Goal: Task Accomplishment & Management: Manage account settings

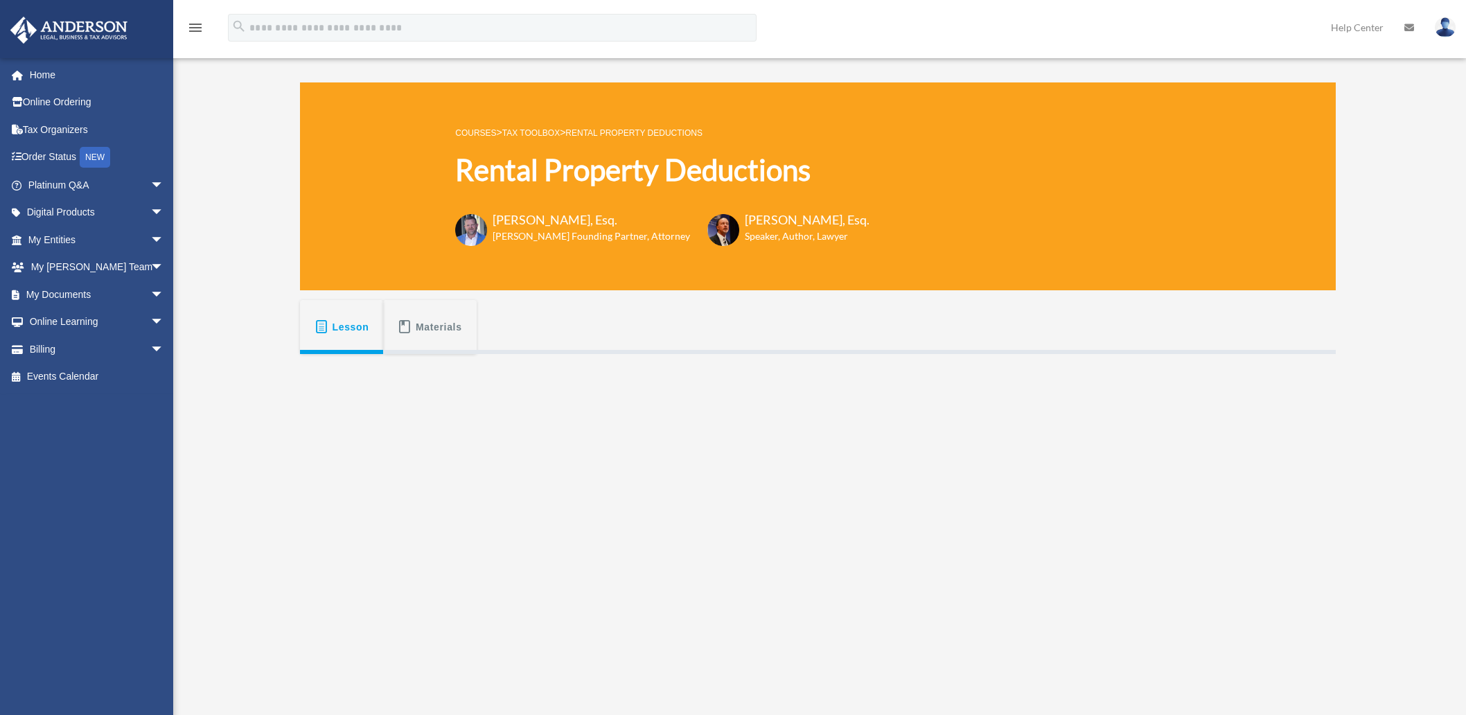
scroll to position [77, 0]
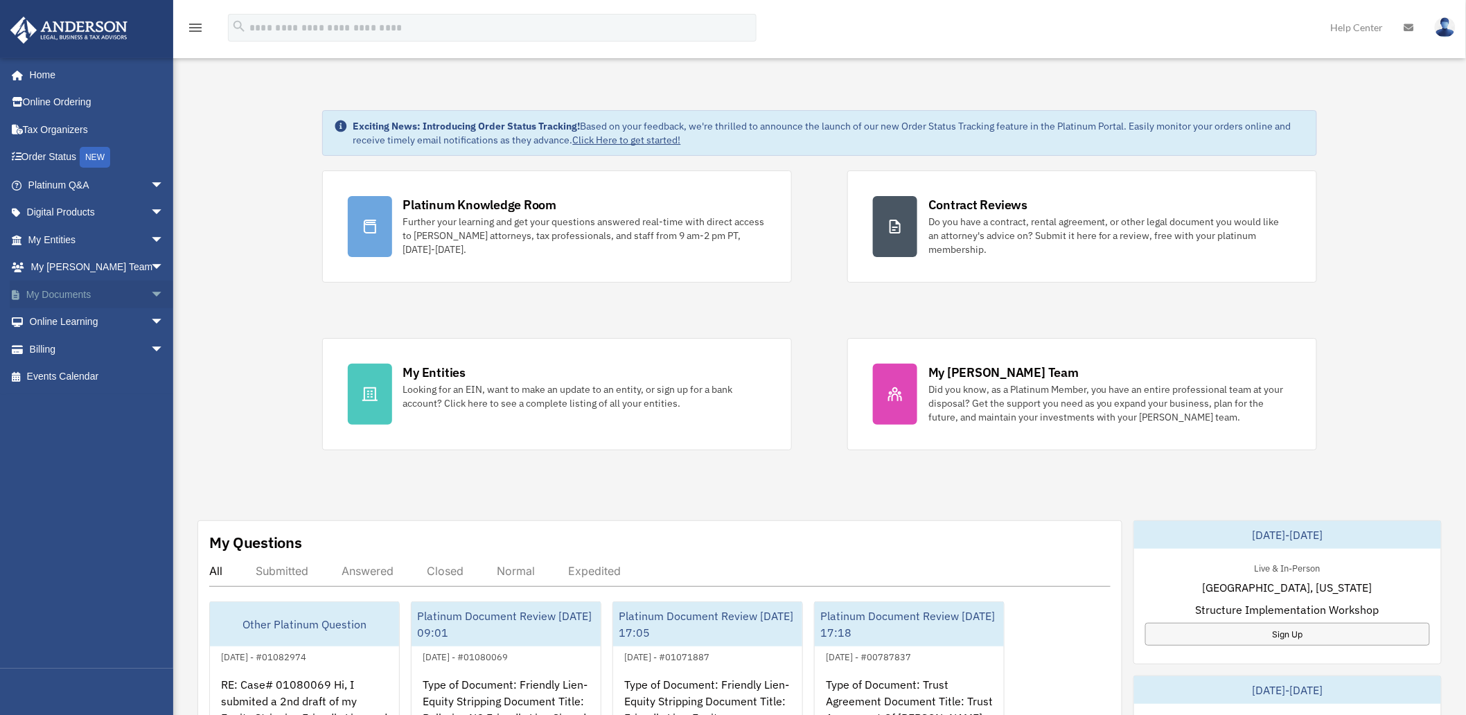
click at [150, 290] on span "arrow_drop_down" at bounding box center [164, 295] width 28 height 28
click at [64, 340] on link "Meeting Minutes" at bounding box center [102, 349] width 166 height 28
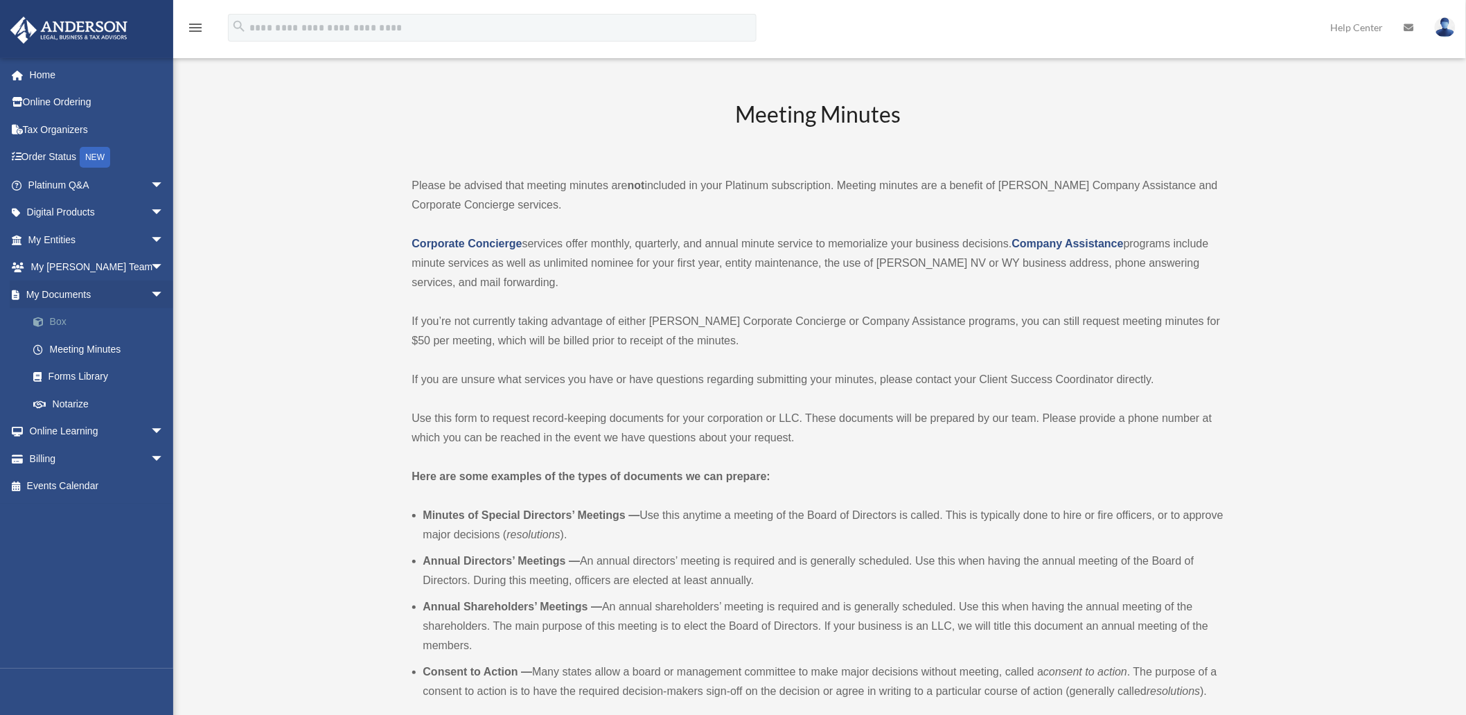
click at [62, 320] on link "Box" at bounding box center [102, 322] width 166 height 28
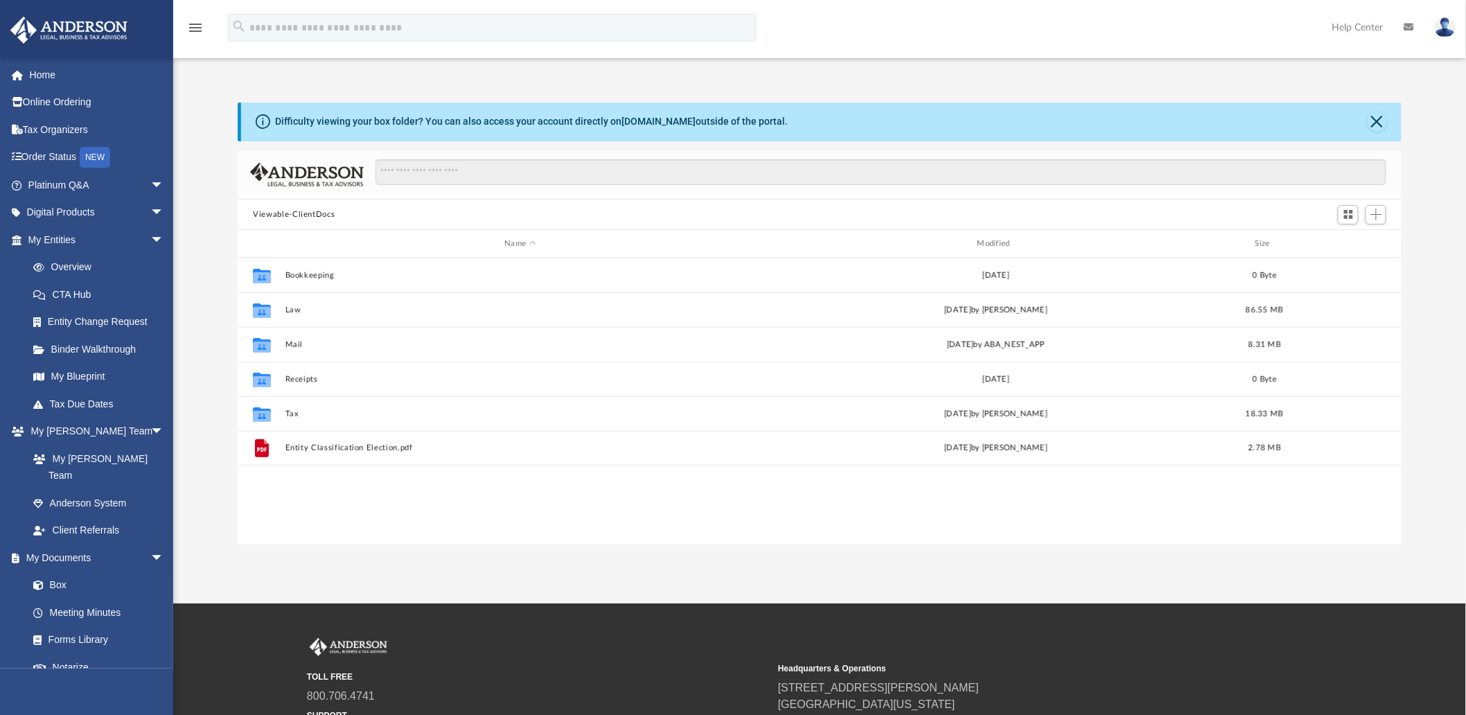
scroll to position [302, 1152]
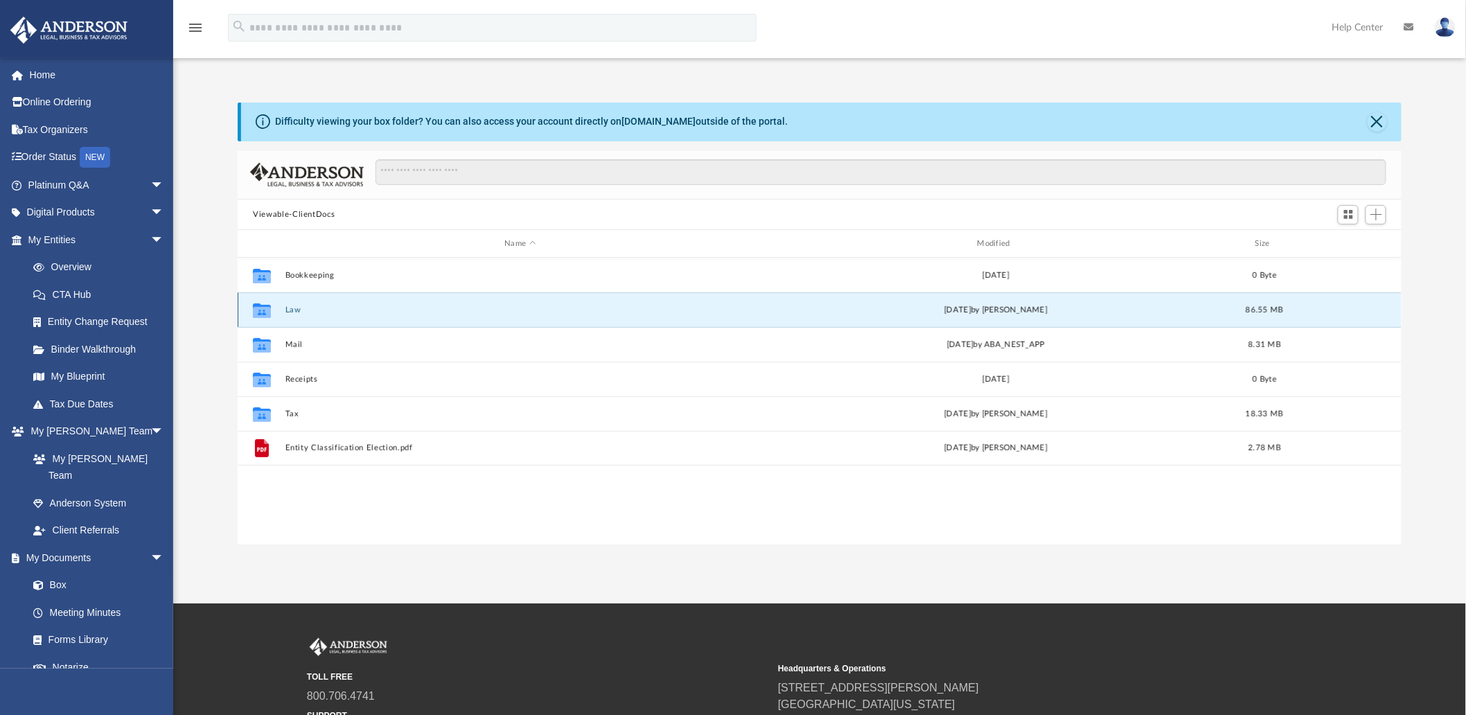
click at [296, 309] on button "Law" at bounding box center [520, 310] width 470 height 9
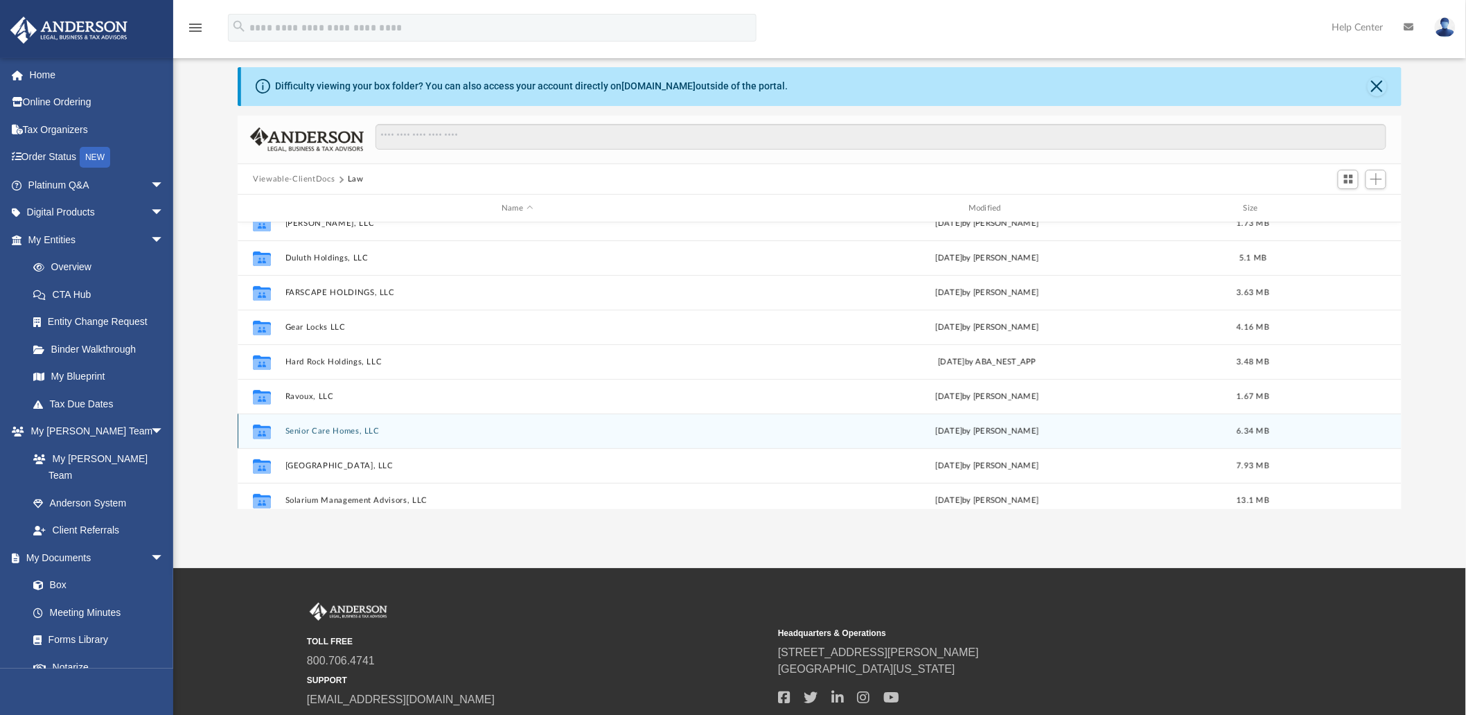
scroll to position [0, 0]
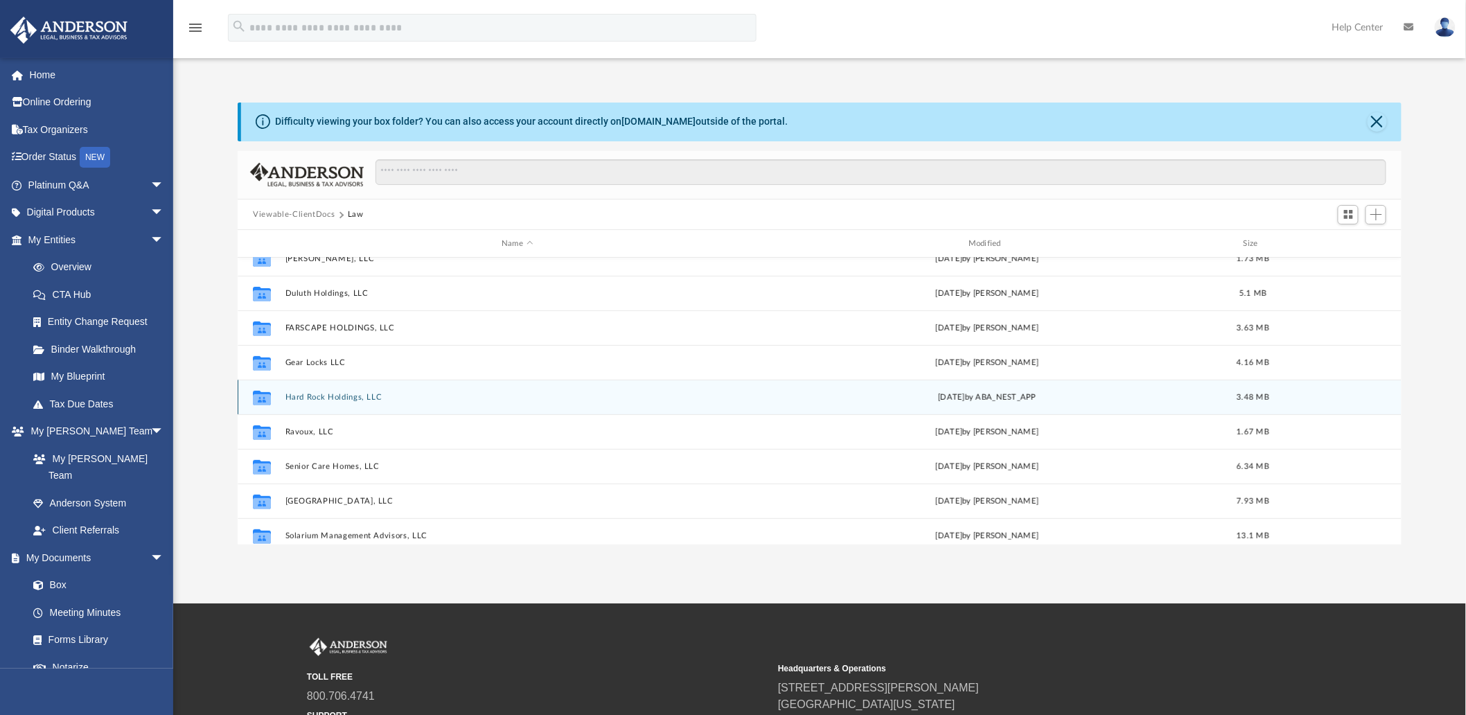
click at [364, 396] on button "Hard Rock Holdings, LLC" at bounding box center [517, 397] width 464 height 9
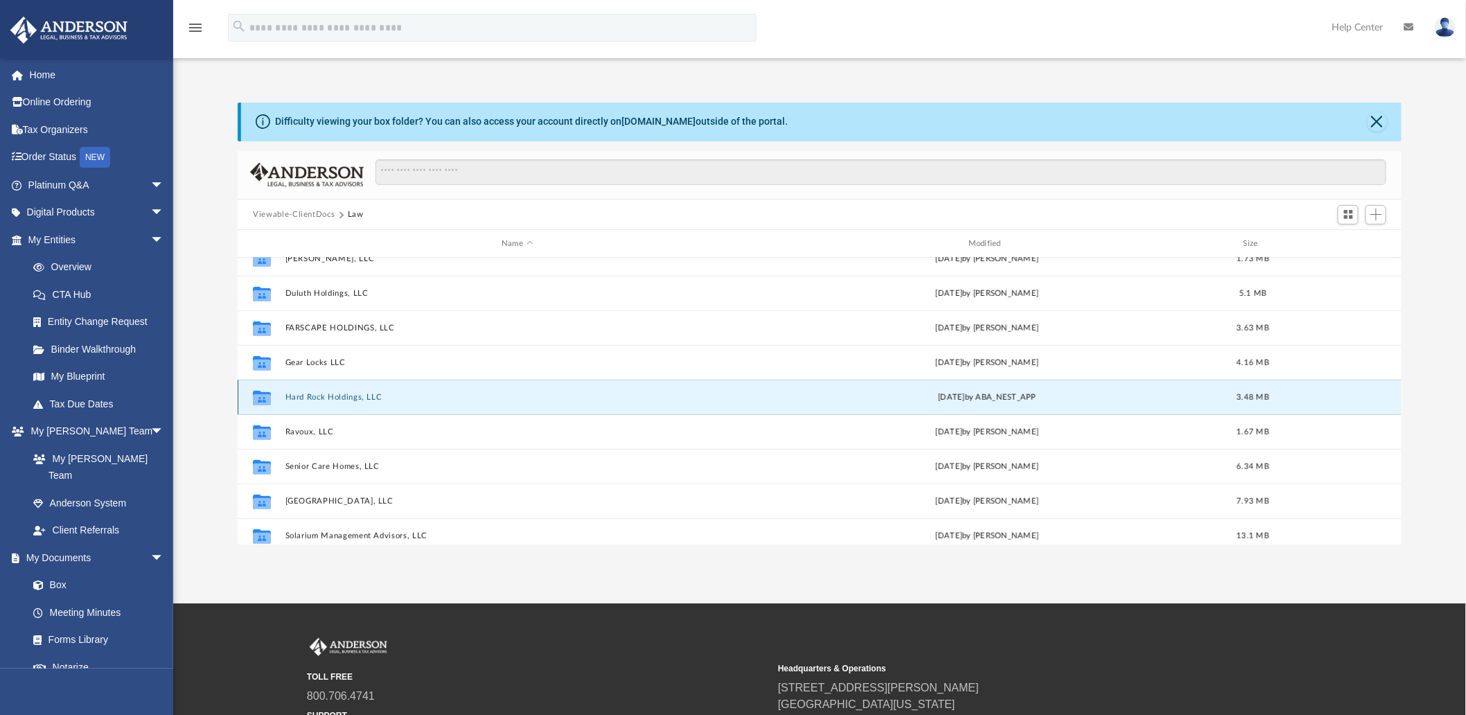
click at [364, 396] on button "Hard Rock Holdings, LLC" at bounding box center [517, 397] width 464 height 9
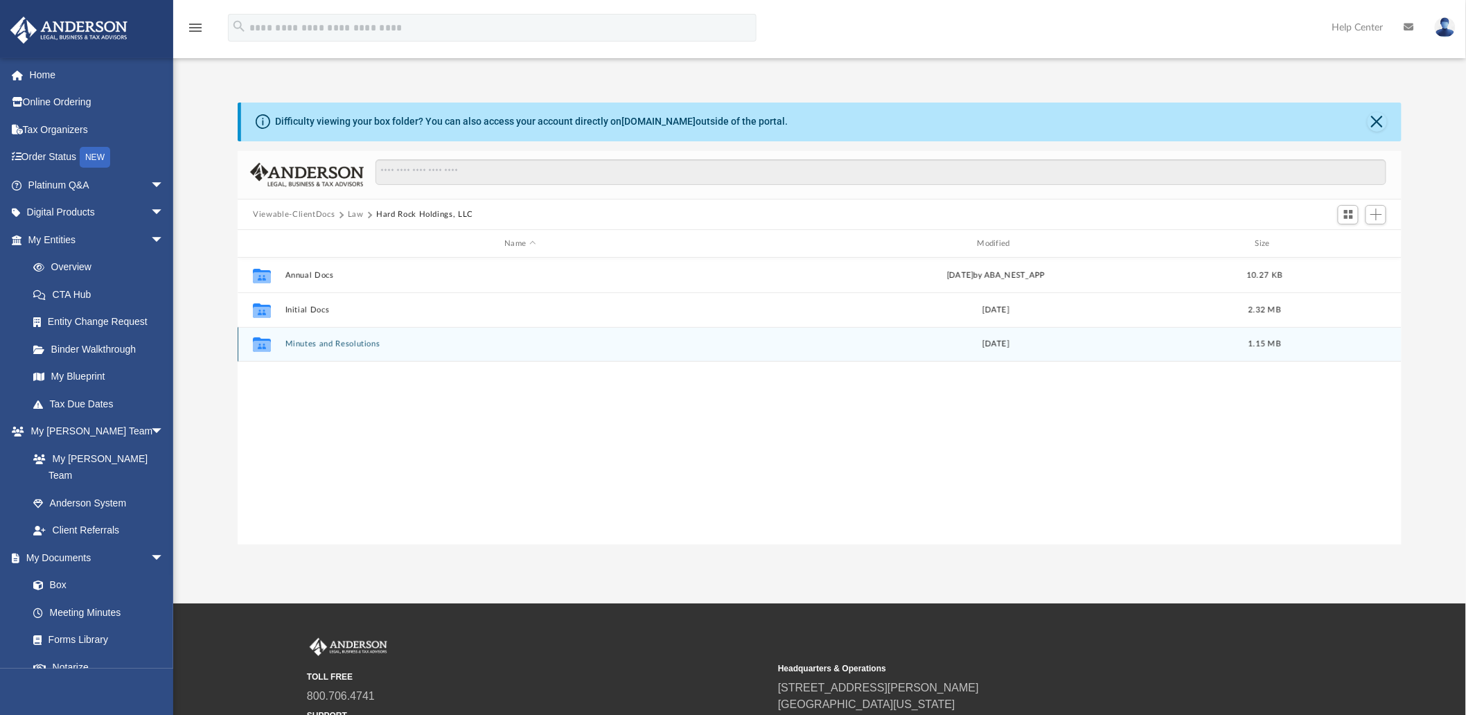
click at [412, 342] on button "Minutes and Resolutions" at bounding box center [520, 344] width 470 height 9
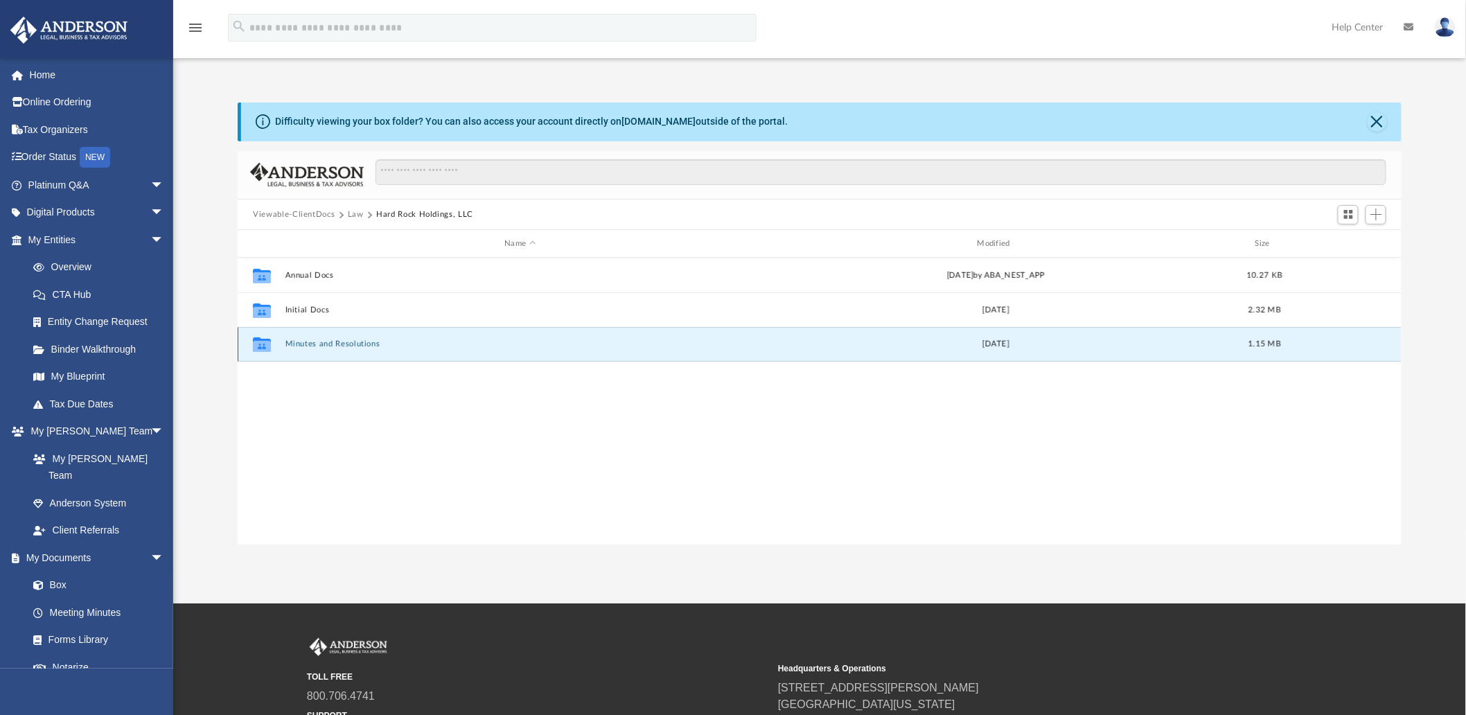
click at [412, 342] on button "Minutes and Resolutions" at bounding box center [520, 344] width 470 height 9
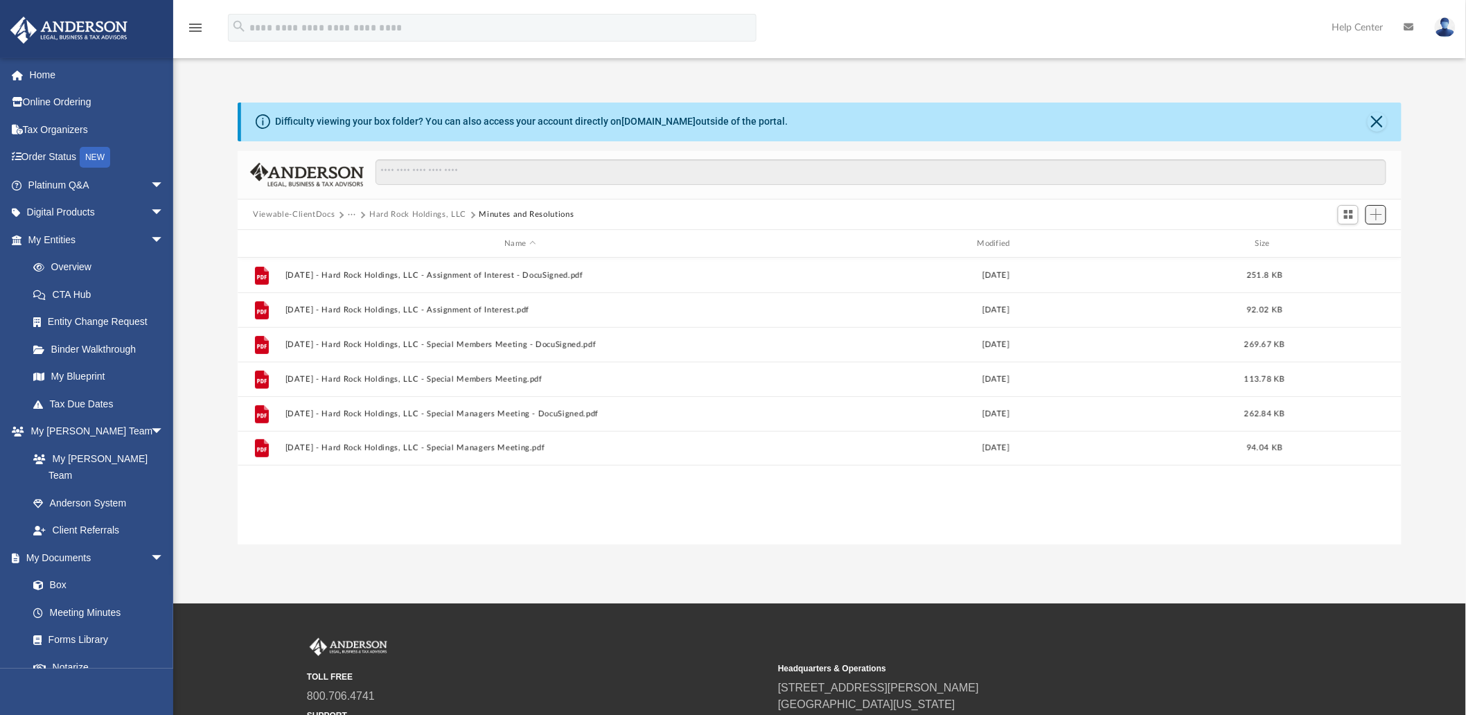
click at [1375, 213] on span "Add" at bounding box center [1377, 215] width 12 height 12
click at [1346, 243] on li "Upload" at bounding box center [1357, 243] width 44 height 15
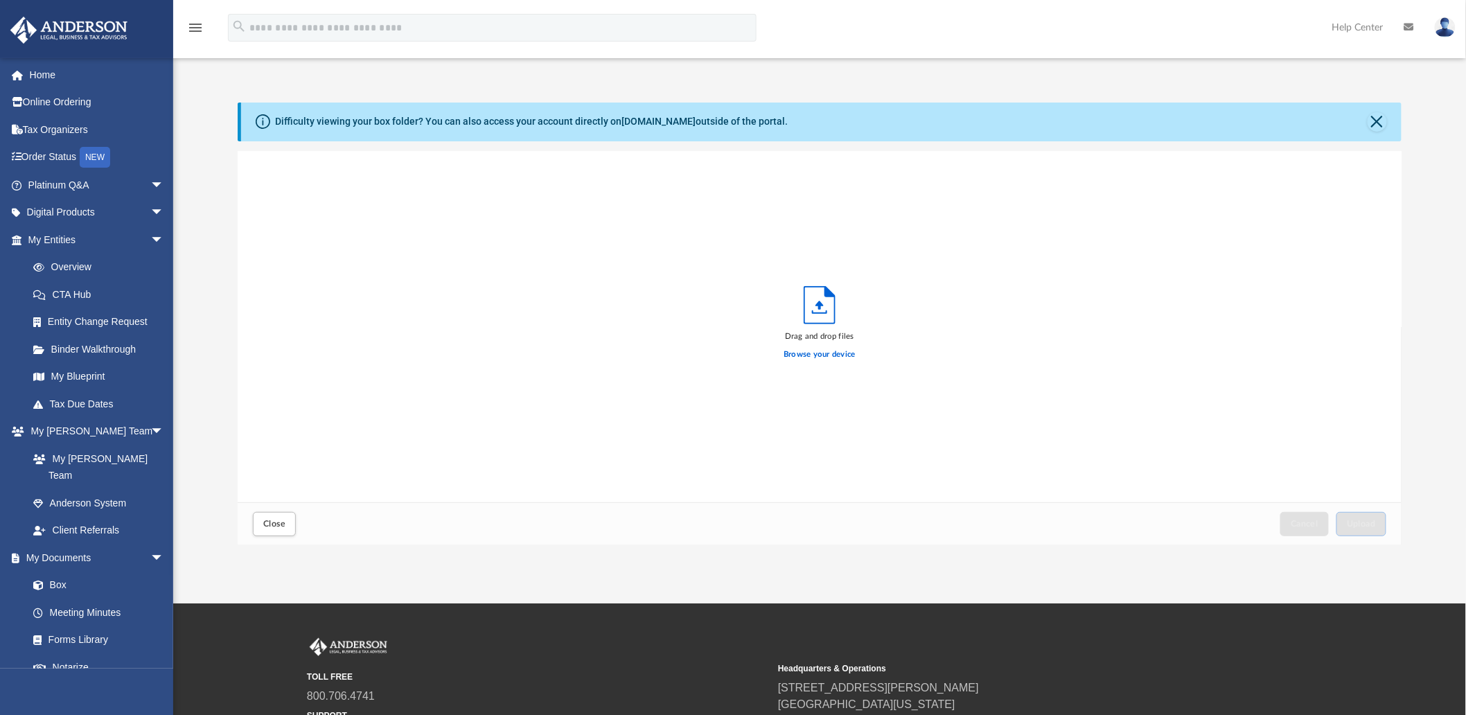
scroll to position [340, 1152]
click at [806, 353] on label "Browse your device" at bounding box center [820, 355] width 72 height 12
click at [0, 0] on input "Browse your device" at bounding box center [0, 0] width 0 height 0
click at [1362, 524] on span "Upload" at bounding box center [1361, 524] width 29 height 8
click at [804, 351] on label "Select More Files" at bounding box center [819, 352] width 63 height 12
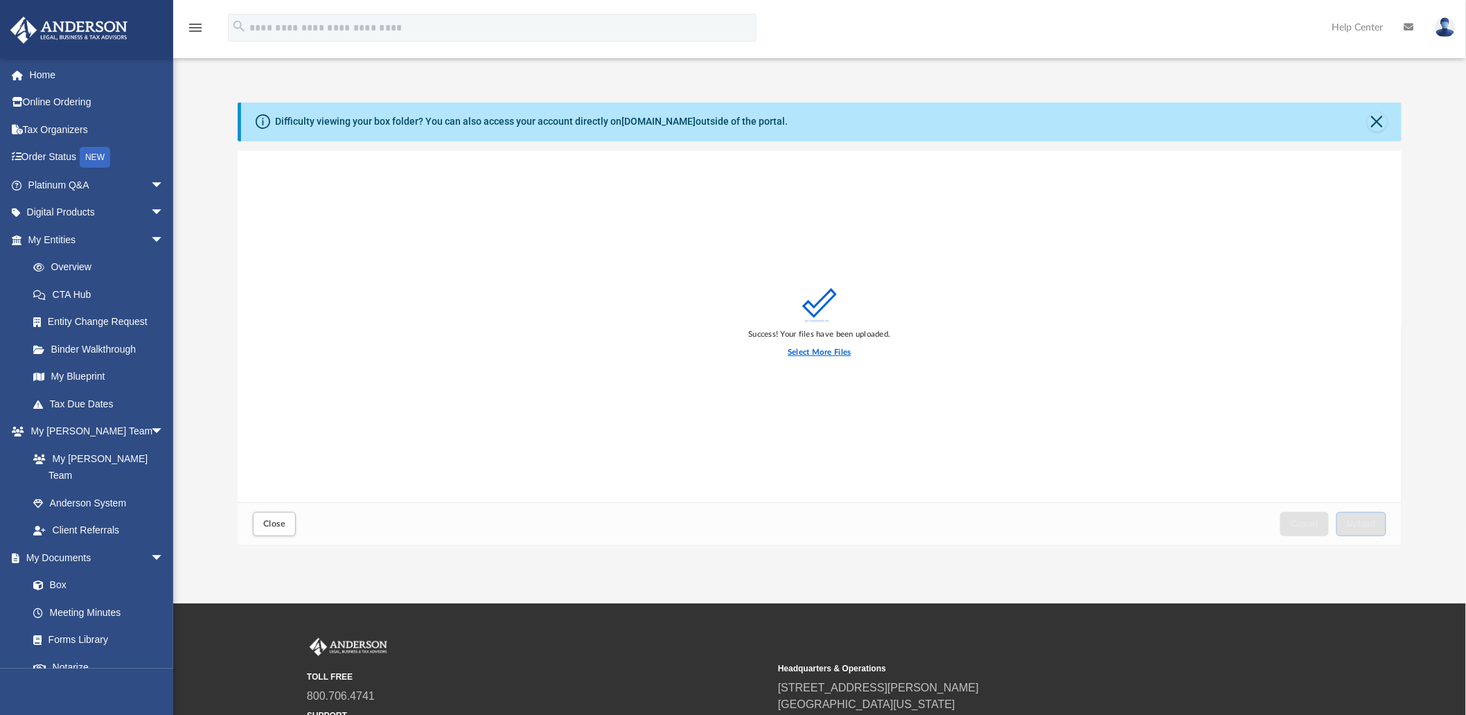
click at [0, 0] on input "Select More Files" at bounding box center [0, 0] width 0 height 0
click at [1363, 522] on span "Upload" at bounding box center [1361, 524] width 29 height 8
click at [1373, 121] on button "Close" at bounding box center [1377, 121] width 19 height 19
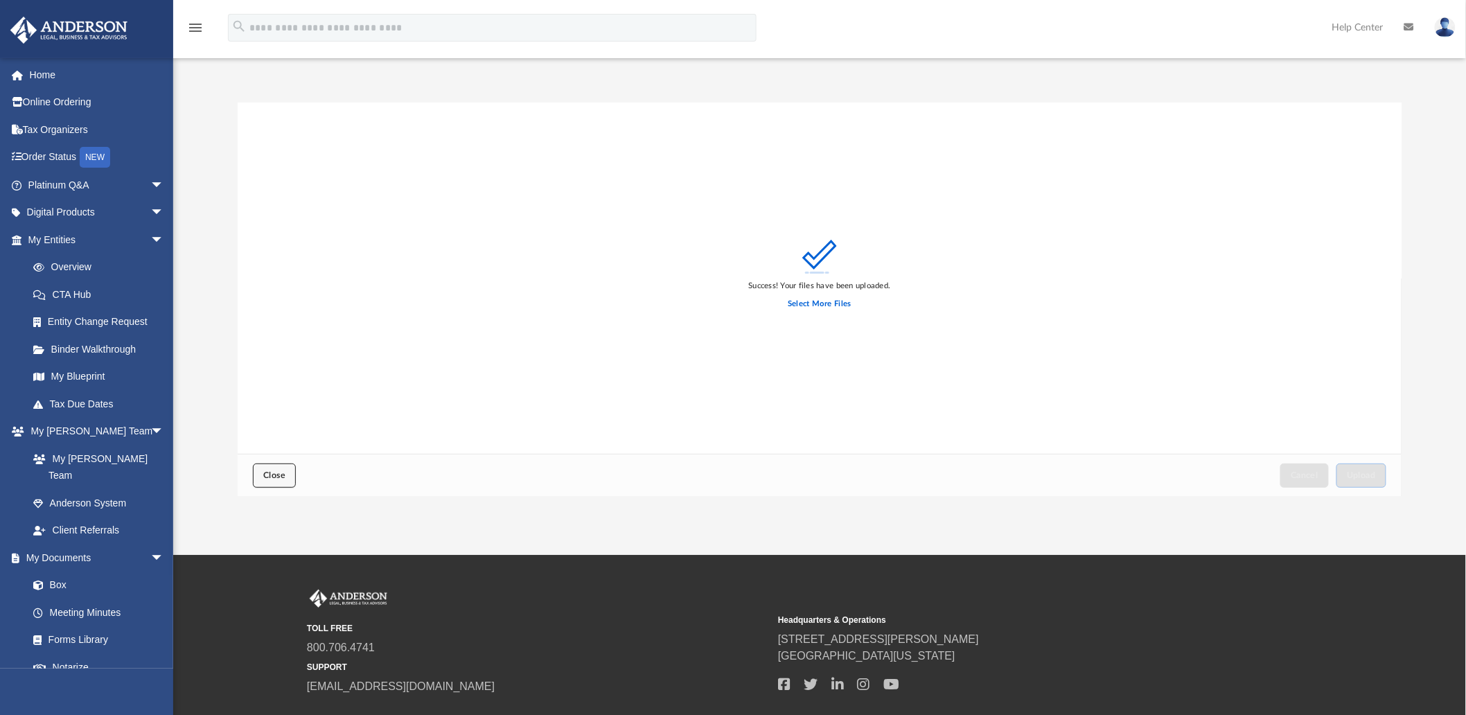
click at [279, 476] on span "Close" at bounding box center [274, 475] width 22 height 8
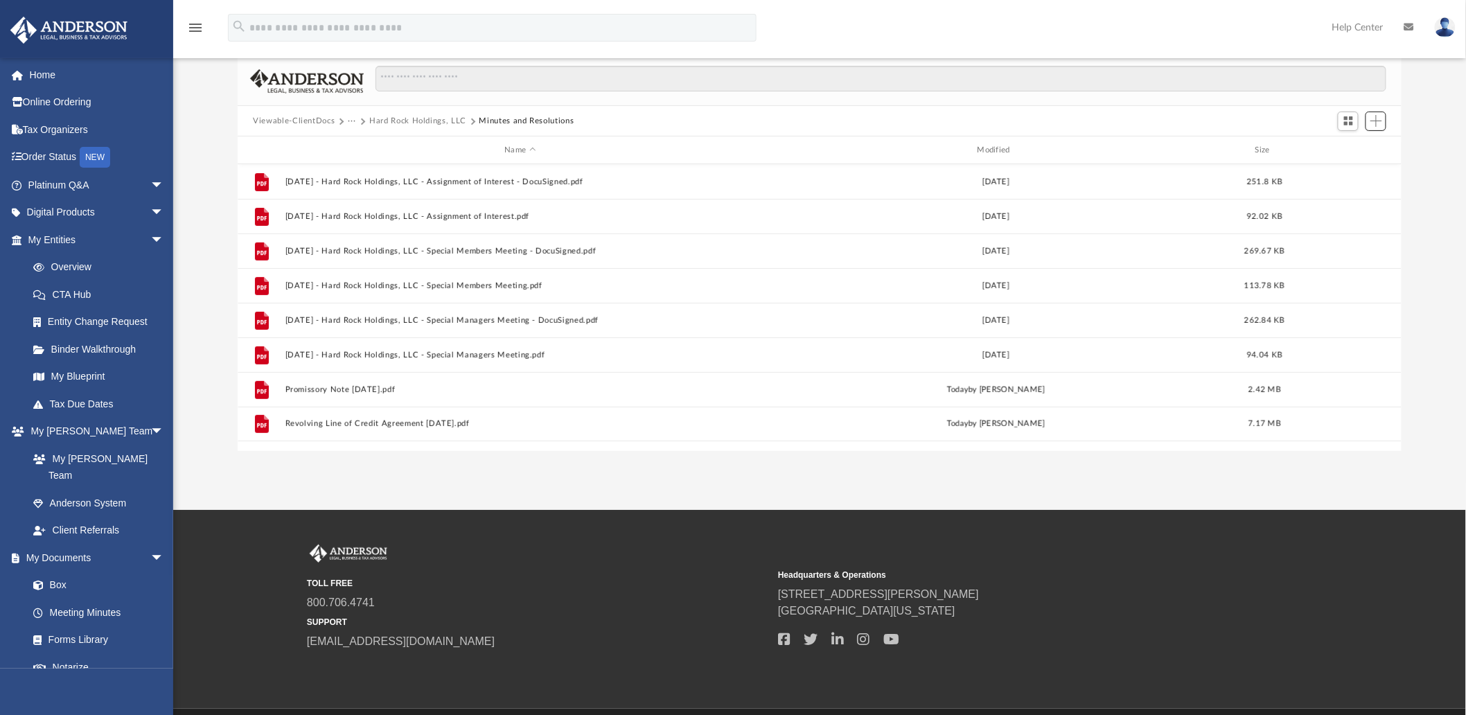
scroll to position [10, 0]
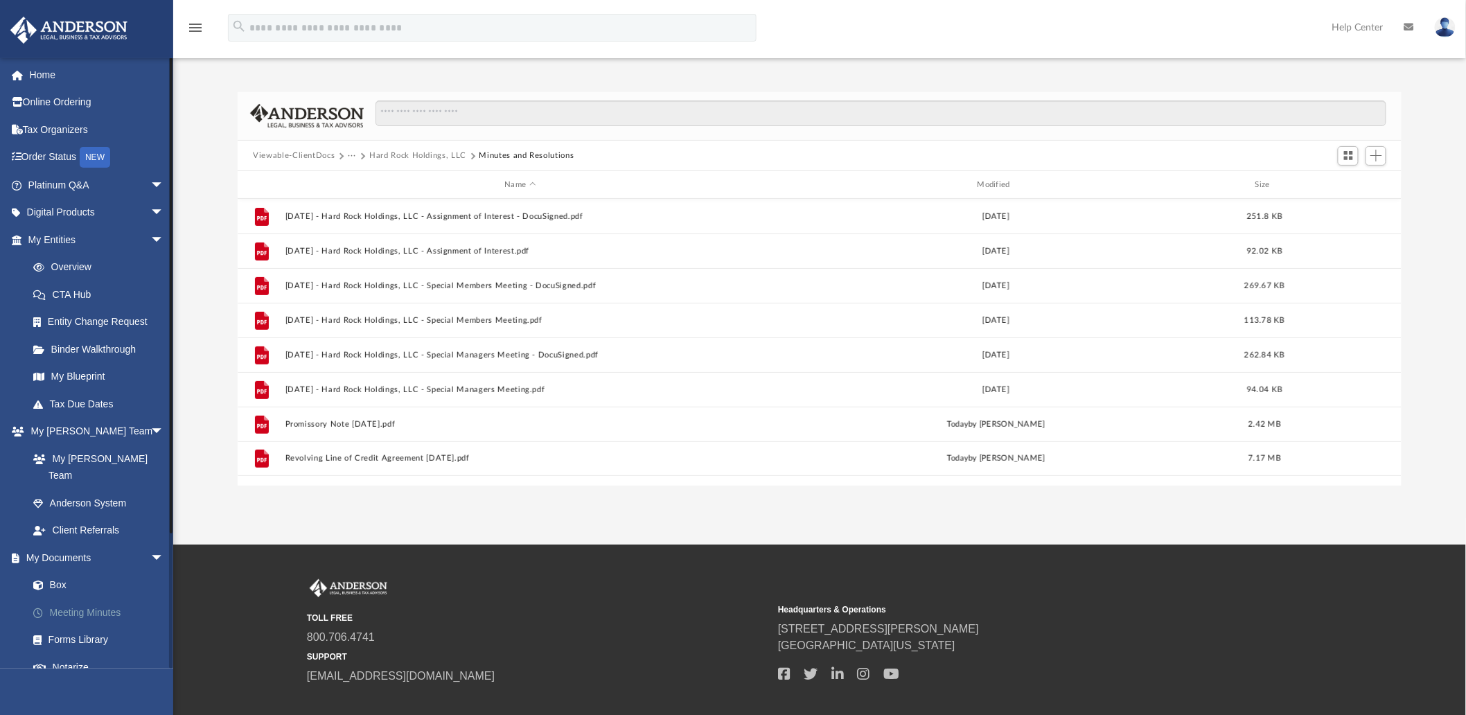
click at [86, 599] on link "Meeting Minutes" at bounding box center [102, 613] width 166 height 28
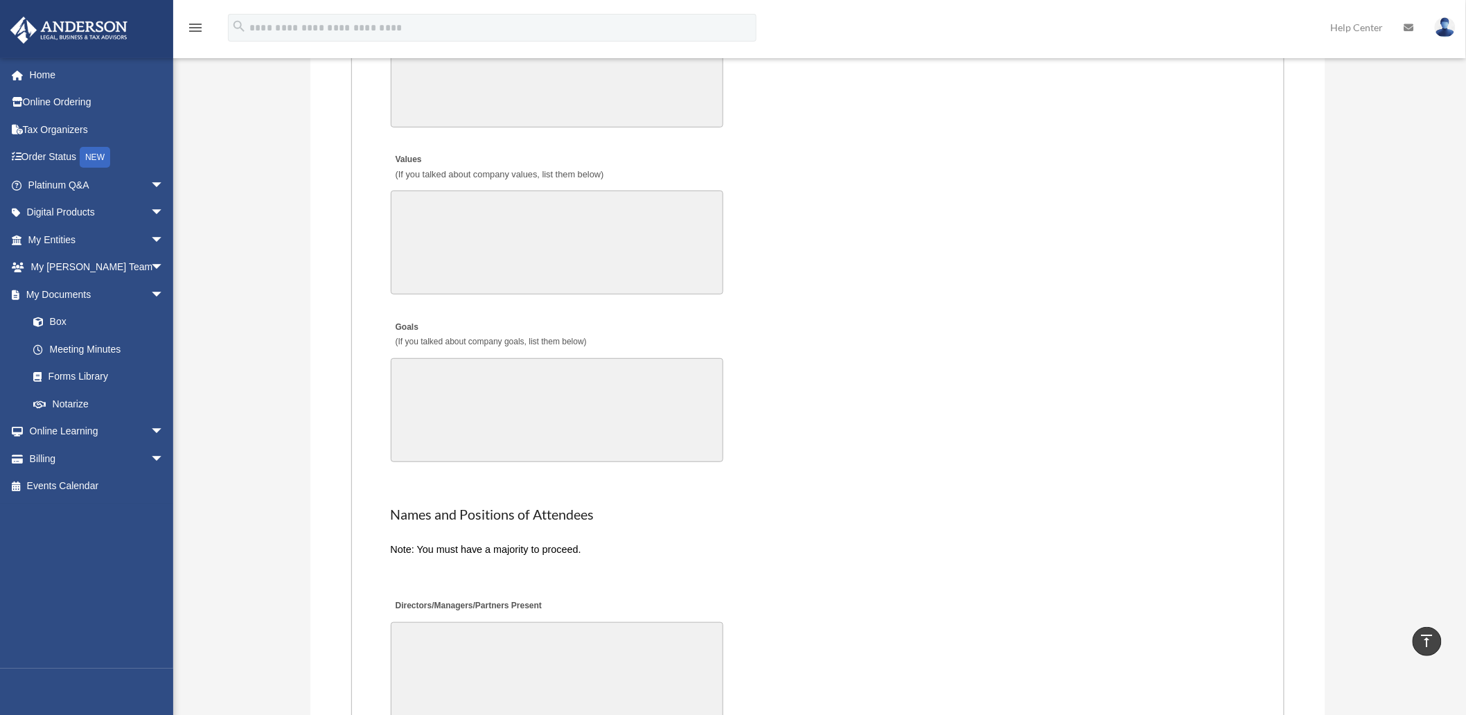
scroll to position [2309, 0]
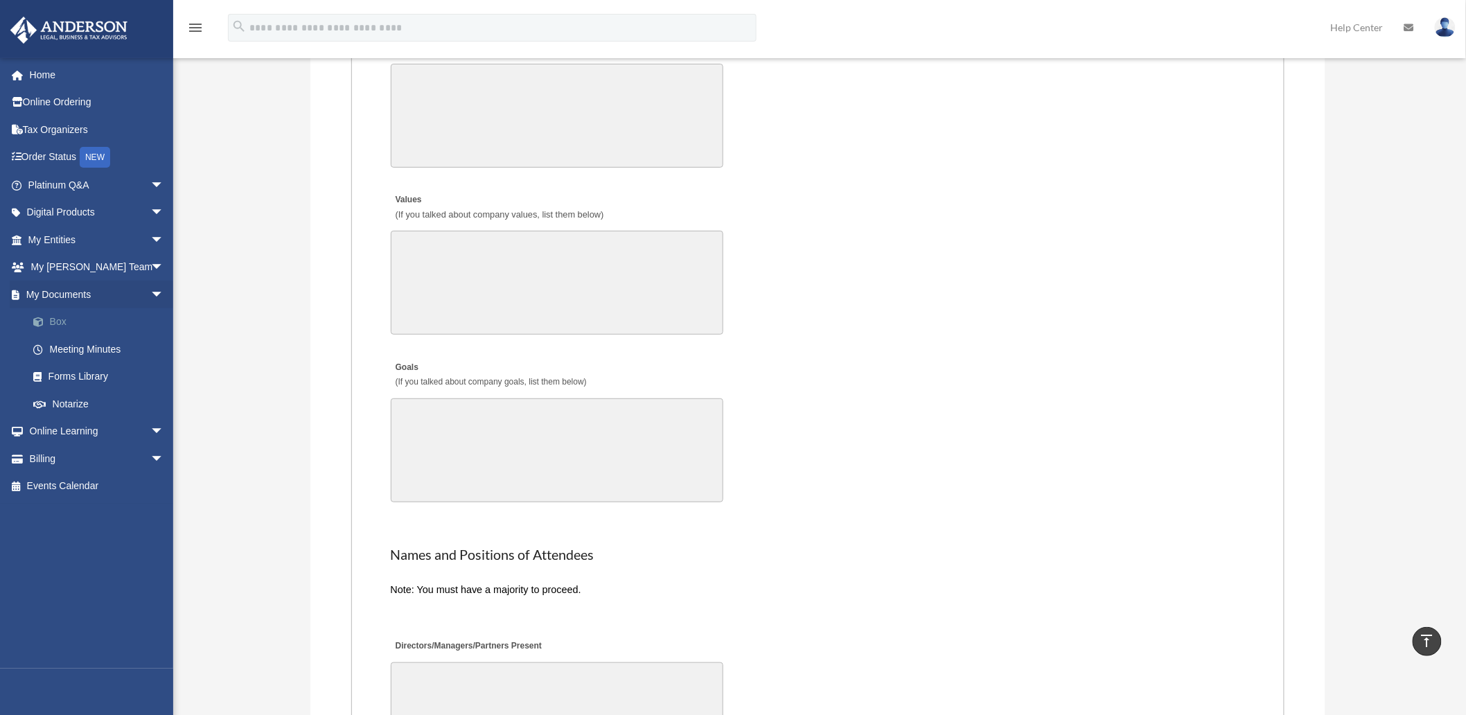
click at [55, 317] on link "Box" at bounding box center [102, 322] width 166 height 28
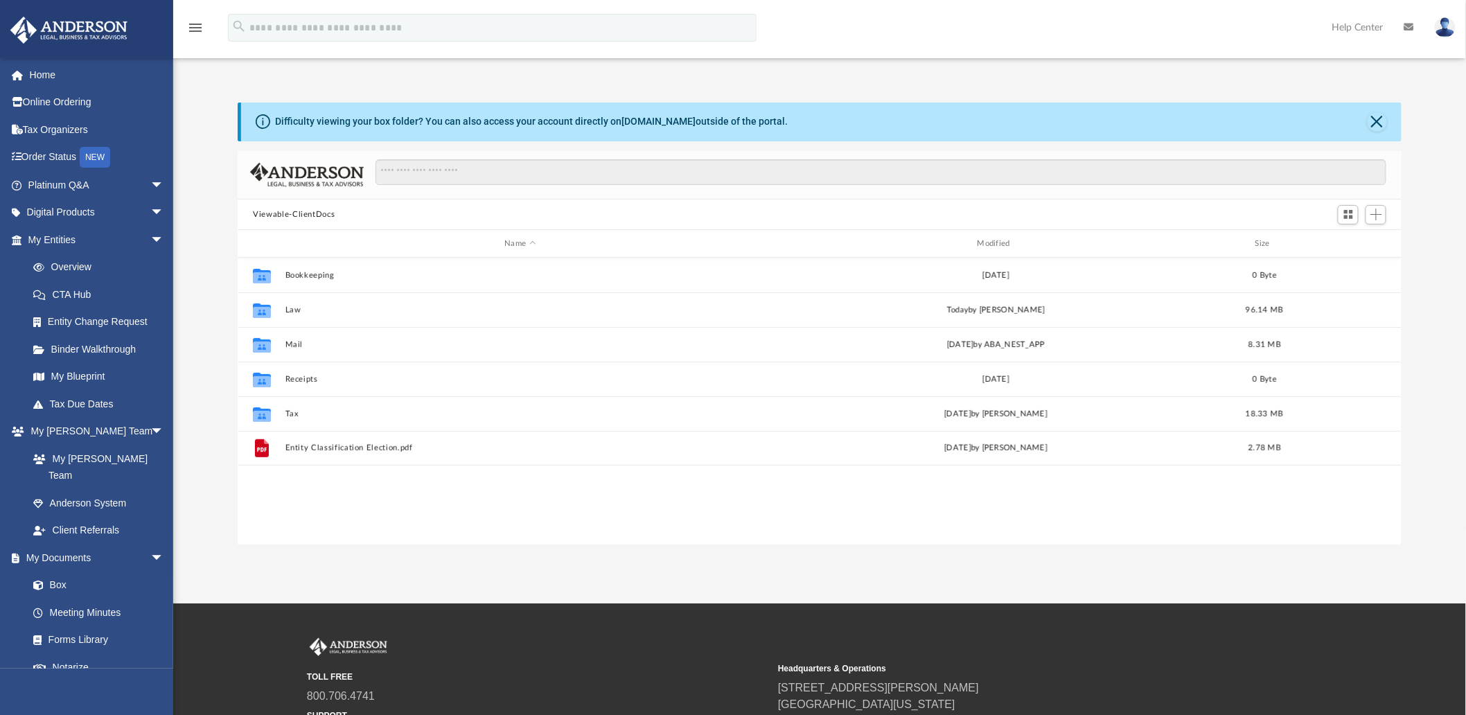
scroll to position [302, 1152]
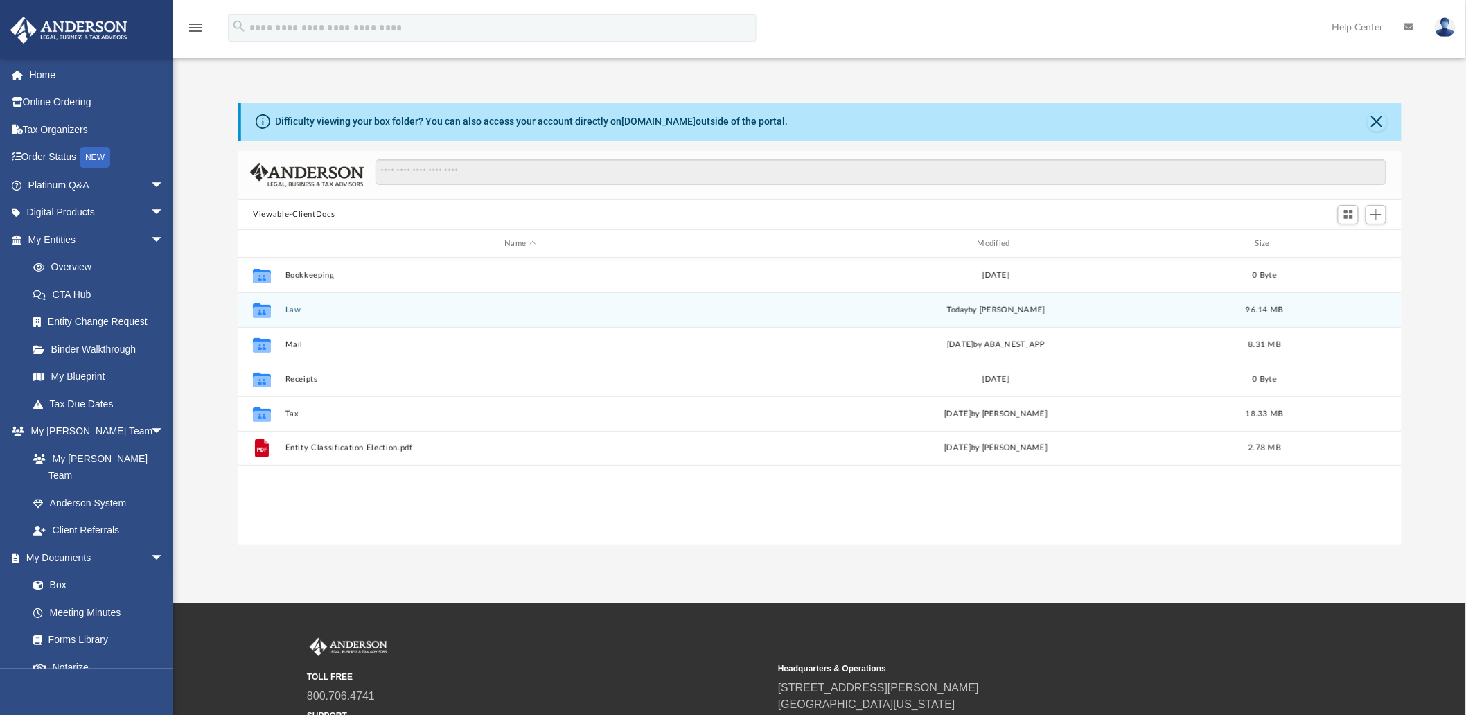
click at [300, 309] on button "Law" at bounding box center [520, 310] width 470 height 9
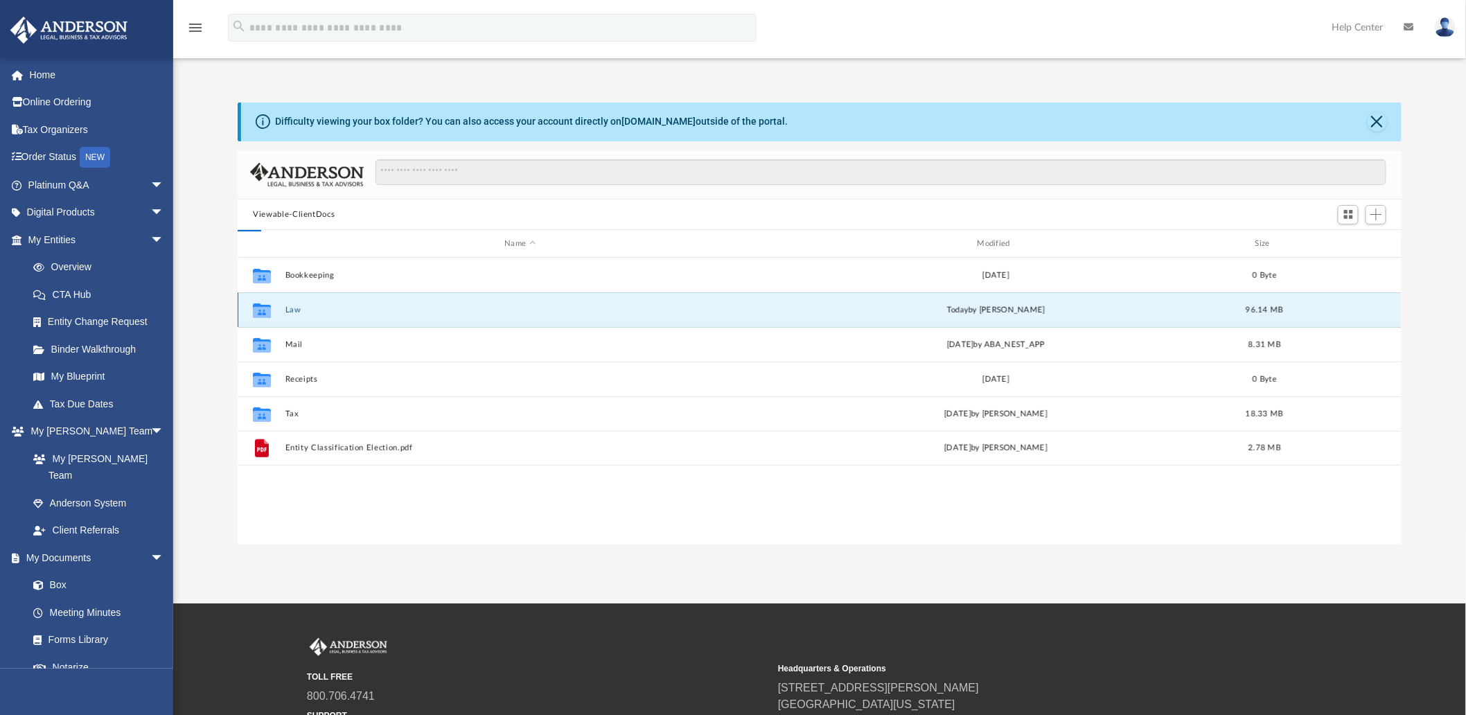
click at [300, 309] on button "Law" at bounding box center [520, 310] width 470 height 9
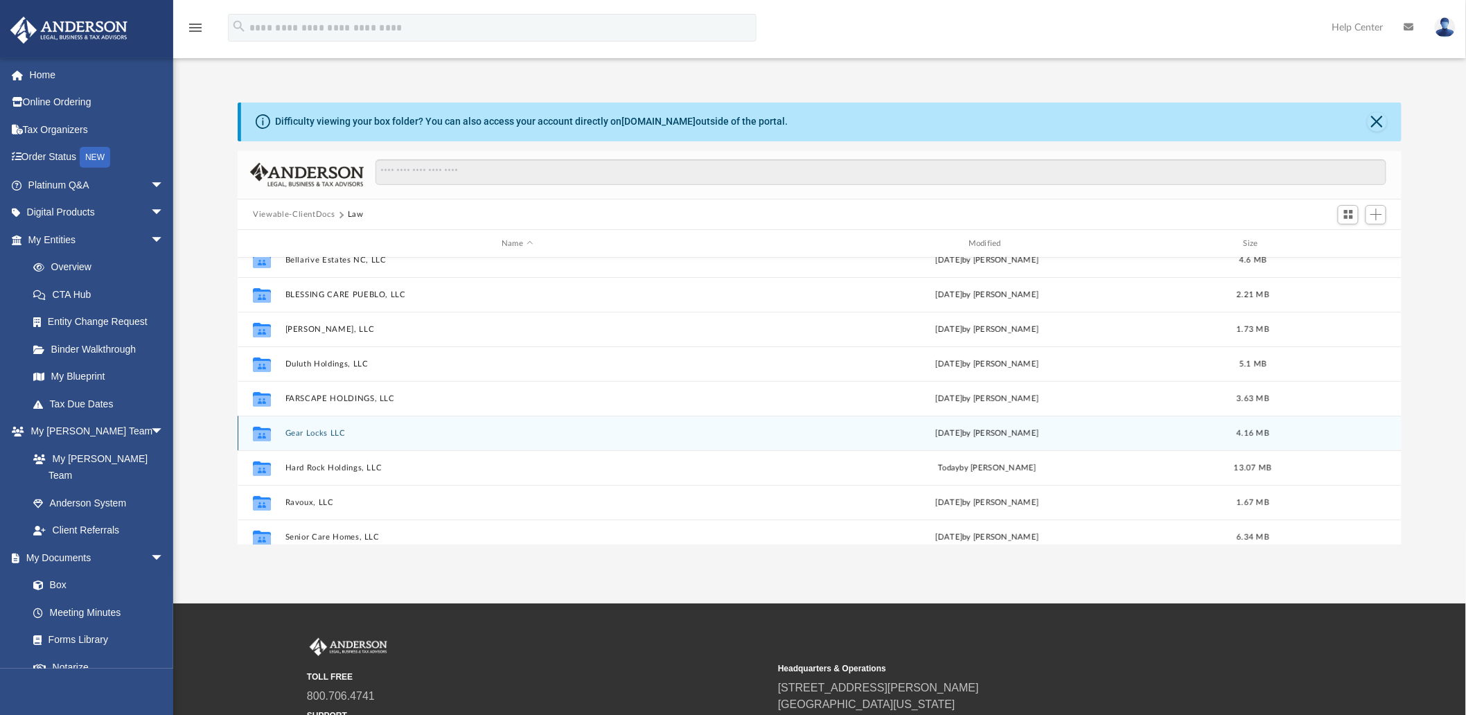
scroll to position [231, 0]
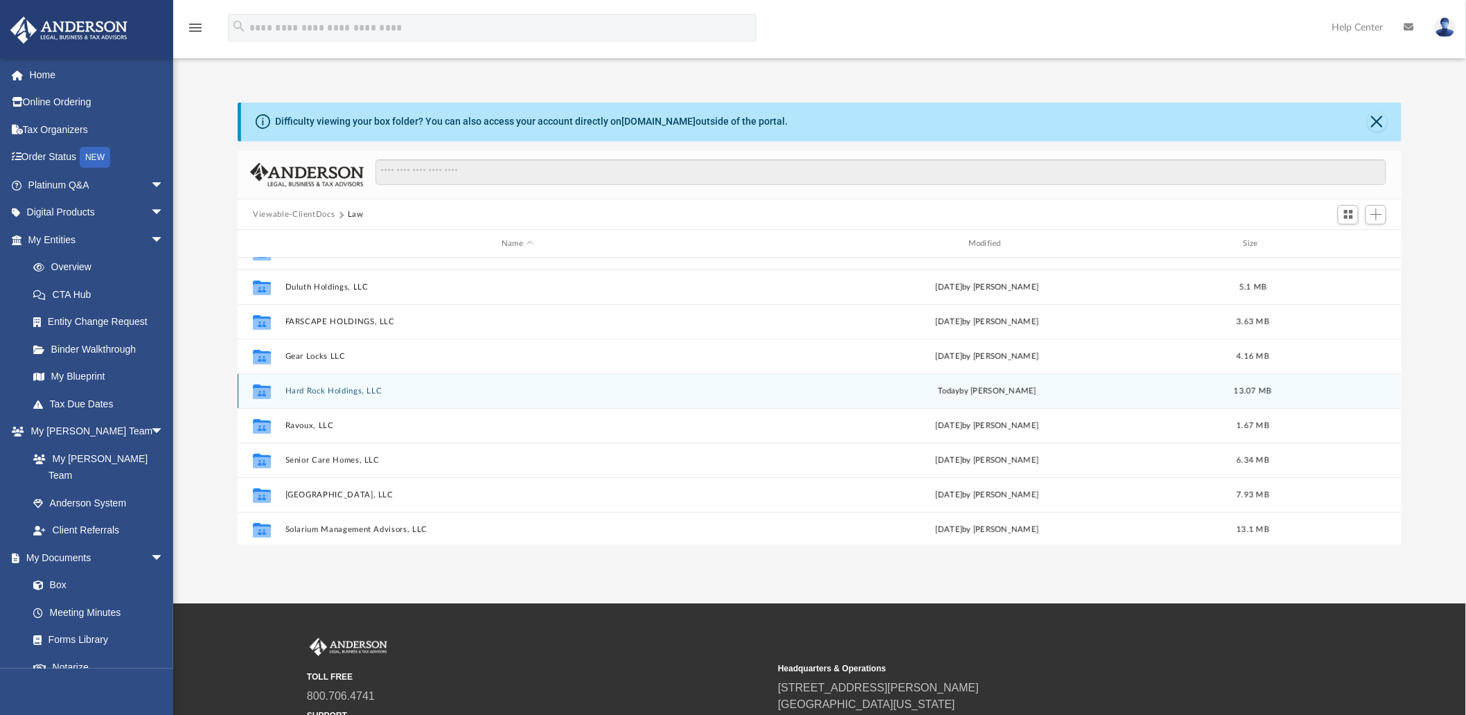
click at [333, 390] on button "Hard Rock Holdings, LLC" at bounding box center [517, 391] width 464 height 9
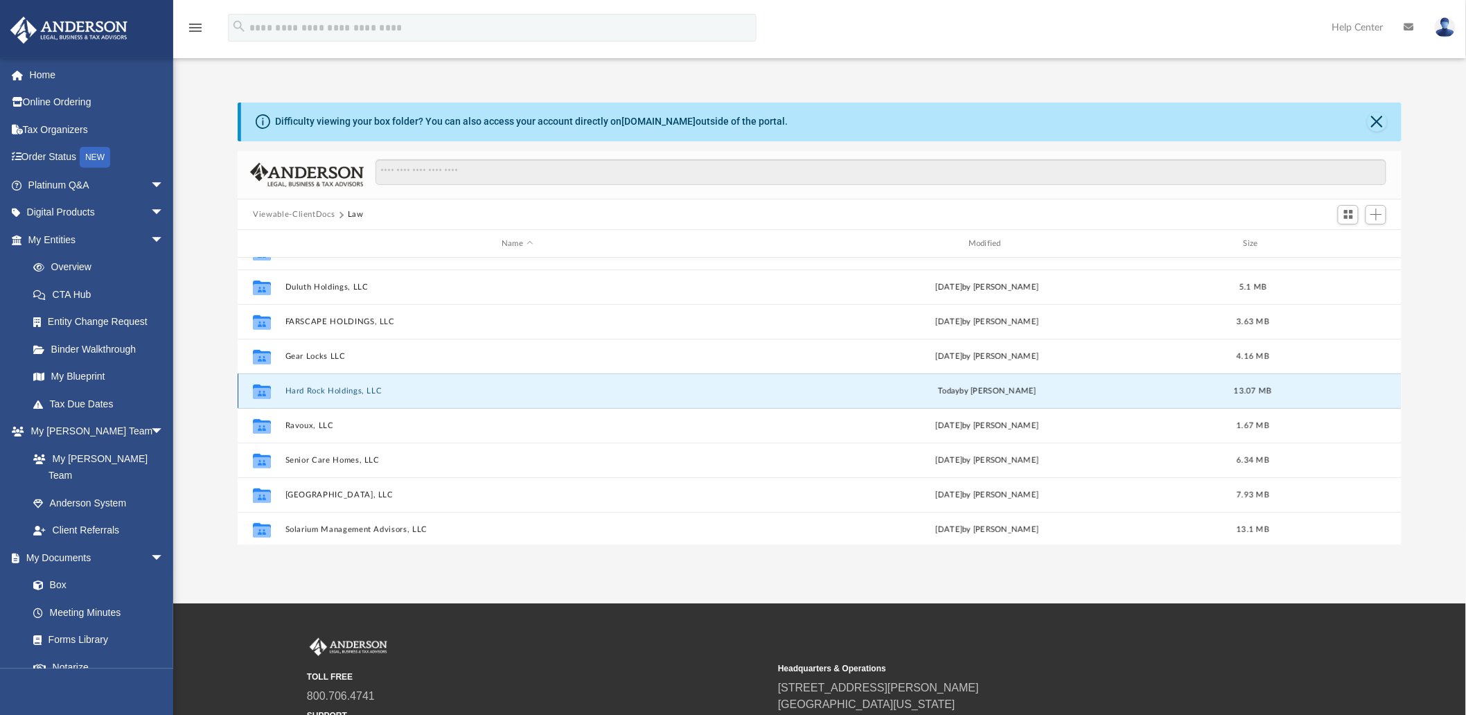
click at [333, 390] on button "Hard Rock Holdings, LLC" at bounding box center [517, 391] width 464 height 9
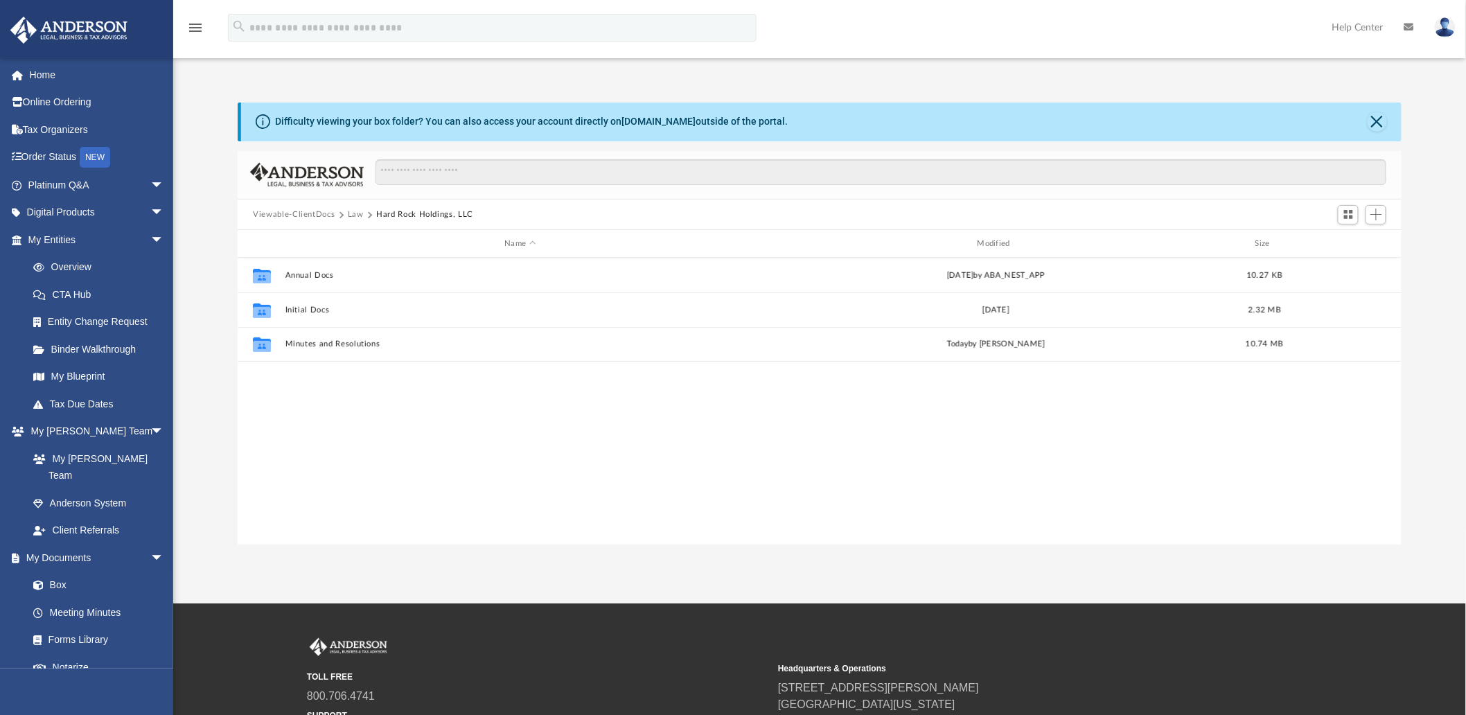
scroll to position [0, 0]
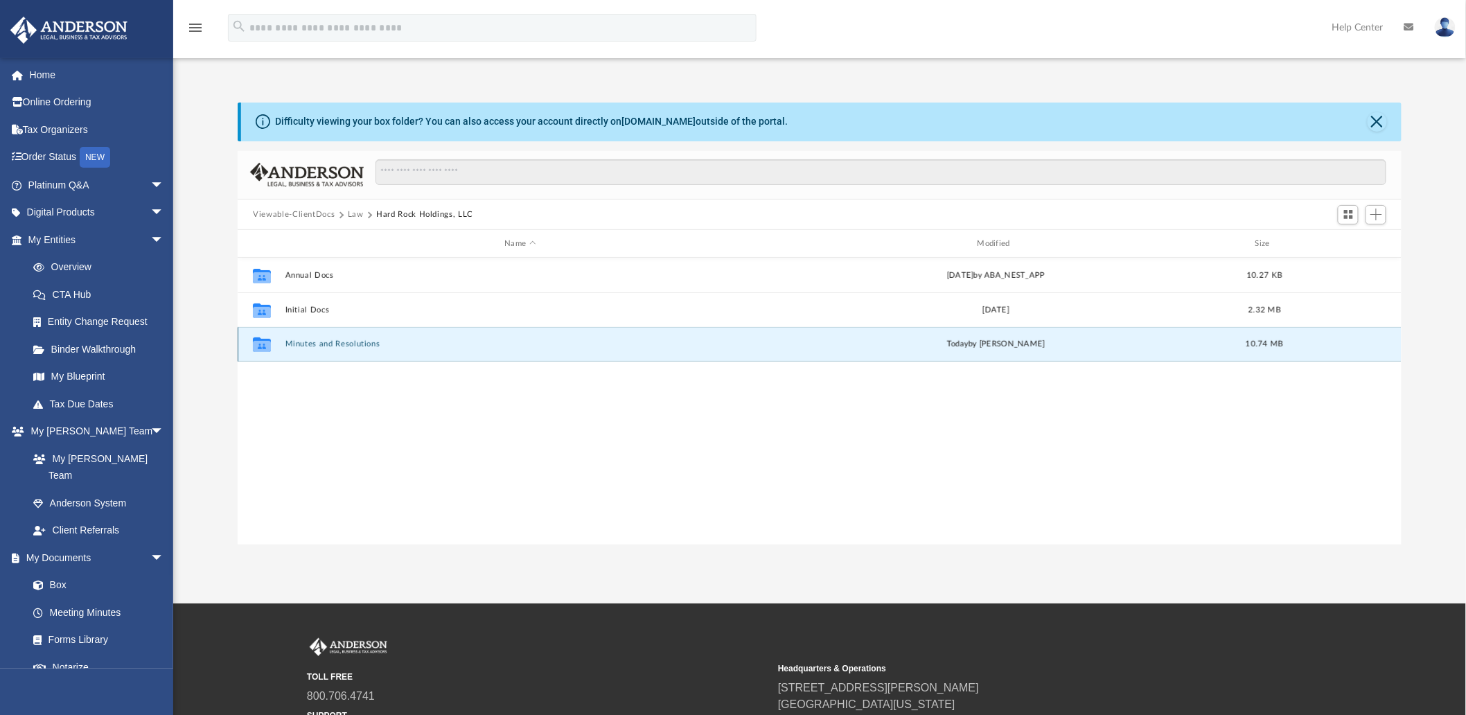
click at [358, 344] on button "Minutes and Resolutions" at bounding box center [520, 344] width 470 height 9
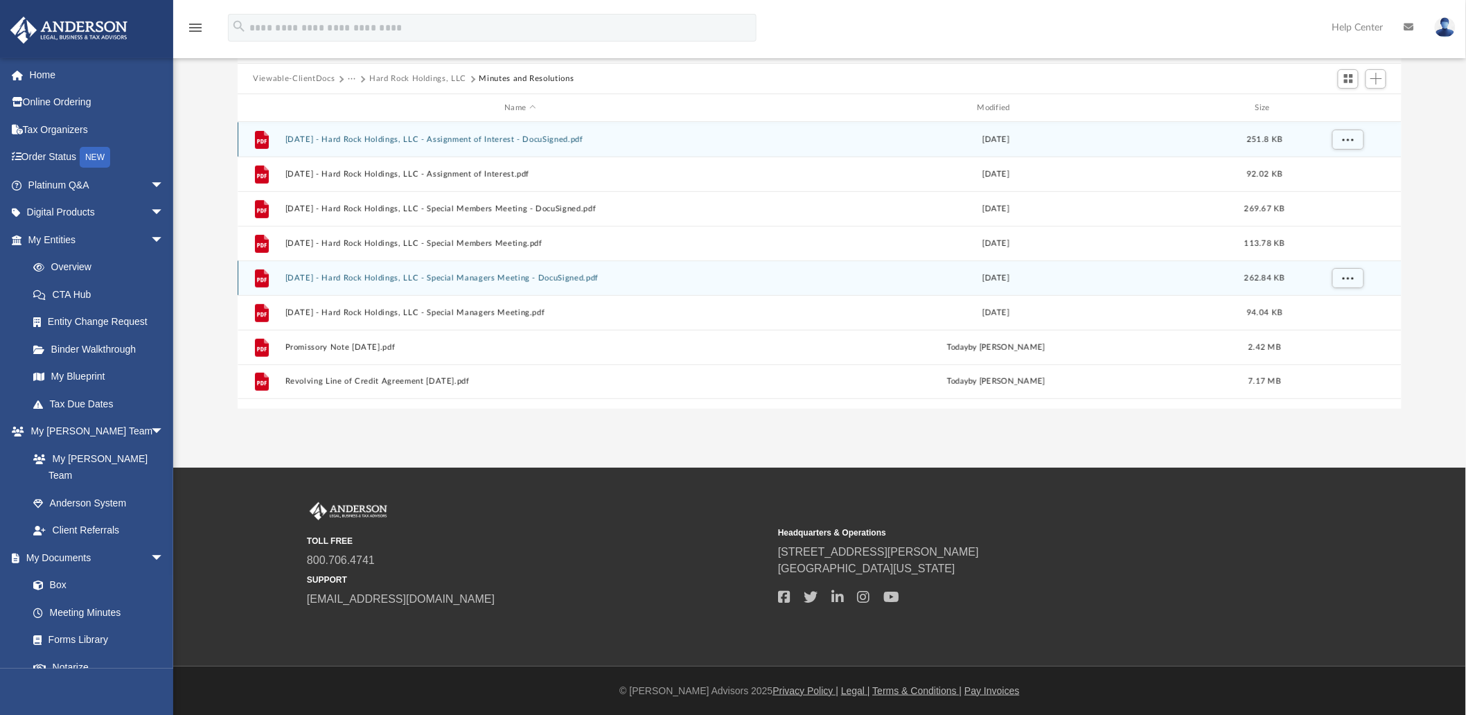
scroll to position [59, 0]
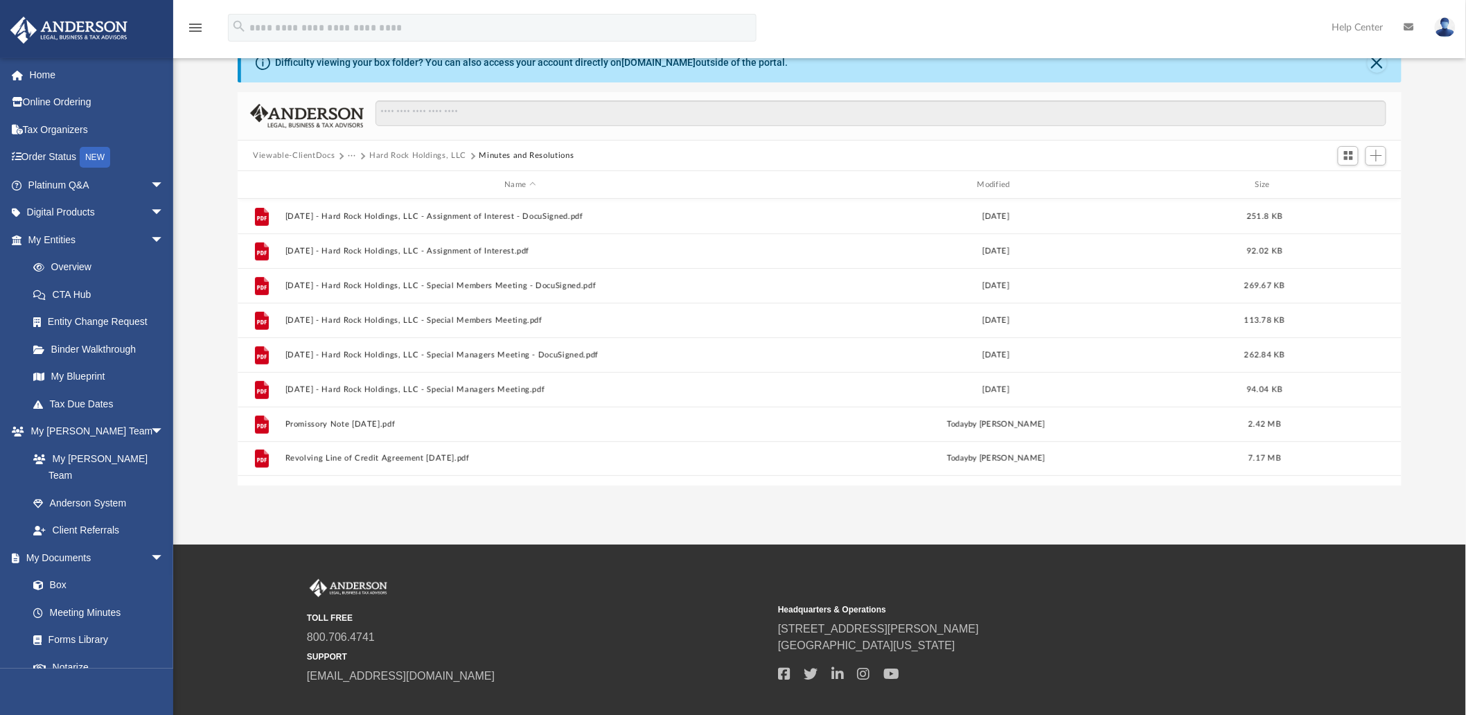
click at [409, 151] on button "Hard Rock Holdings, LLC" at bounding box center [417, 156] width 97 height 12
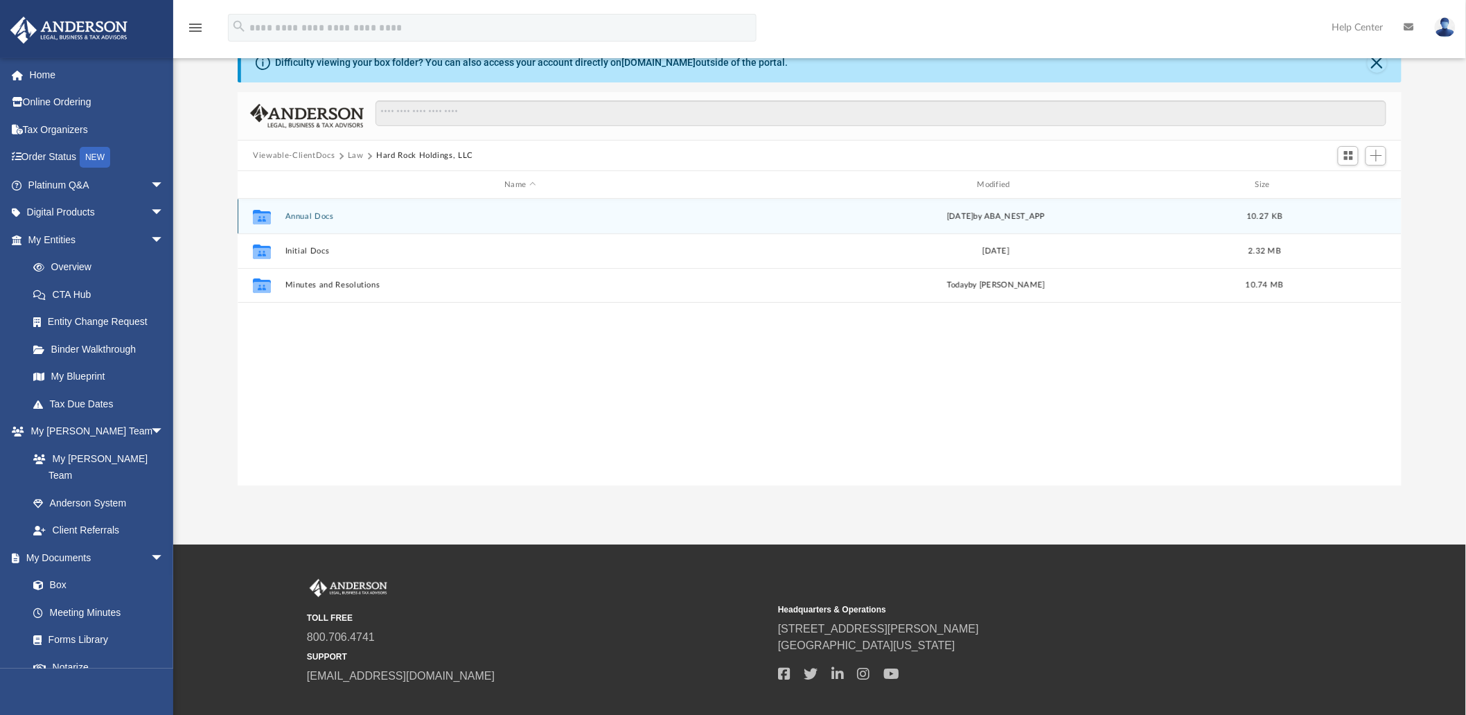
click at [315, 216] on button "Annual Docs" at bounding box center [520, 216] width 470 height 9
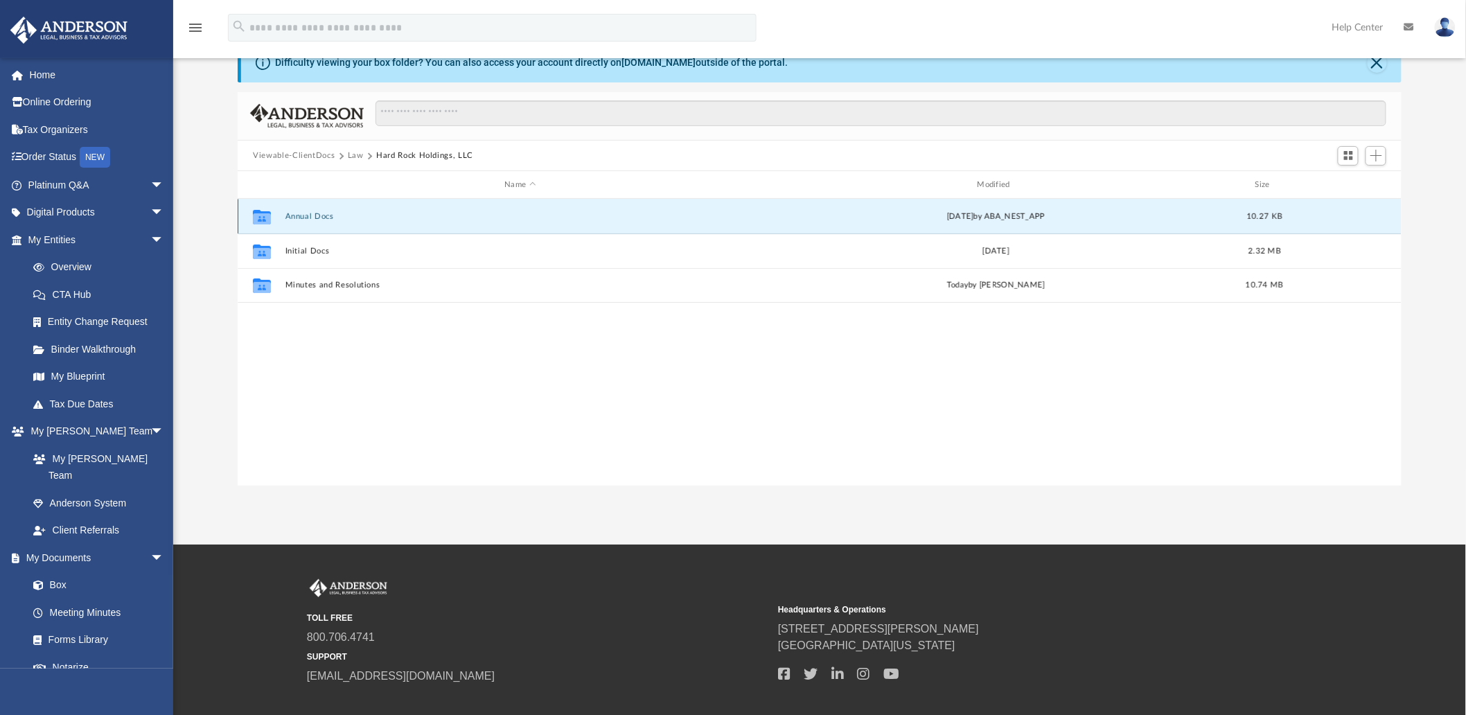
click at [315, 216] on button "Annual Docs" at bounding box center [520, 216] width 470 height 9
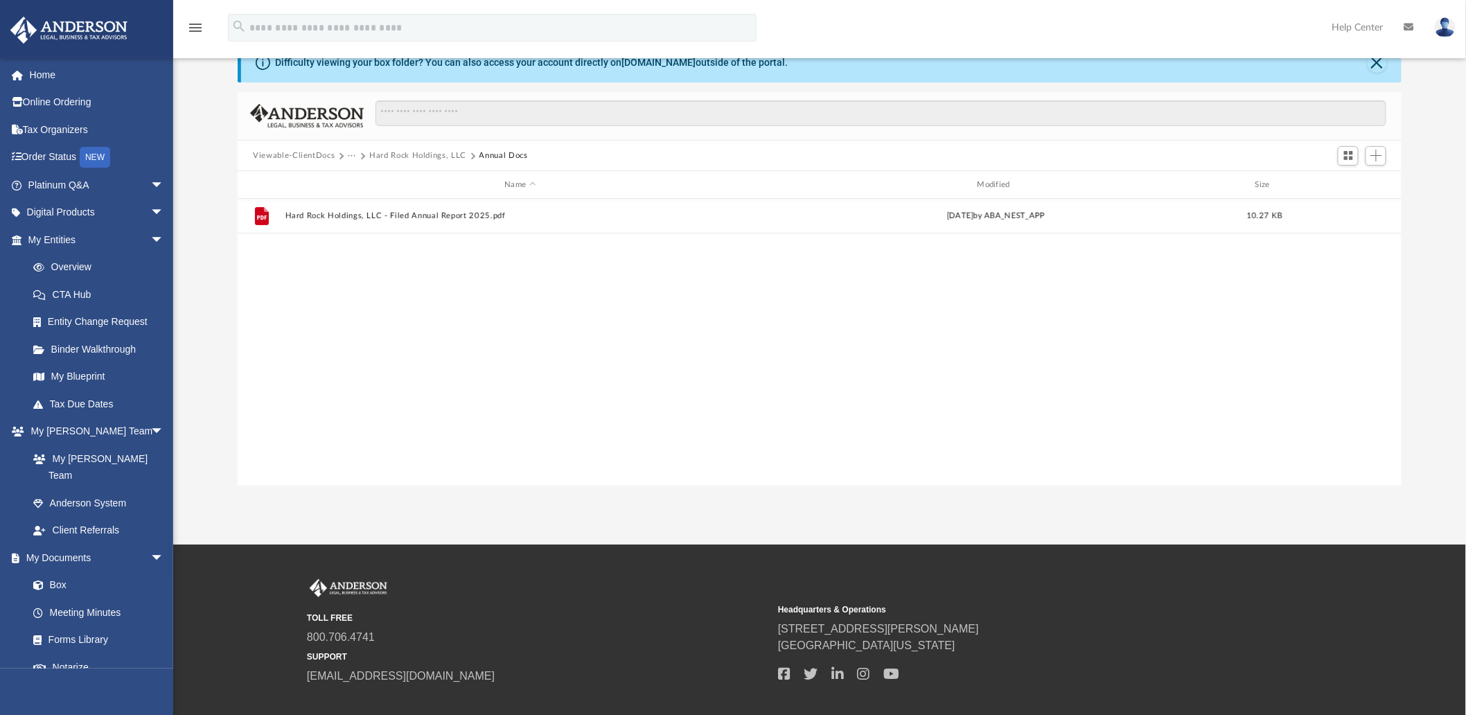
click at [414, 157] on button "Hard Rock Holdings, LLC" at bounding box center [417, 156] width 97 height 12
click at [421, 319] on div "Collaborated Folder Annual Docs Fri Dec 6 2024 by ABA_NEST_APP 10.27 KB Collabo…" at bounding box center [820, 342] width 1164 height 287
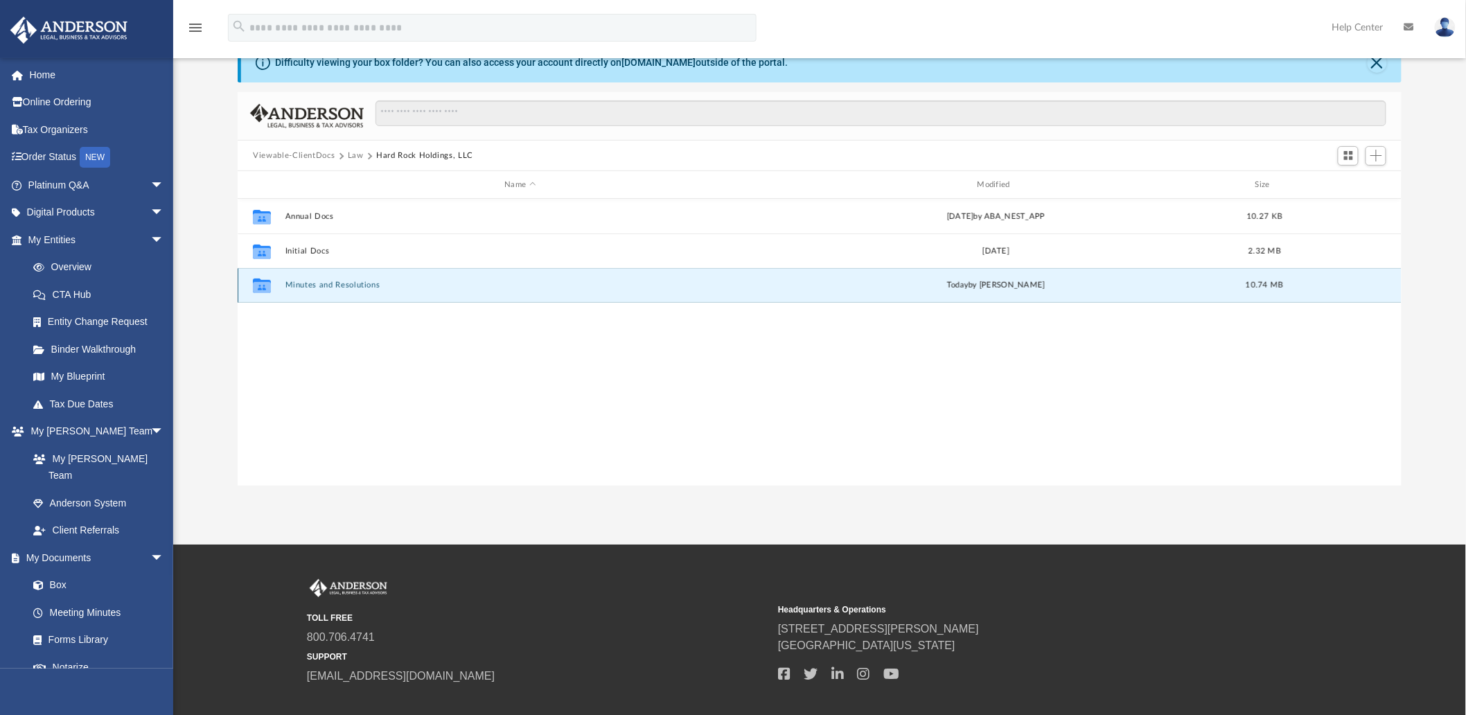
click at [456, 281] on button "Minutes and Resolutions" at bounding box center [520, 285] width 470 height 9
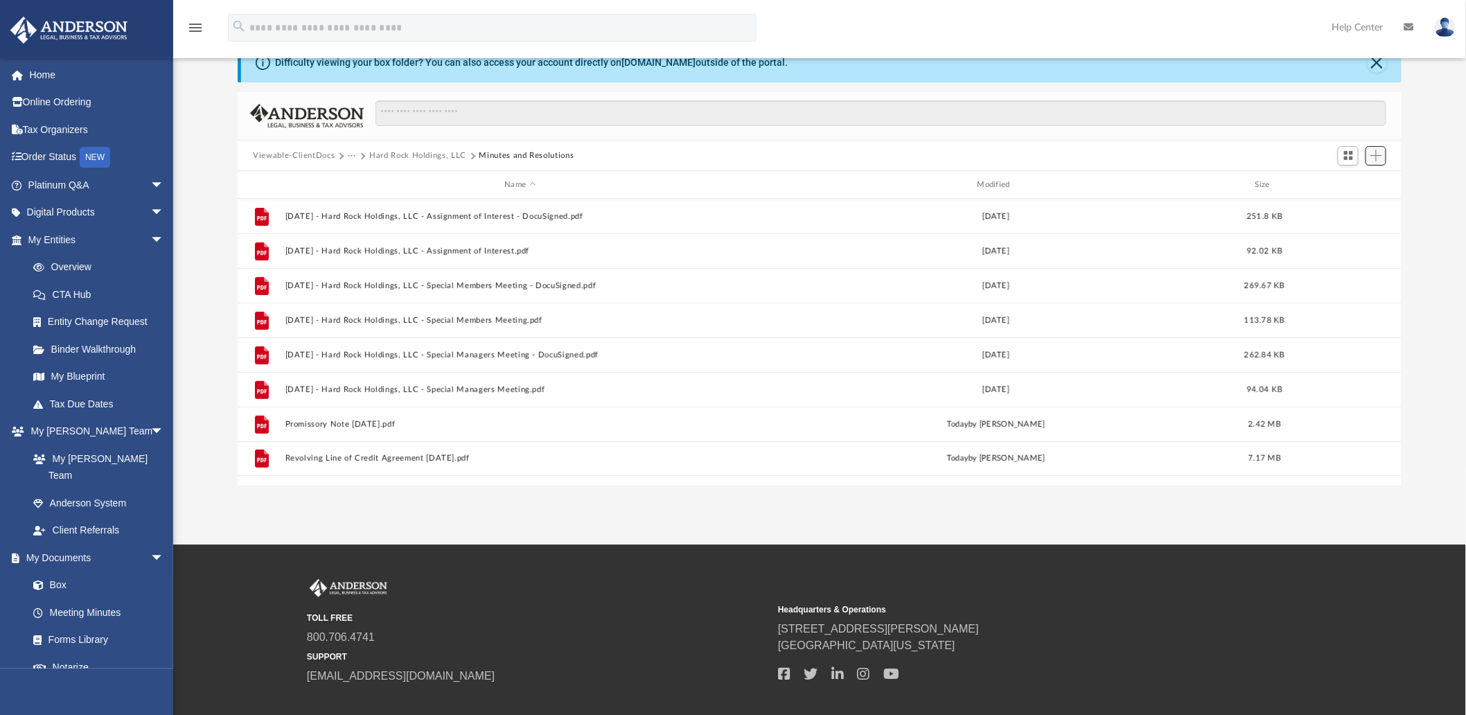
click at [1381, 150] on span "Add" at bounding box center [1377, 156] width 12 height 12
click at [1346, 183] on li "Upload" at bounding box center [1357, 183] width 44 height 15
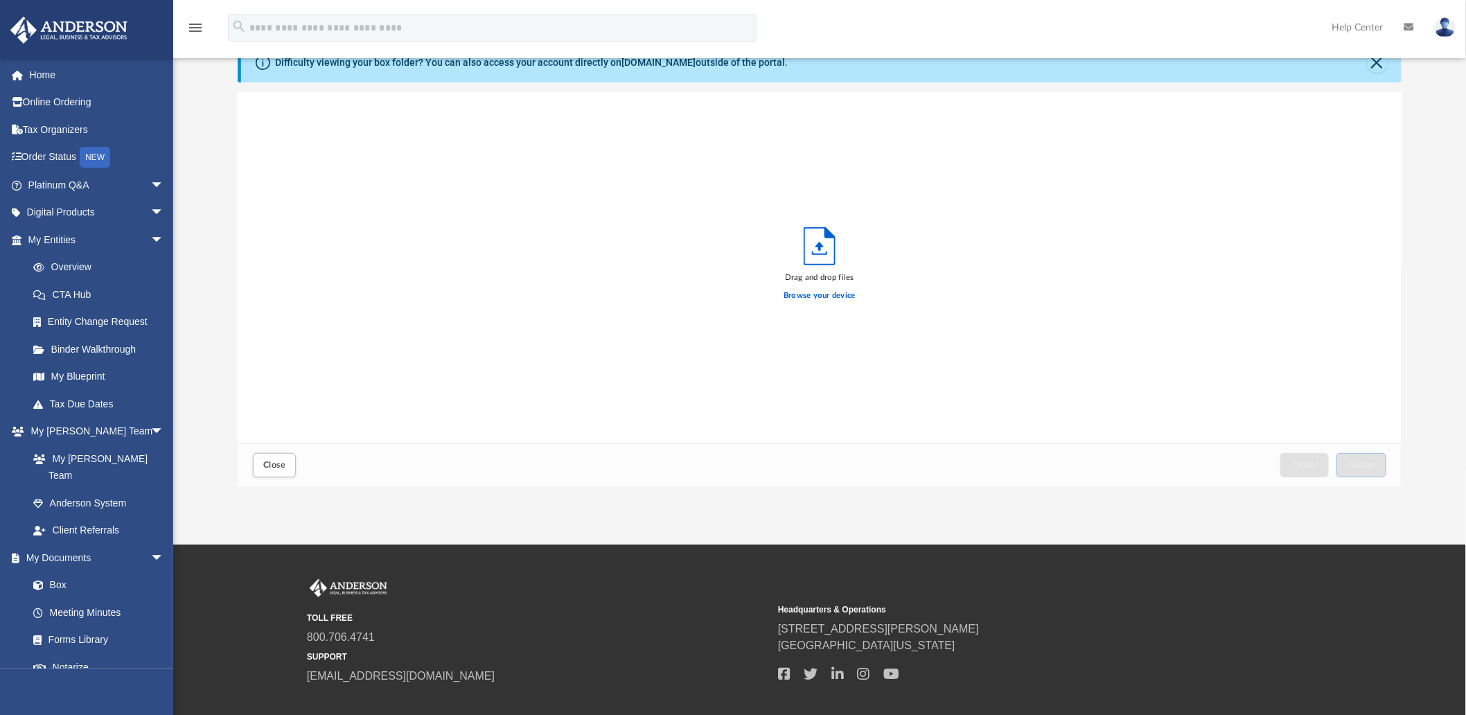
scroll to position [340, 1152]
click at [821, 294] on label "Browse your device" at bounding box center [820, 296] width 72 height 12
click at [0, 0] on input "Browse your device" at bounding box center [0, 0] width 0 height 0
click at [1366, 466] on span "Upload" at bounding box center [1361, 465] width 29 height 8
click at [281, 461] on span "Close" at bounding box center [274, 465] width 22 height 8
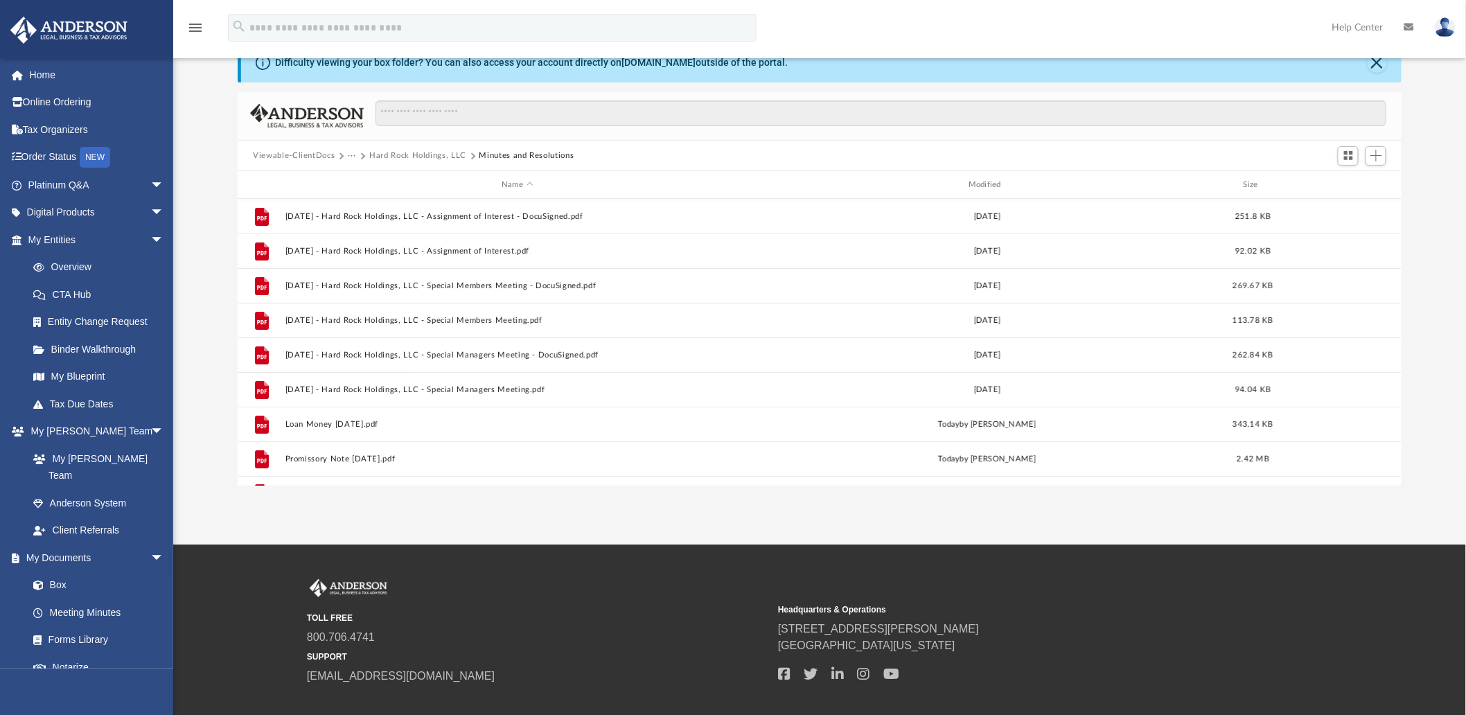
click at [319, 155] on button "Viewable-ClientDocs" at bounding box center [294, 156] width 82 height 12
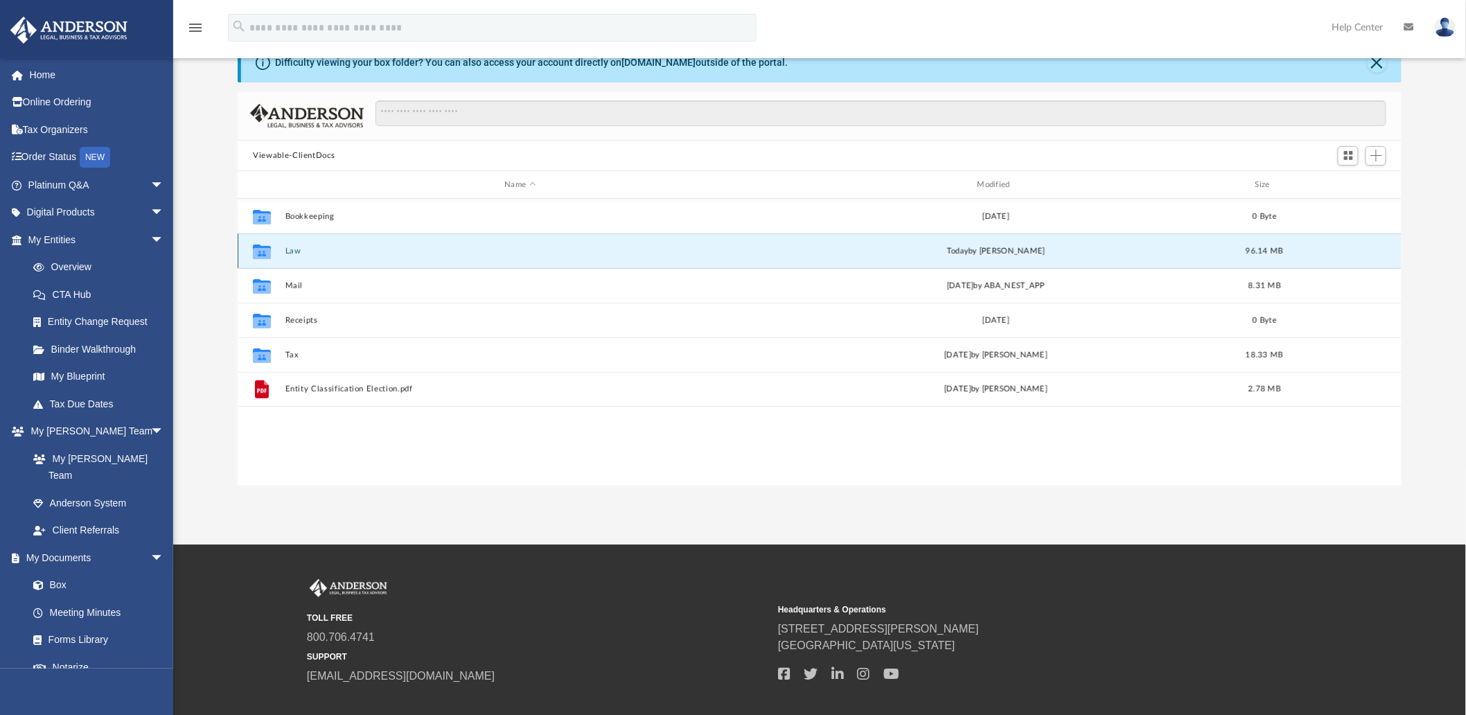
click at [286, 250] on button "Law" at bounding box center [520, 251] width 470 height 9
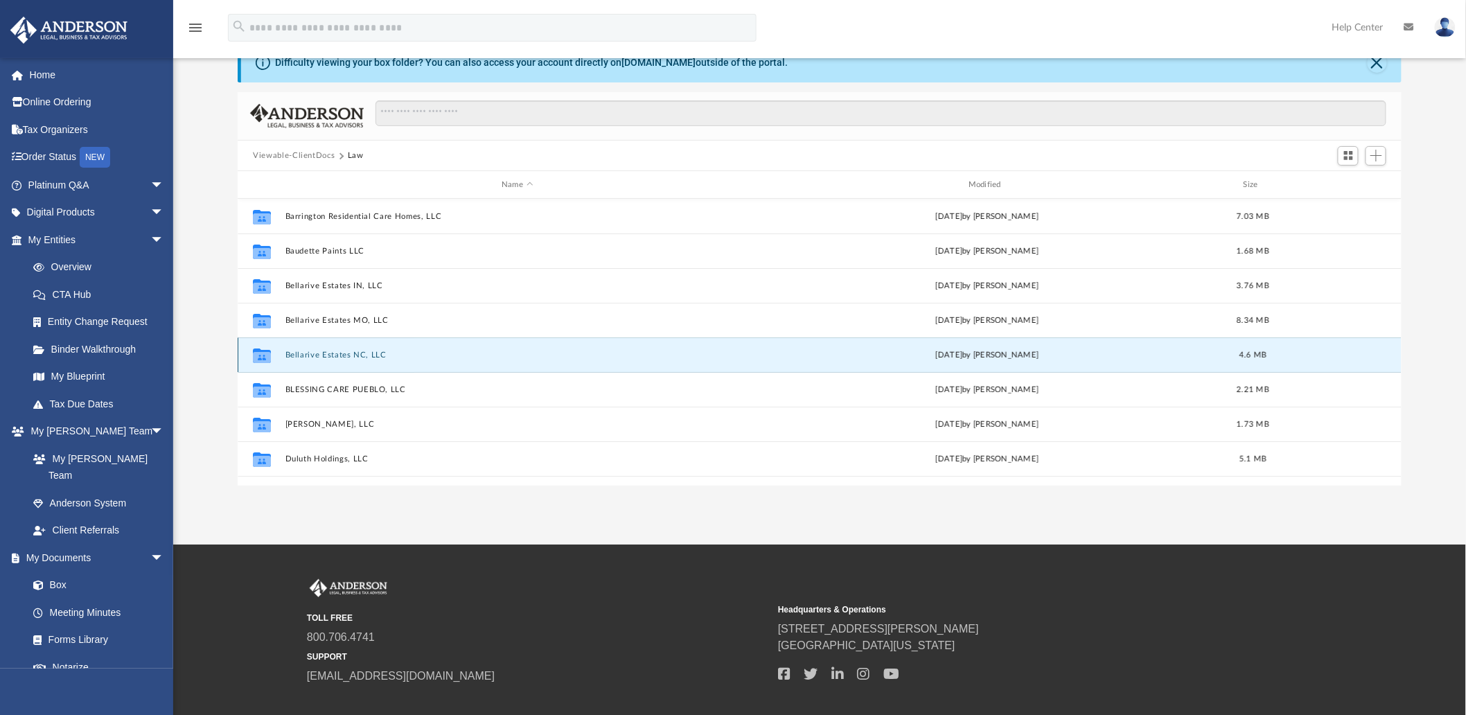
click at [344, 352] on button "Bellarive Estates NC, LLC" at bounding box center [517, 355] width 464 height 9
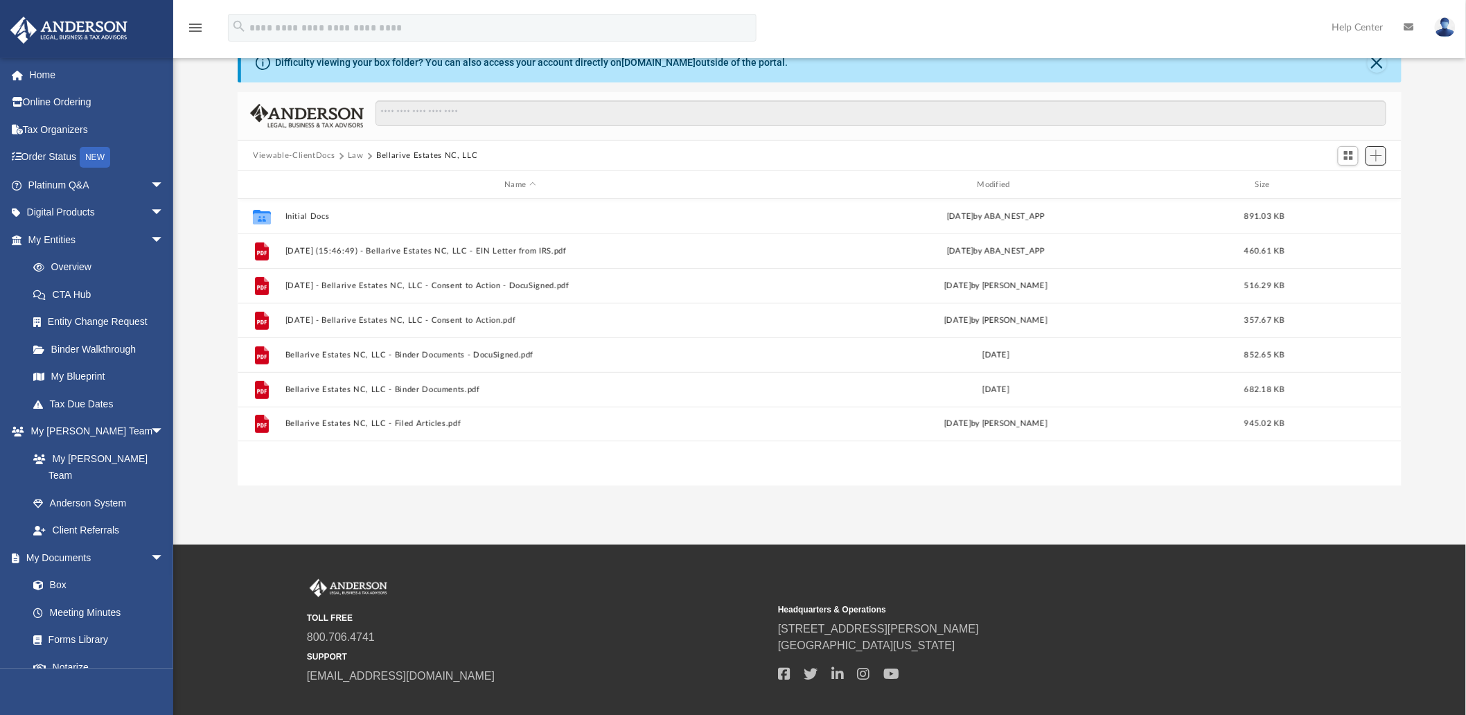
click at [1375, 155] on span "Add" at bounding box center [1377, 156] width 12 height 12
click at [995, 520] on div "App greg.ofg@gmail.com Sign Out greg.ofg@gmail.com Home Online Ordering Tax Org…" at bounding box center [733, 243] width 1466 height 604
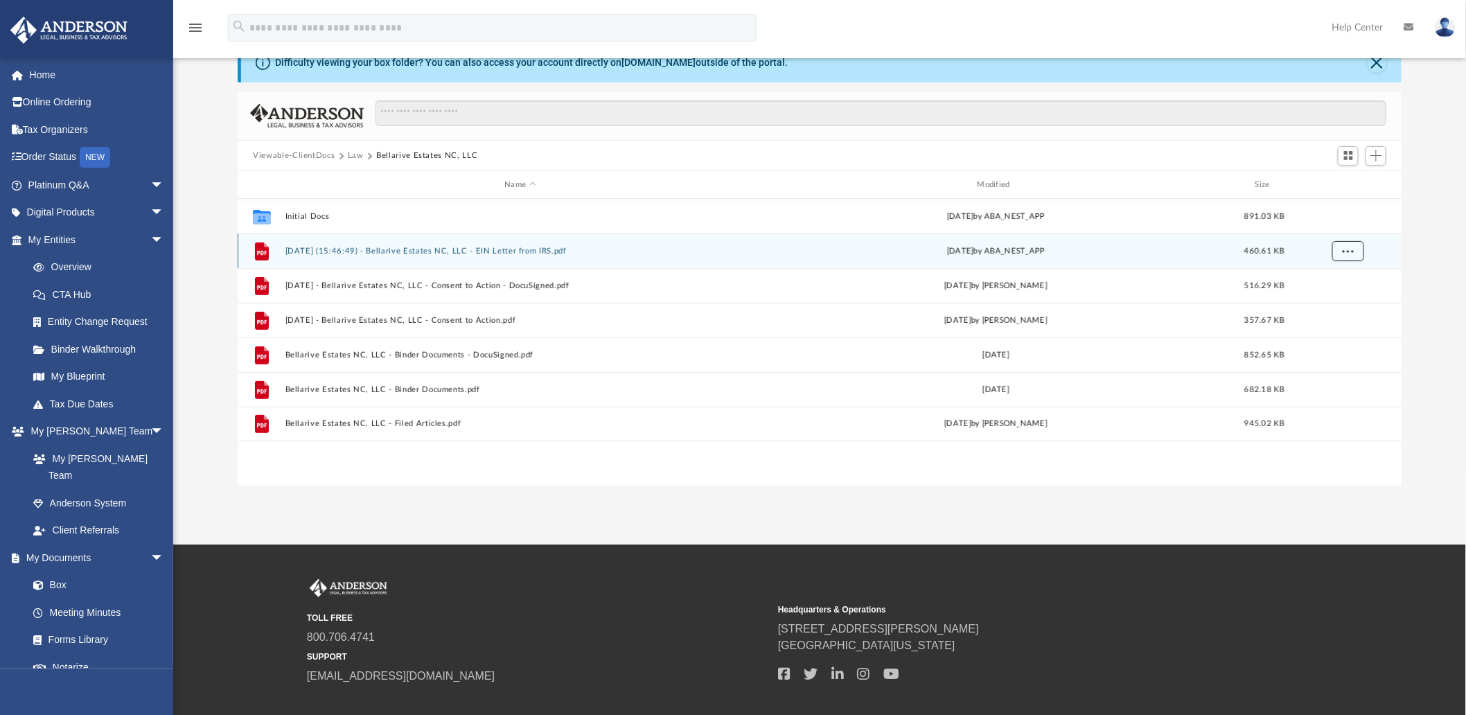
click at [1353, 252] on span "More options" at bounding box center [1348, 251] width 11 height 8
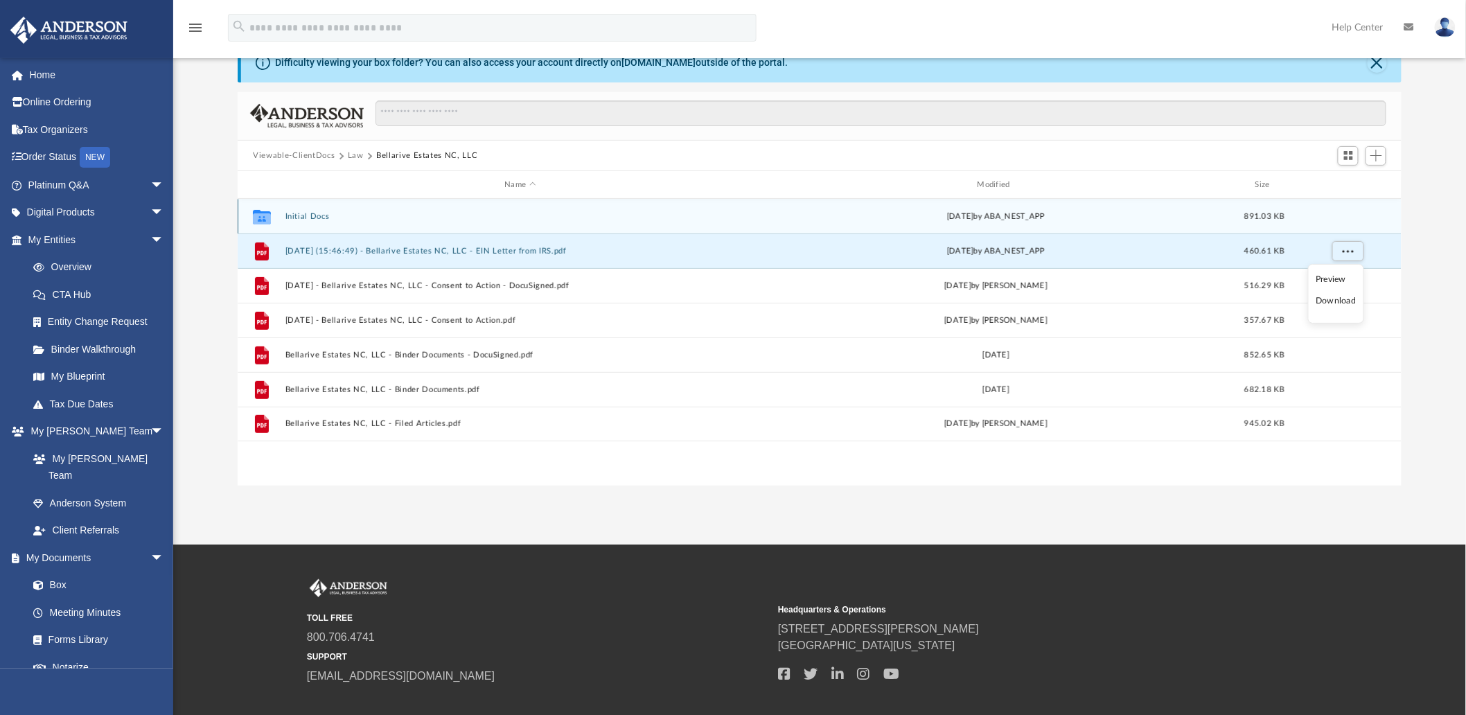
drag, startPoint x: 504, startPoint y: 251, endPoint x: 341, endPoint y: 218, distance: 166.2
click at [341, 218] on div "Collaborated Folder Initial Docs Wed Feb 19 2025 by ABA_NEST_APP 891.03 KB File…" at bounding box center [820, 320] width 1164 height 243
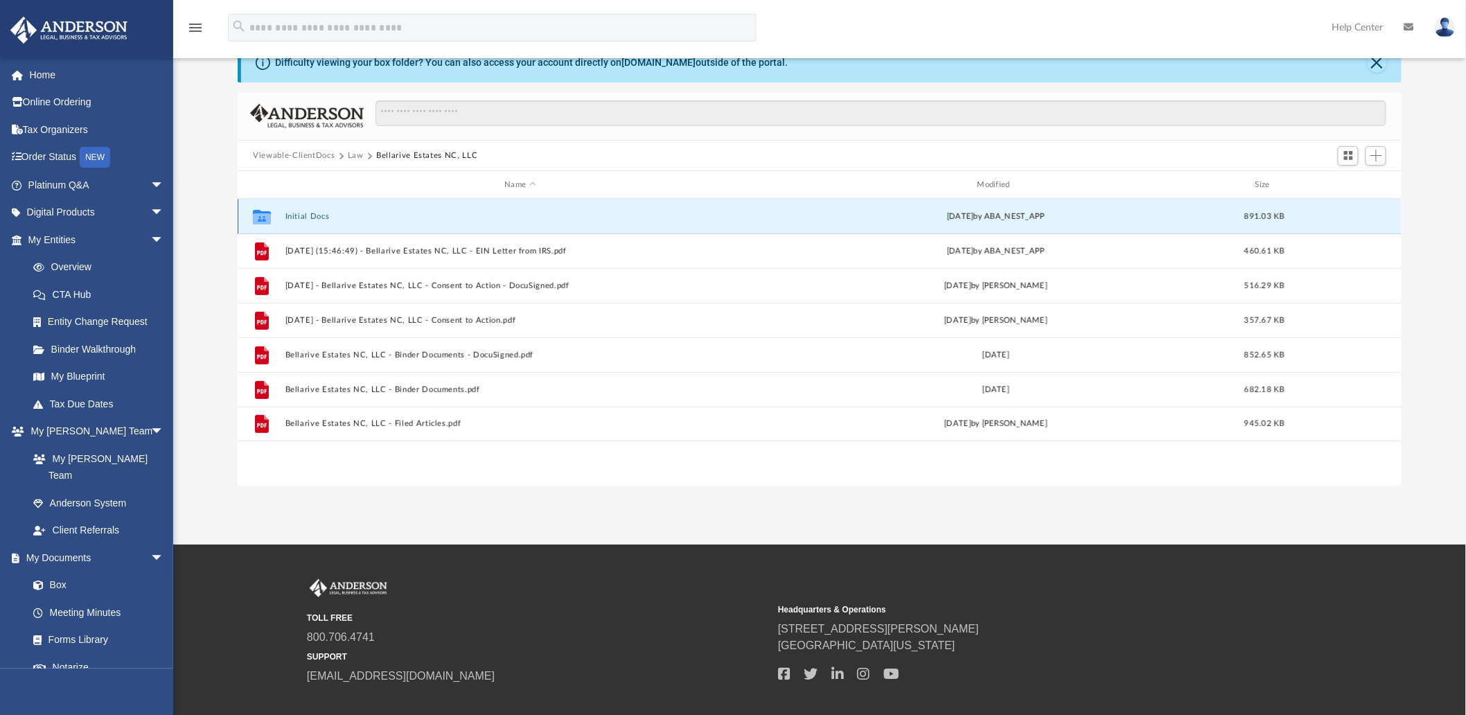
click at [316, 218] on button "Initial Docs" at bounding box center [520, 216] width 470 height 9
click at [315, 218] on button "Initial Docs" at bounding box center [520, 216] width 470 height 9
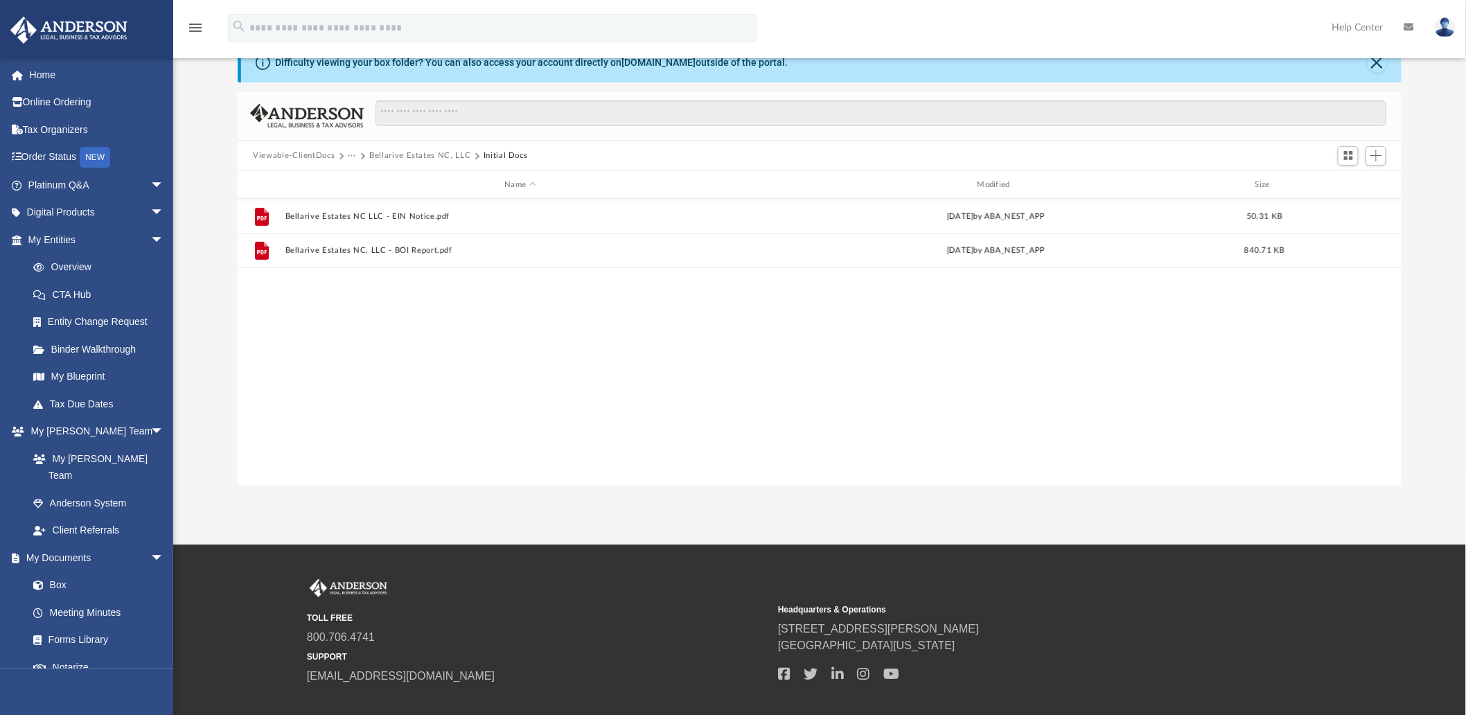
click at [442, 156] on button "Bellarive Estates NC, LLC" at bounding box center [419, 156] width 101 height 12
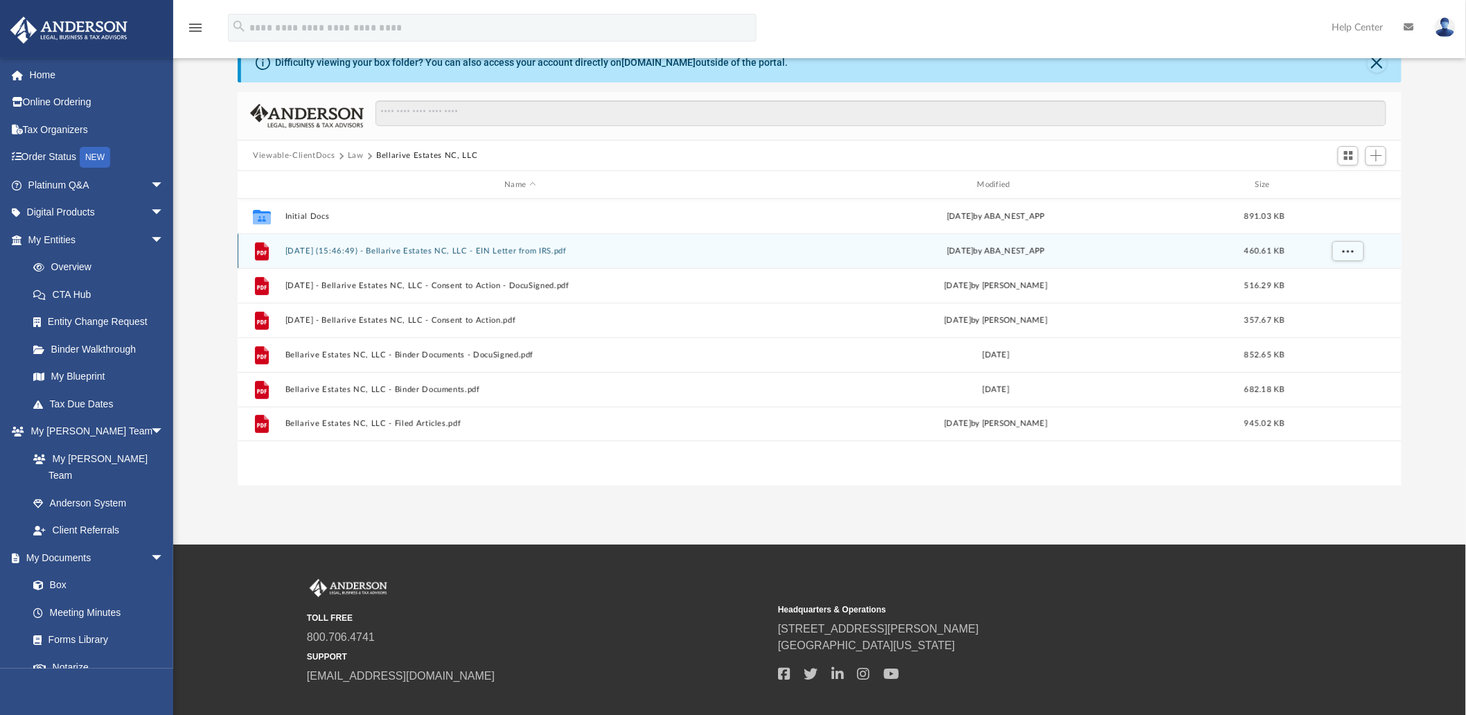
click at [1131, 247] on div "Fri Feb 21 2025 by ABA_NEST_APP" at bounding box center [996, 251] width 470 height 12
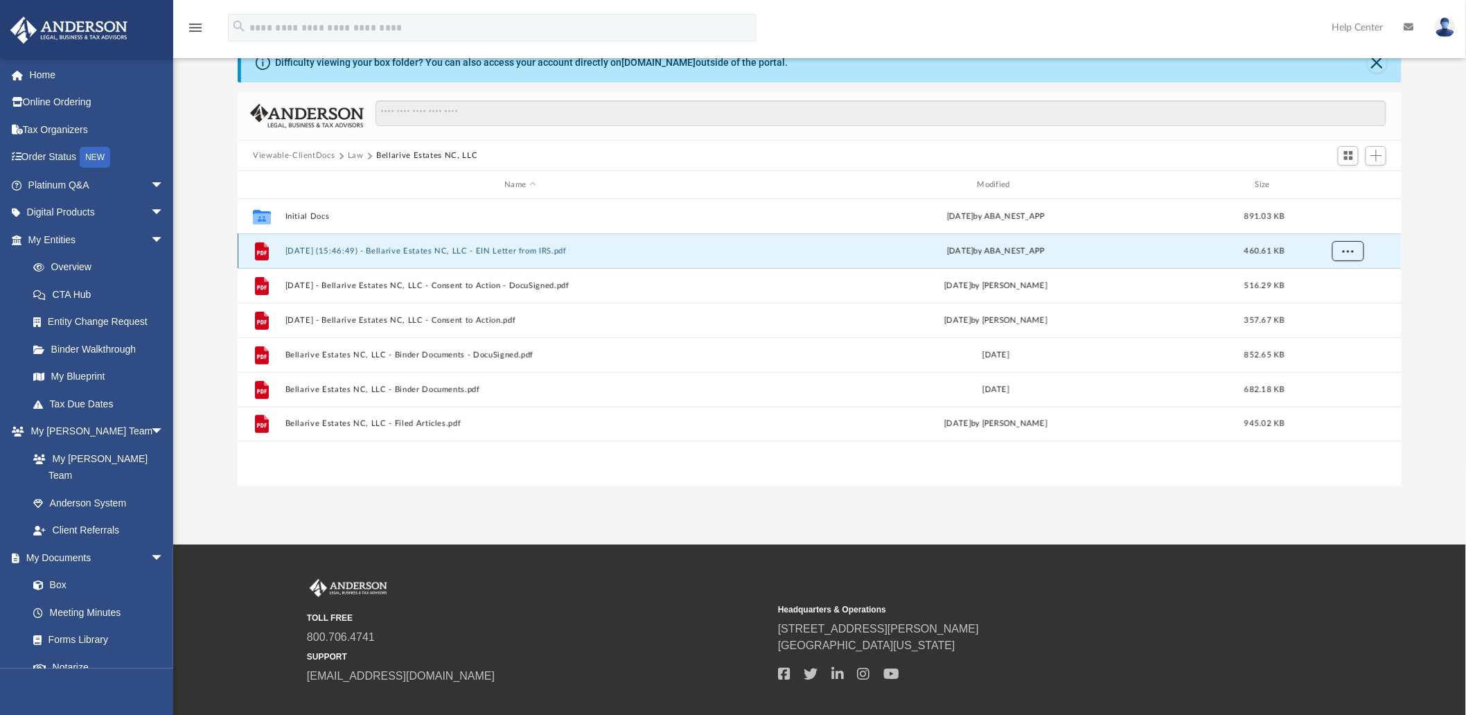
click at [1347, 248] on span "More options" at bounding box center [1348, 251] width 11 height 8
click at [1346, 157] on span "Switch to Grid View" at bounding box center [1349, 156] width 12 height 12
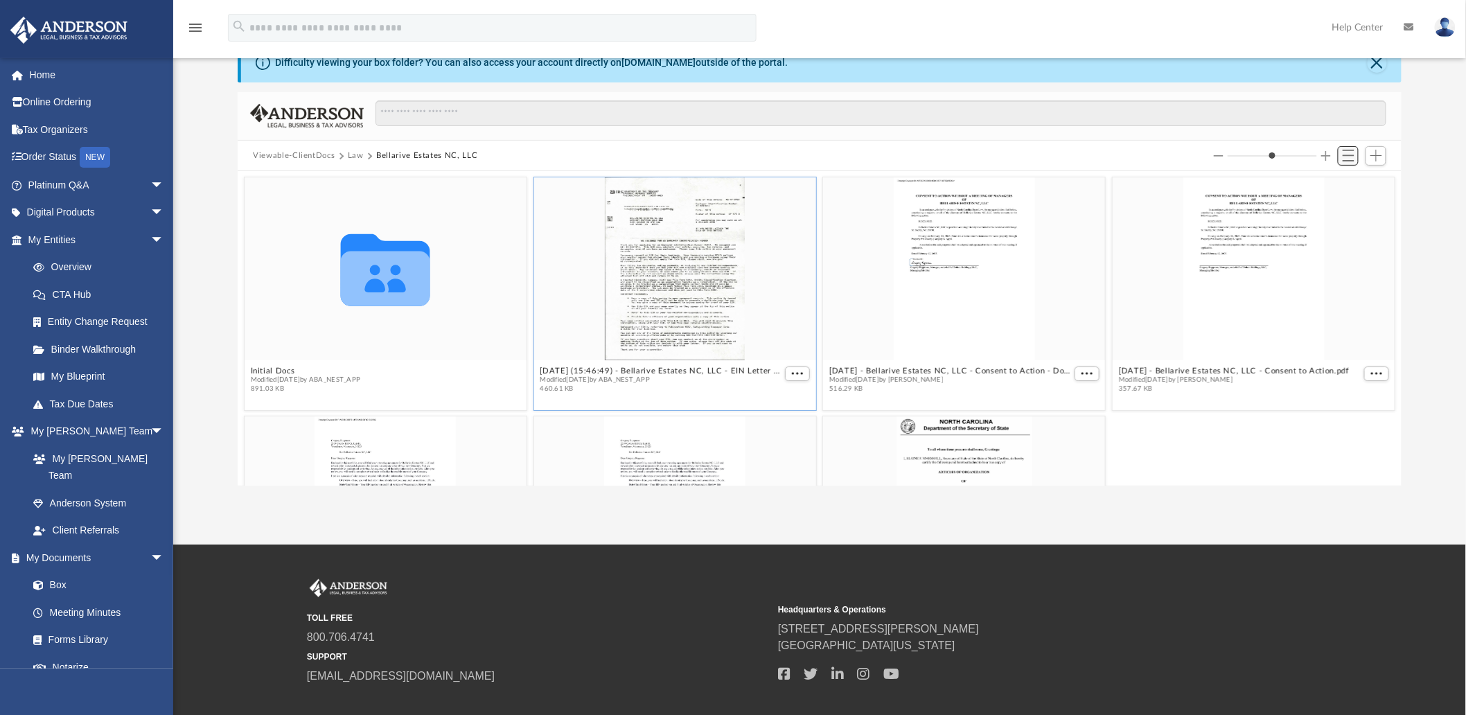
scroll to position [302, 1152]
click at [350, 153] on button "Law" at bounding box center [356, 156] width 16 height 12
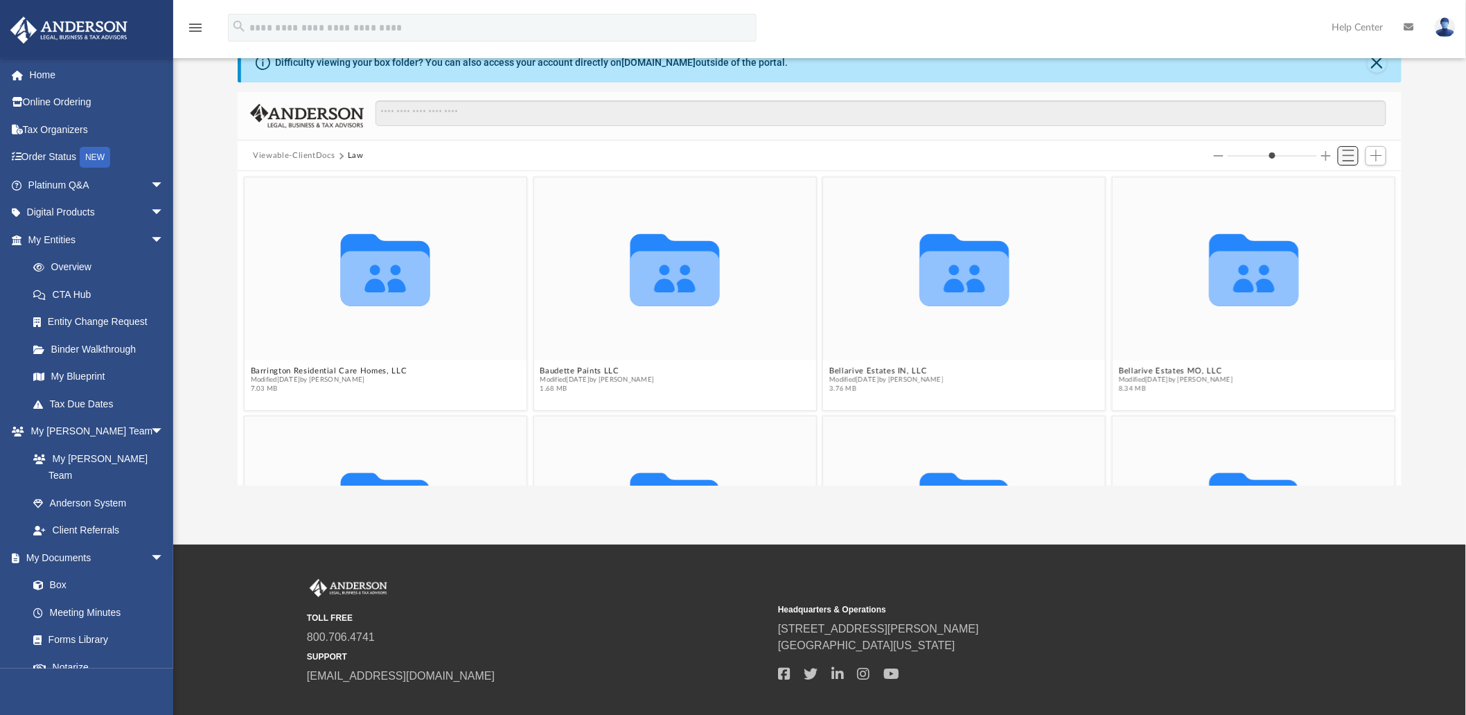
click at [1355, 157] on button "Switch to List View" at bounding box center [1348, 155] width 21 height 19
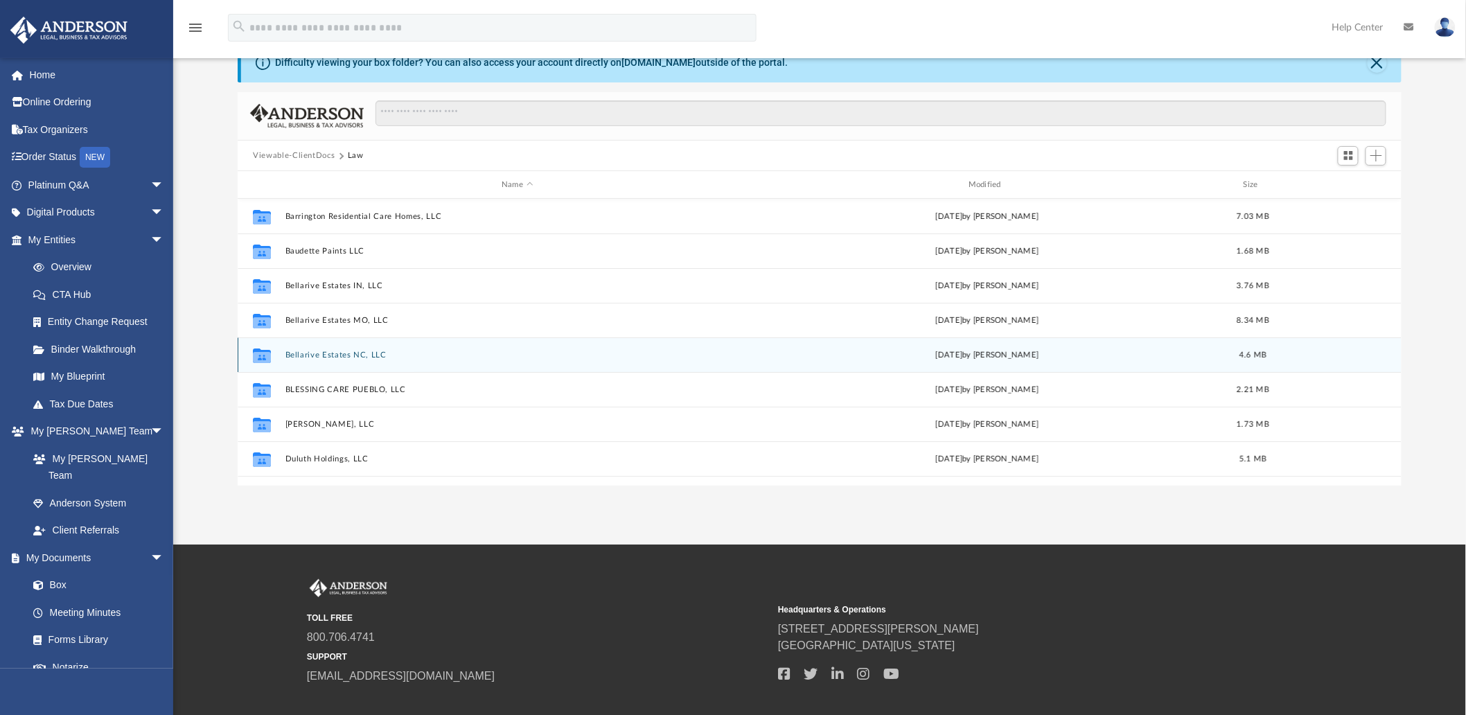
click at [324, 353] on button "Bellarive Estates NC, LLC" at bounding box center [517, 355] width 464 height 9
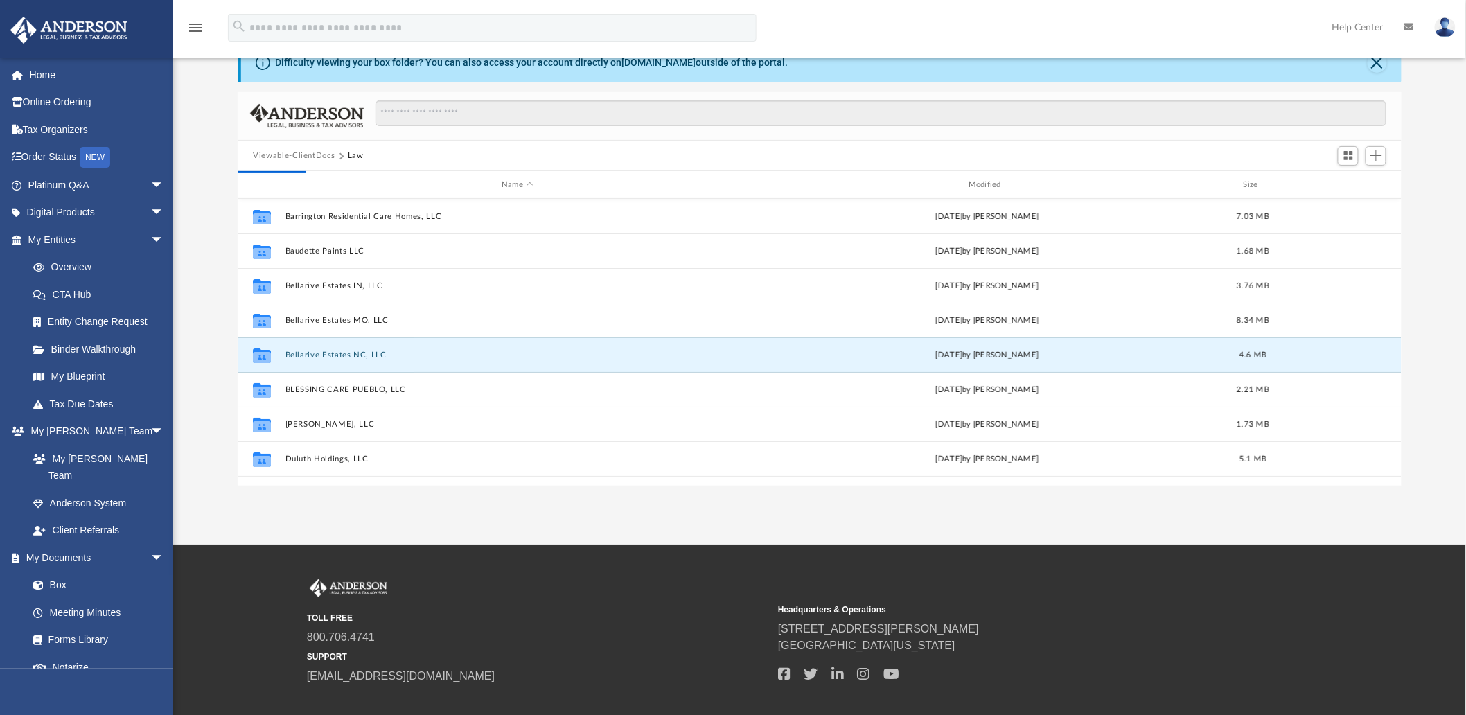
click at [324, 353] on button "Bellarive Estates NC, LLC" at bounding box center [517, 355] width 464 height 9
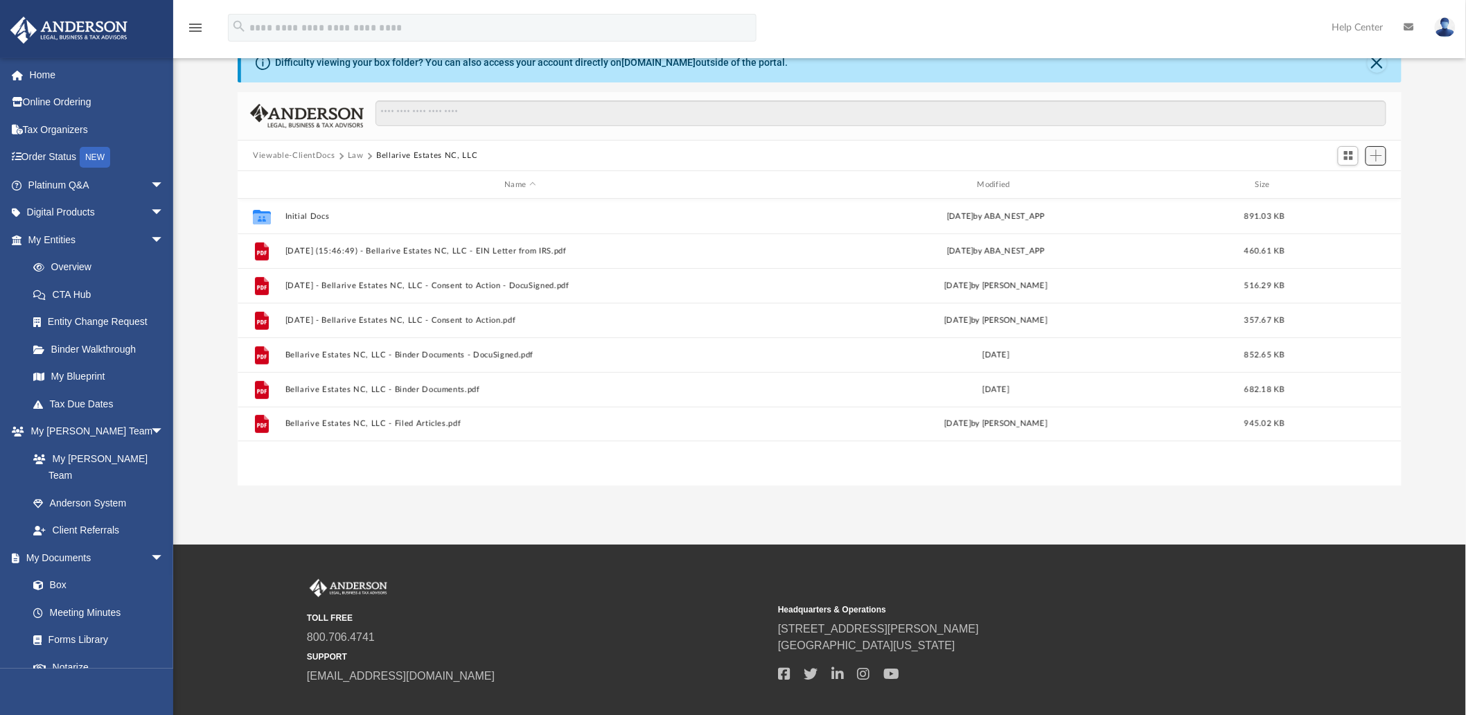
click at [1379, 157] on span "Add" at bounding box center [1377, 156] width 12 height 12
click at [1348, 185] on li "Upload" at bounding box center [1357, 183] width 44 height 15
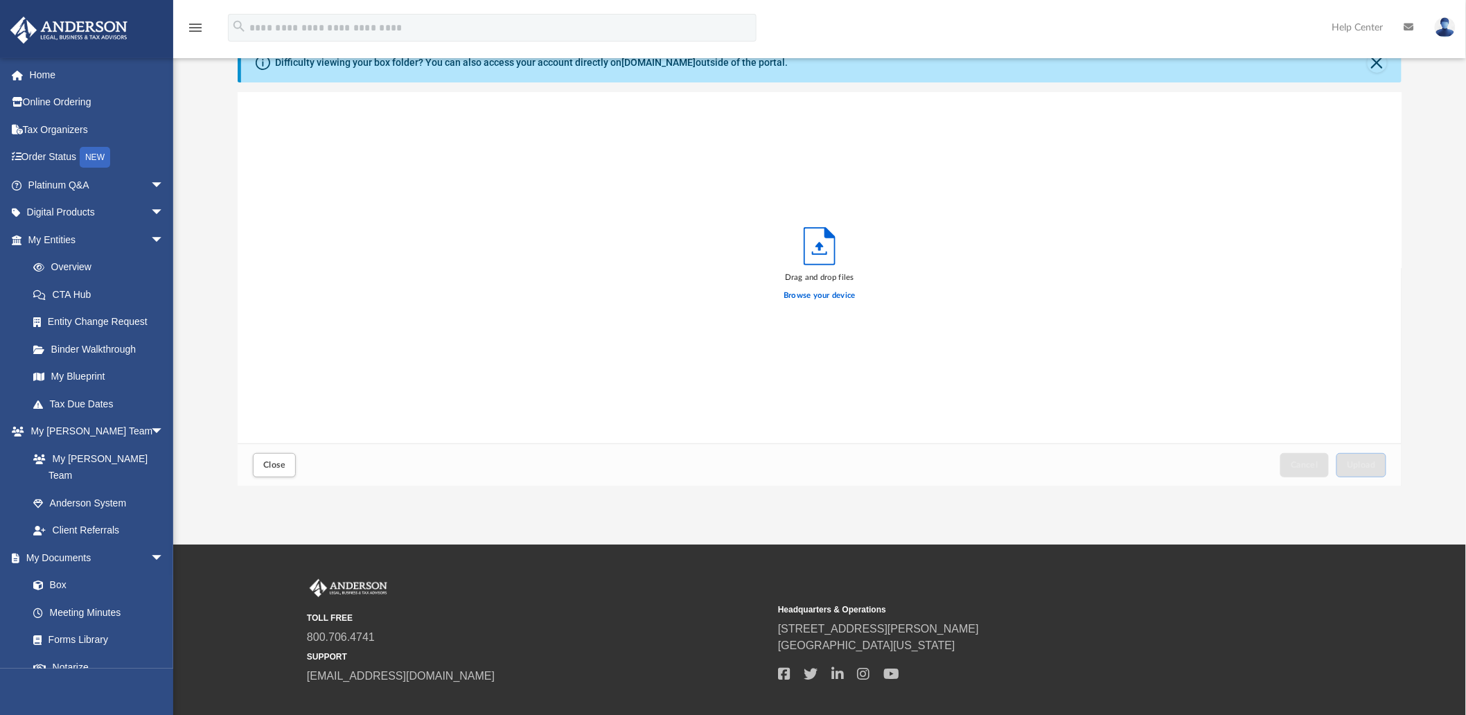
scroll to position [340, 1152]
click at [807, 296] on label "Browse your device" at bounding box center [820, 296] width 72 height 12
click at [0, 0] on input "Browse your device" at bounding box center [0, 0] width 0 height 0
click at [1354, 466] on span "Upload" at bounding box center [1361, 465] width 29 height 8
click at [822, 298] on label "Select More Files" at bounding box center [819, 294] width 63 height 12
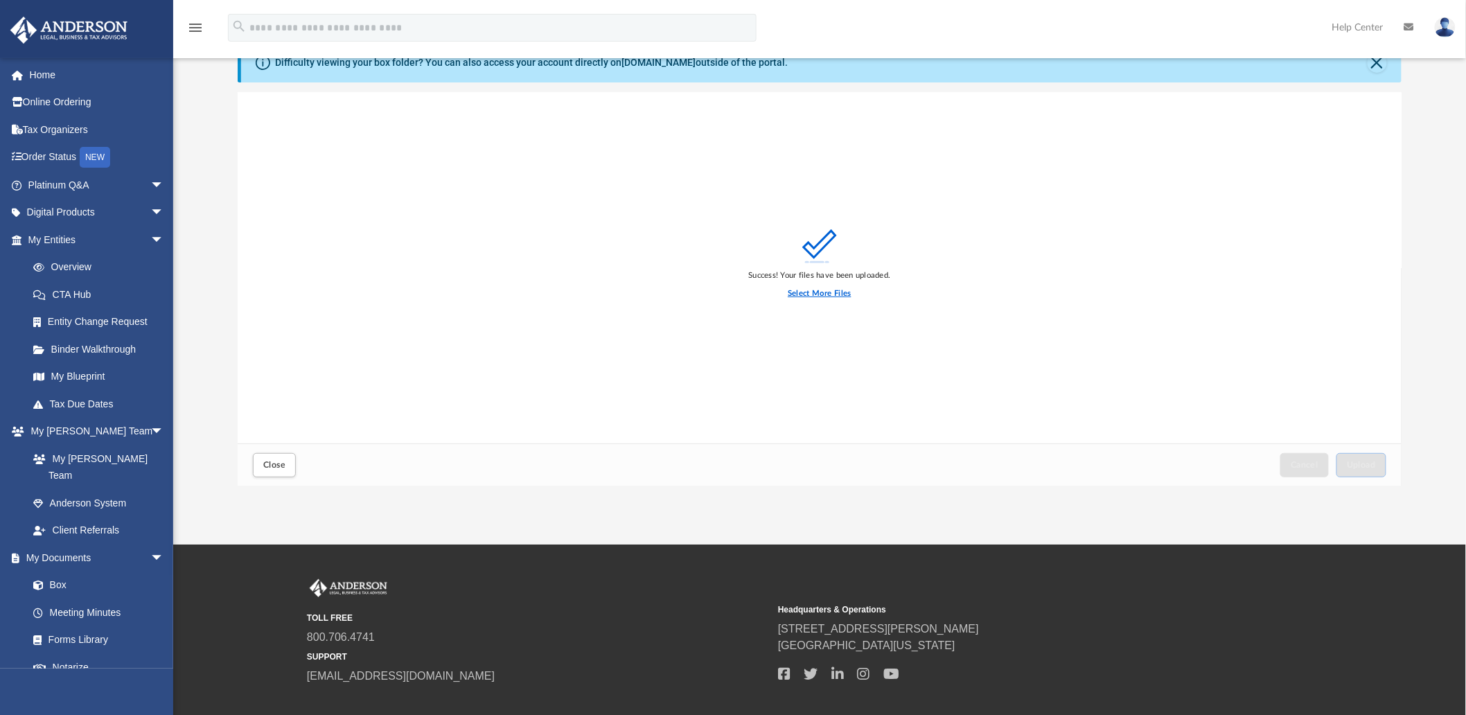
click at [0, 0] on input "Select More Files" at bounding box center [0, 0] width 0 height 0
click at [1367, 467] on span "Upload" at bounding box center [1361, 465] width 29 height 8
click at [816, 292] on label "Select More Files" at bounding box center [819, 294] width 63 height 12
click at [0, 0] on input "Select More Files" at bounding box center [0, 0] width 0 height 0
click at [1359, 461] on span "Upload" at bounding box center [1361, 465] width 29 height 8
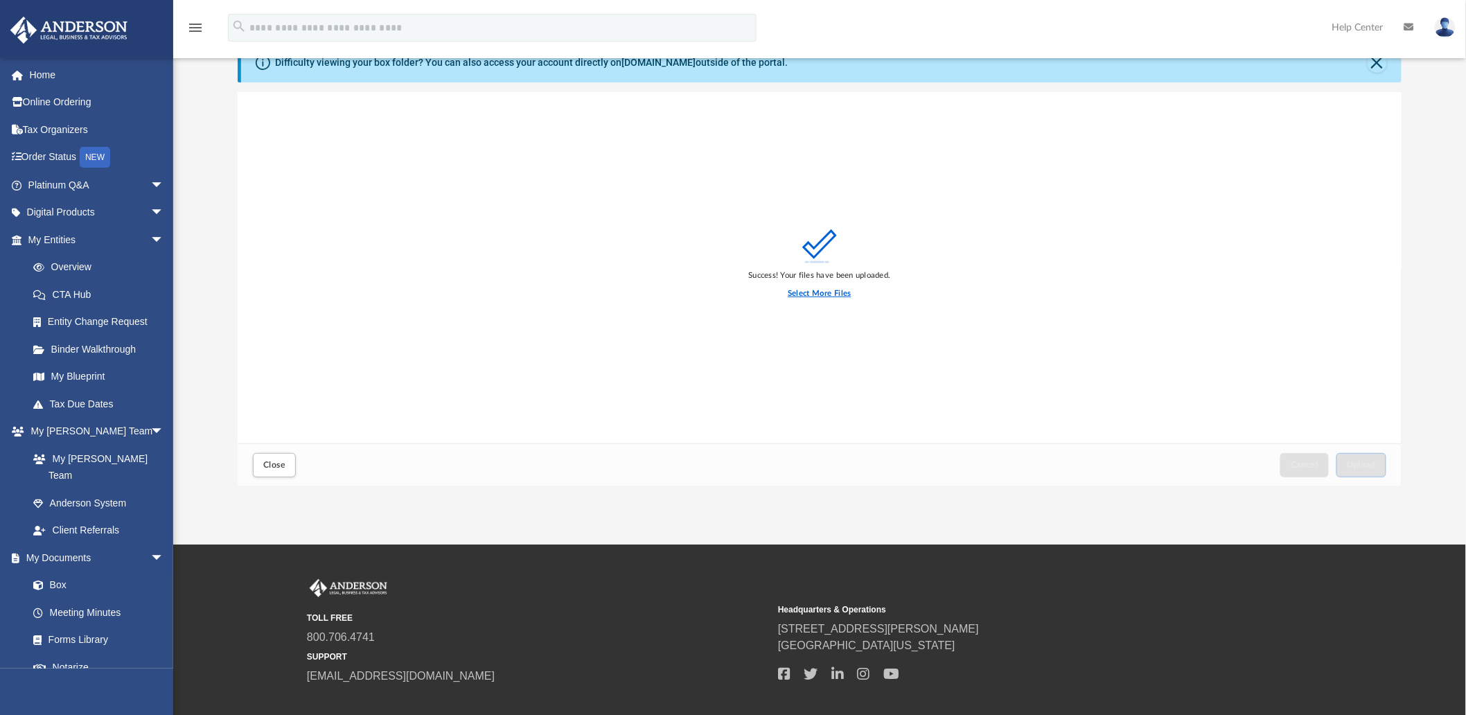
click at [830, 292] on label "Select More Files" at bounding box center [819, 294] width 63 height 12
click at [0, 0] on input "Select More Files" at bounding box center [0, 0] width 0 height 0
click at [1351, 464] on span "Upload" at bounding box center [1361, 465] width 29 height 8
click at [954, 342] on div "Success! Your files have been uploaded. Select More Files" at bounding box center [819, 268] width 1163 height 352
click at [290, 461] on button "Close" at bounding box center [274, 465] width 43 height 24
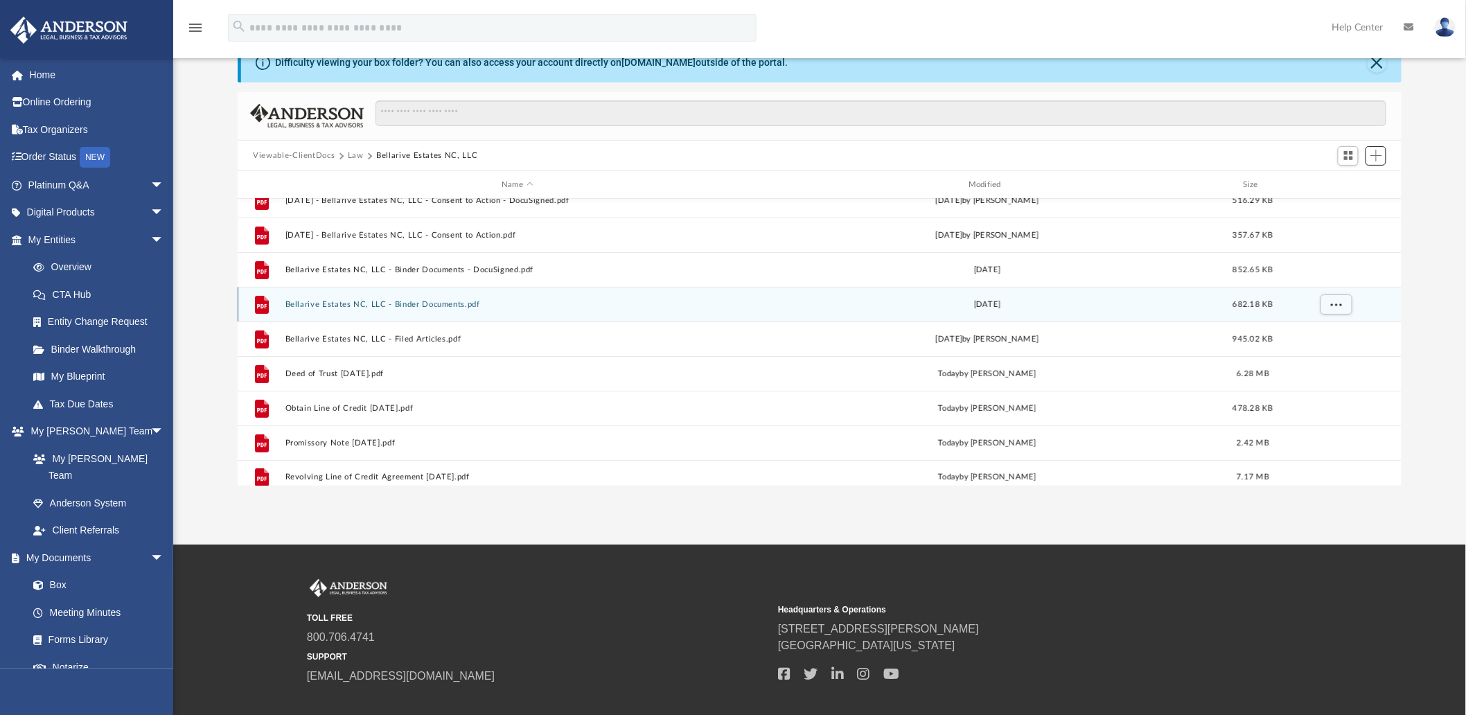
scroll to position [94, 0]
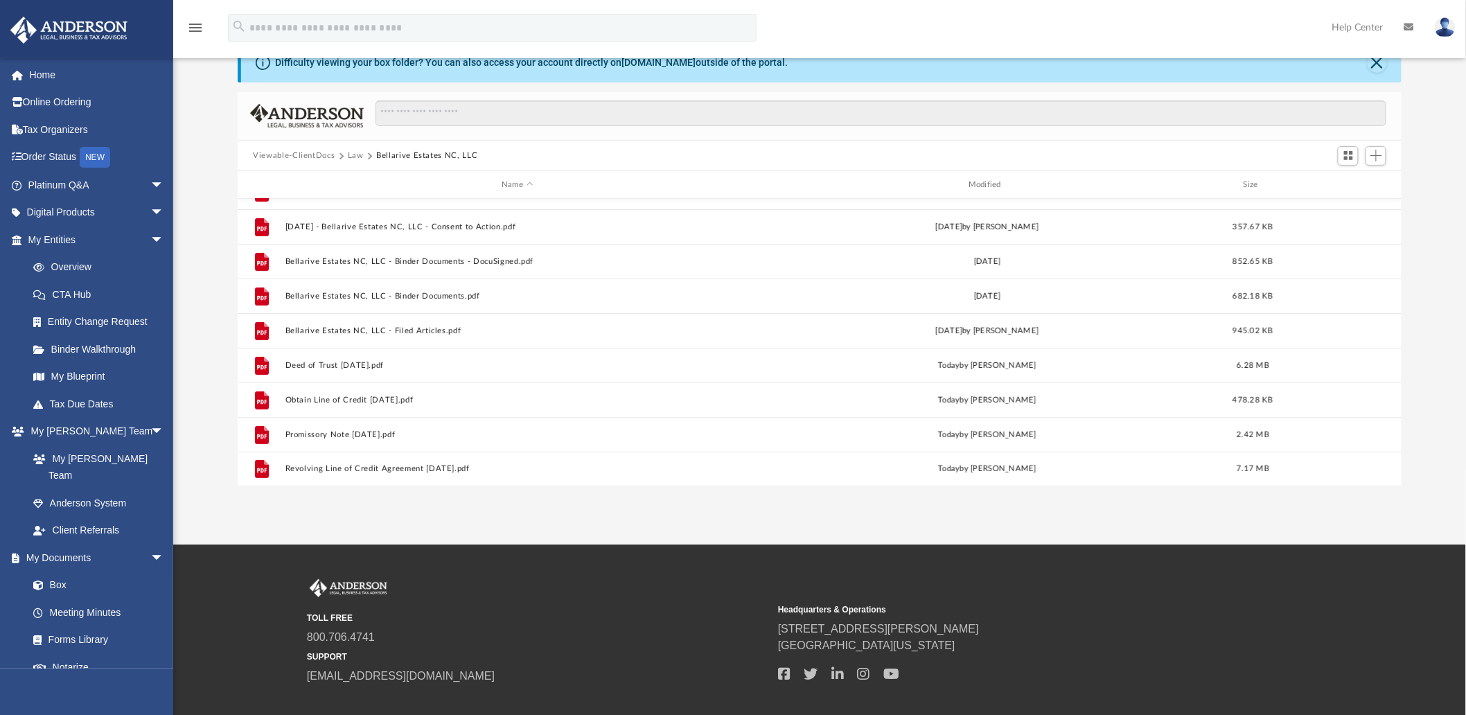
click at [351, 155] on button "Law" at bounding box center [356, 156] width 16 height 12
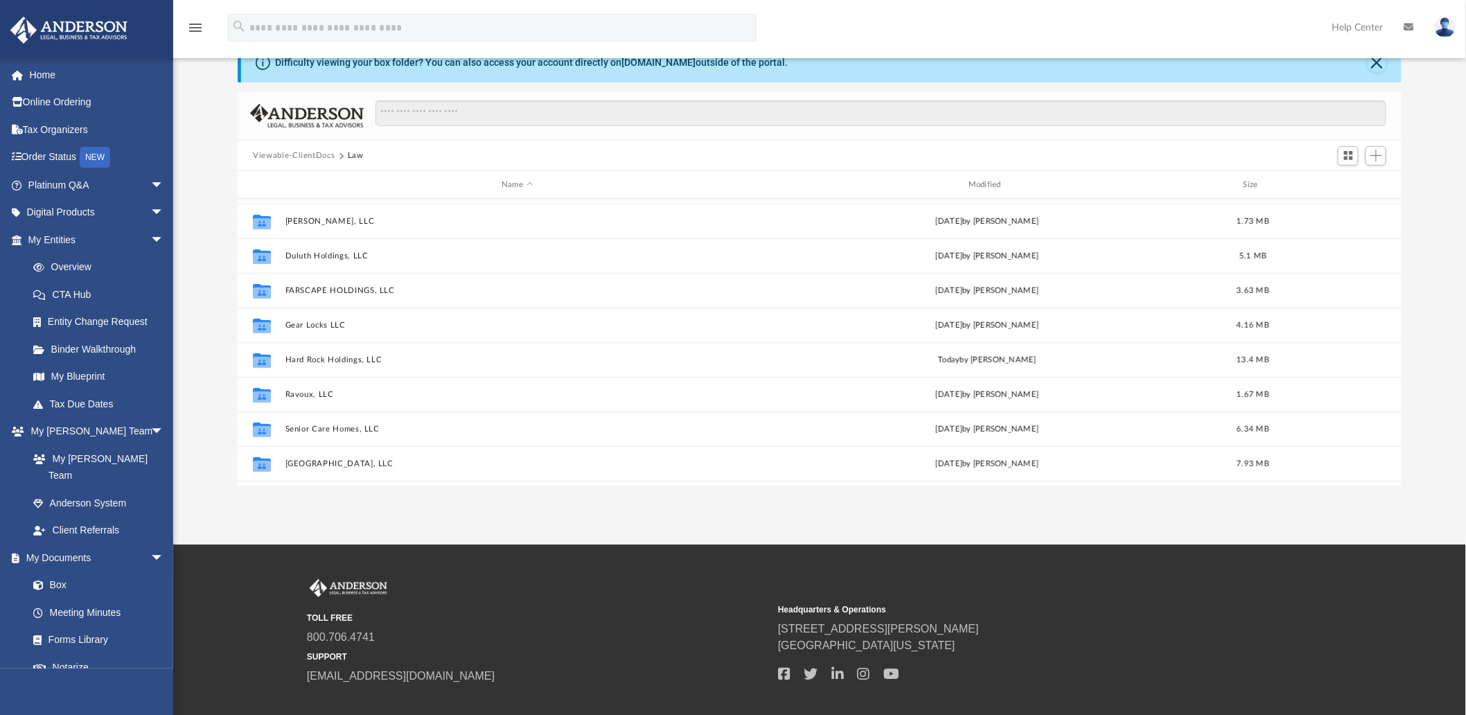
scroll to position [231, 0]
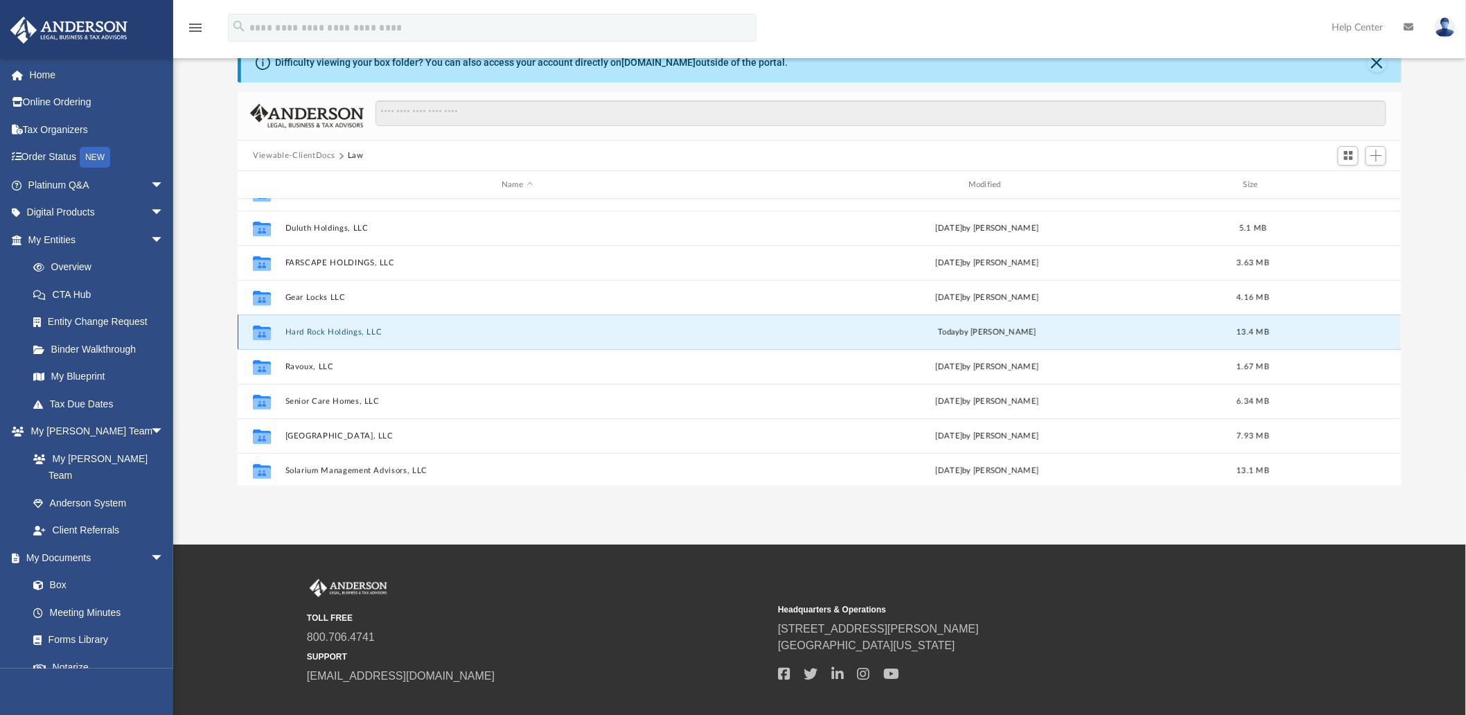
click at [342, 328] on button "Hard Rock Holdings, LLC" at bounding box center [517, 332] width 464 height 9
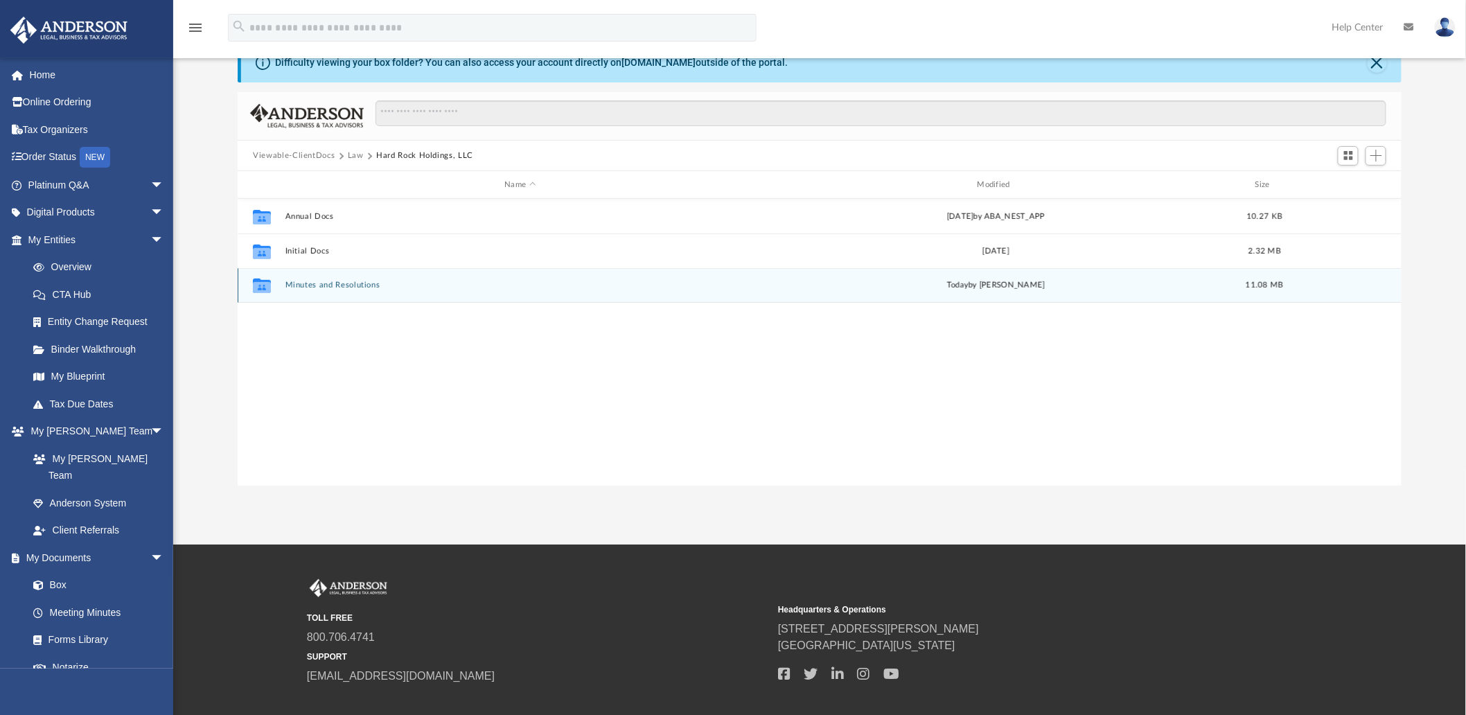
click at [340, 284] on button "Minutes and Resolutions" at bounding box center [520, 285] width 470 height 9
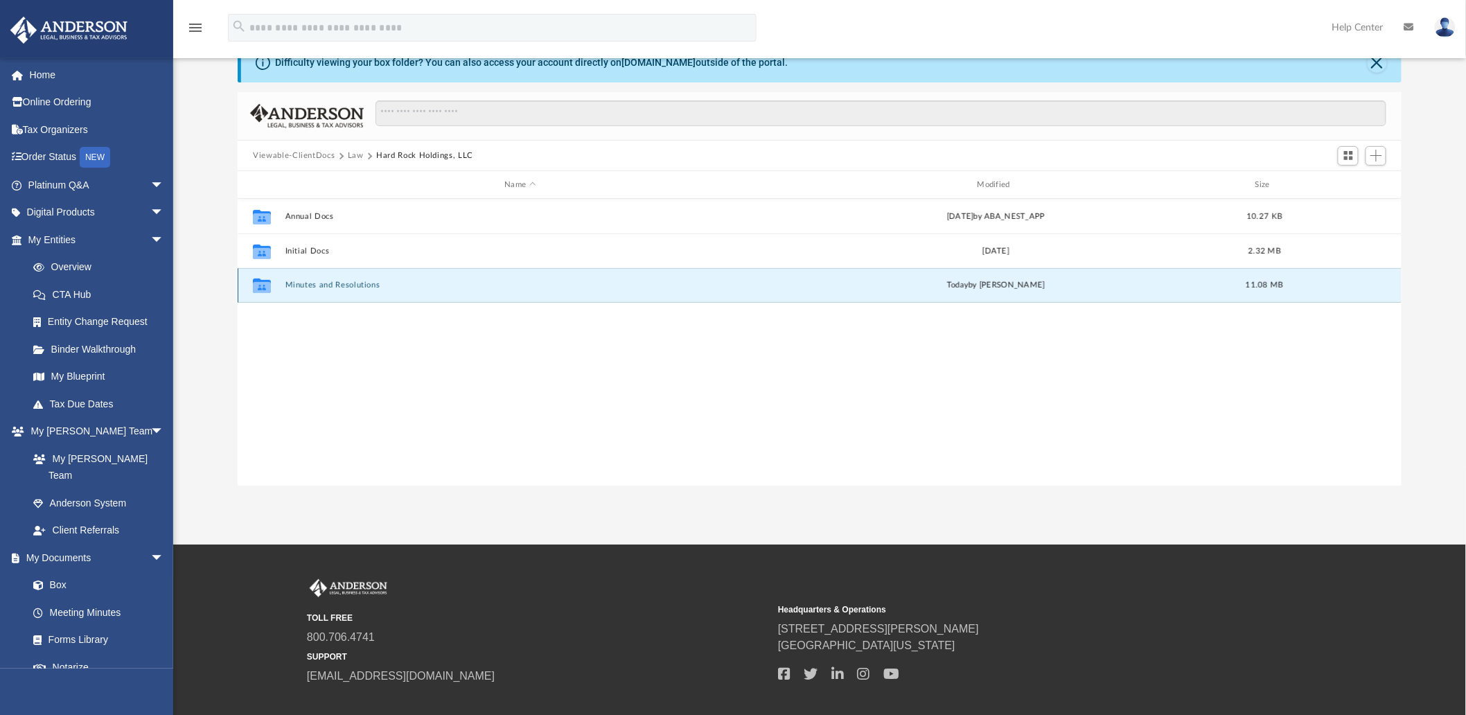
click at [340, 284] on button "Minutes and Resolutions" at bounding box center [520, 285] width 470 height 9
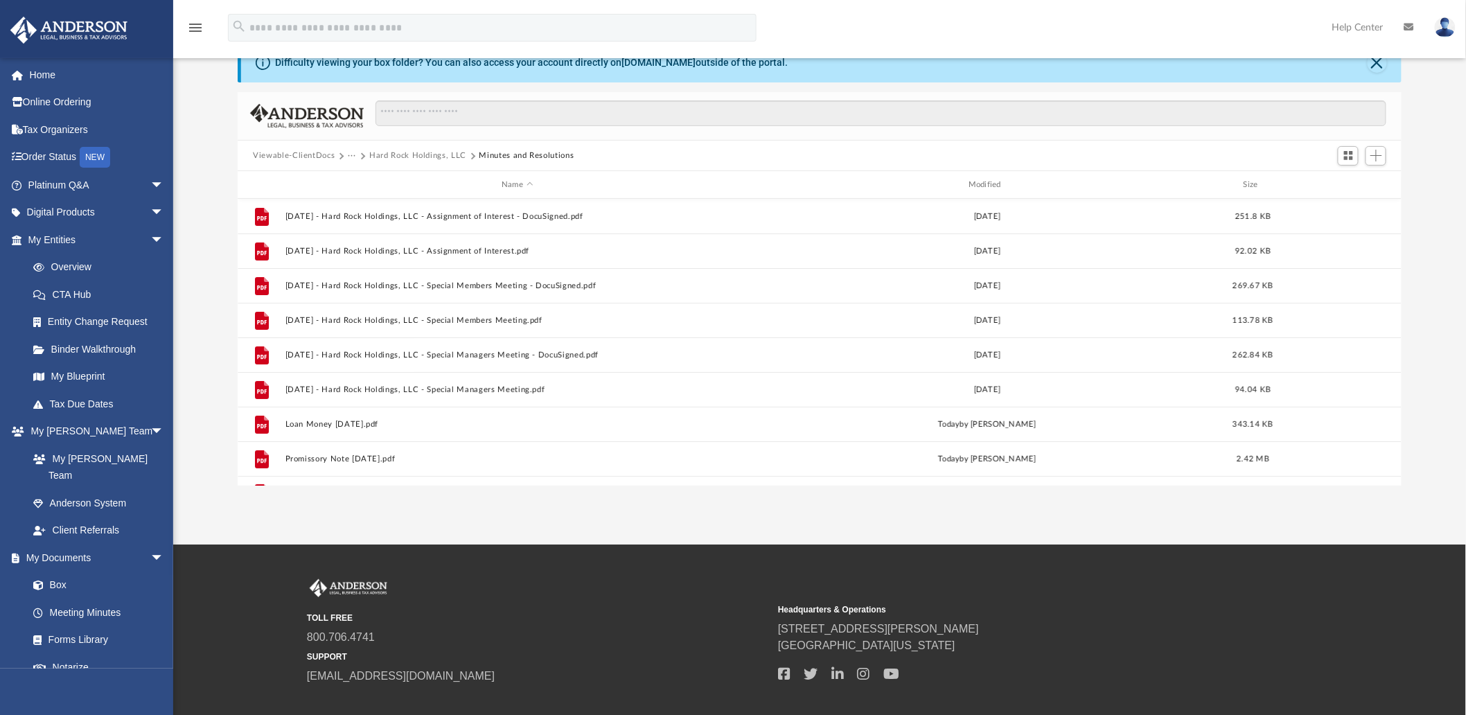
click at [400, 156] on button "Hard Rock Holdings, LLC" at bounding box center [417, 156] width 97 height 12
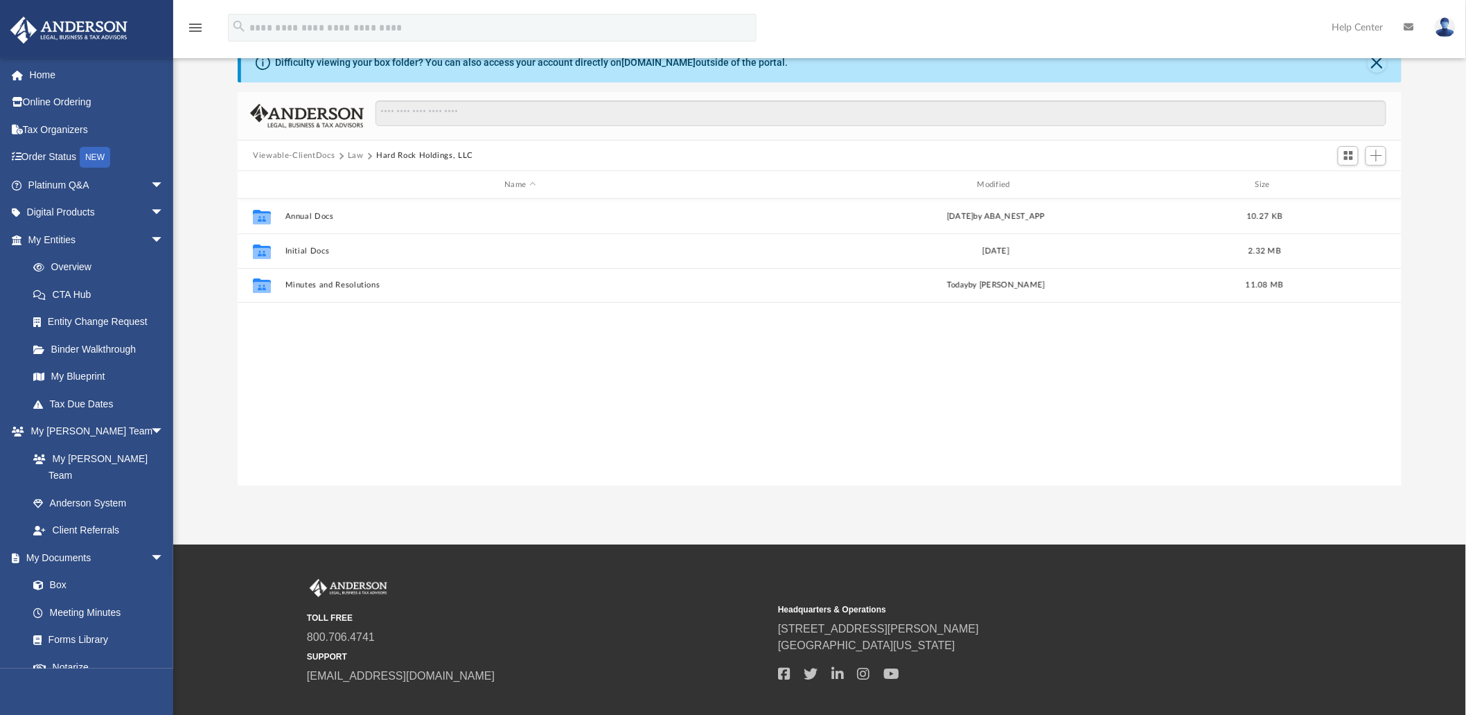
click at [481, 335] on div "Collaborated Folder Annual Docs Fri Dec 6 2024 by ABA_NEST_APP 10.27 KB Collabo…" at bounding box center [820, 342] width 1164 height 287
click at [480, 331] on div "Collaborated Folder Annual Docs Fri Dec 6 2024 by ABA_NEST_APP 10.27 KB Collabo…" at bounding box center [820, 342] width 1164 height 287
click at [1377, 154] on span "Add" at bounding box center [1377, 156] width 12 height 12
click at [1345, 182] on li "Upload" at bounding box center [1357, 183] width 44 height 15
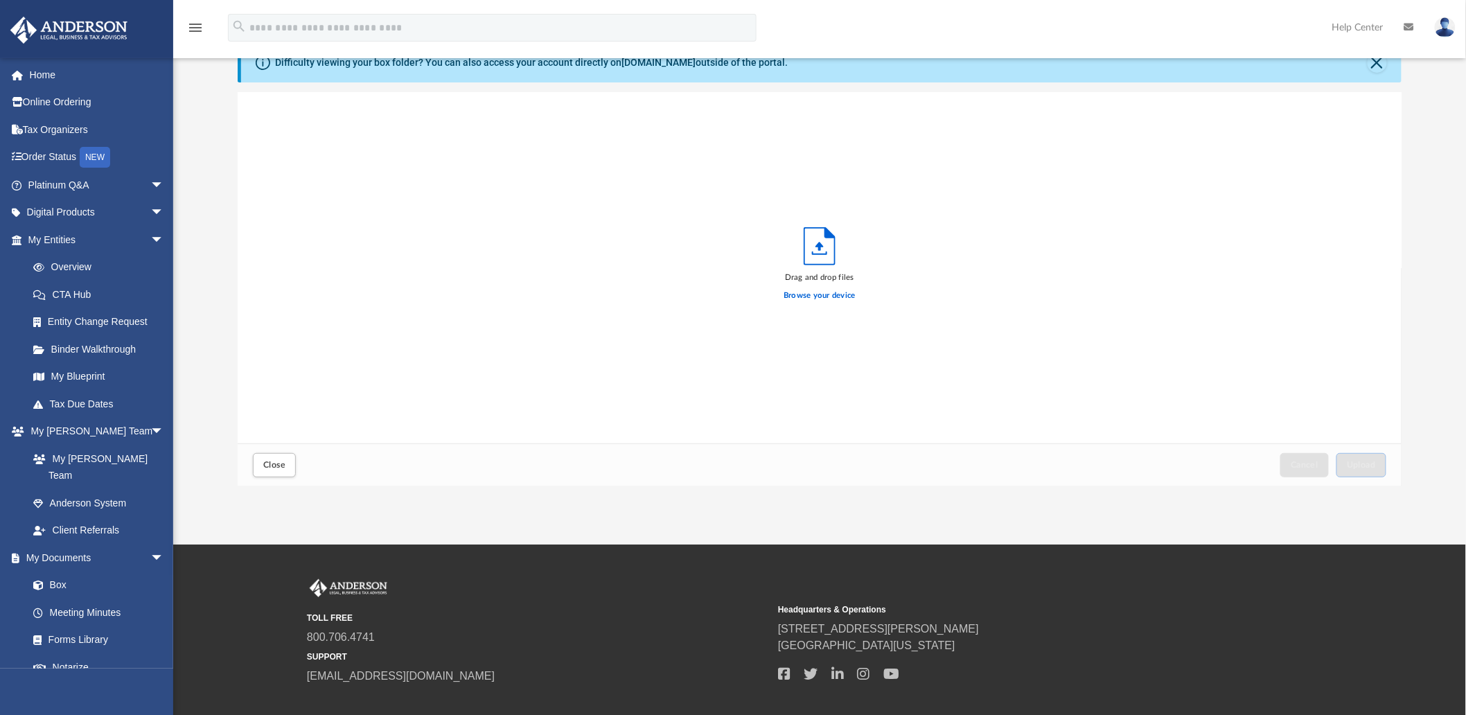
scroll to position [340, 1152]
click at [827, 294] on label "Browse your device" at bounding box center [820, 296] width 72 height 12
click at [0, 0] on input "Browse your device" at bounding box center [0, 0] width 0 height 0
click at [1374, 465] on span "Upload" at bounding box center [1361, 465] width 29 height 8
click at [280, 465] on span "Close" at bounding box center [274, 465] width 22 height 8
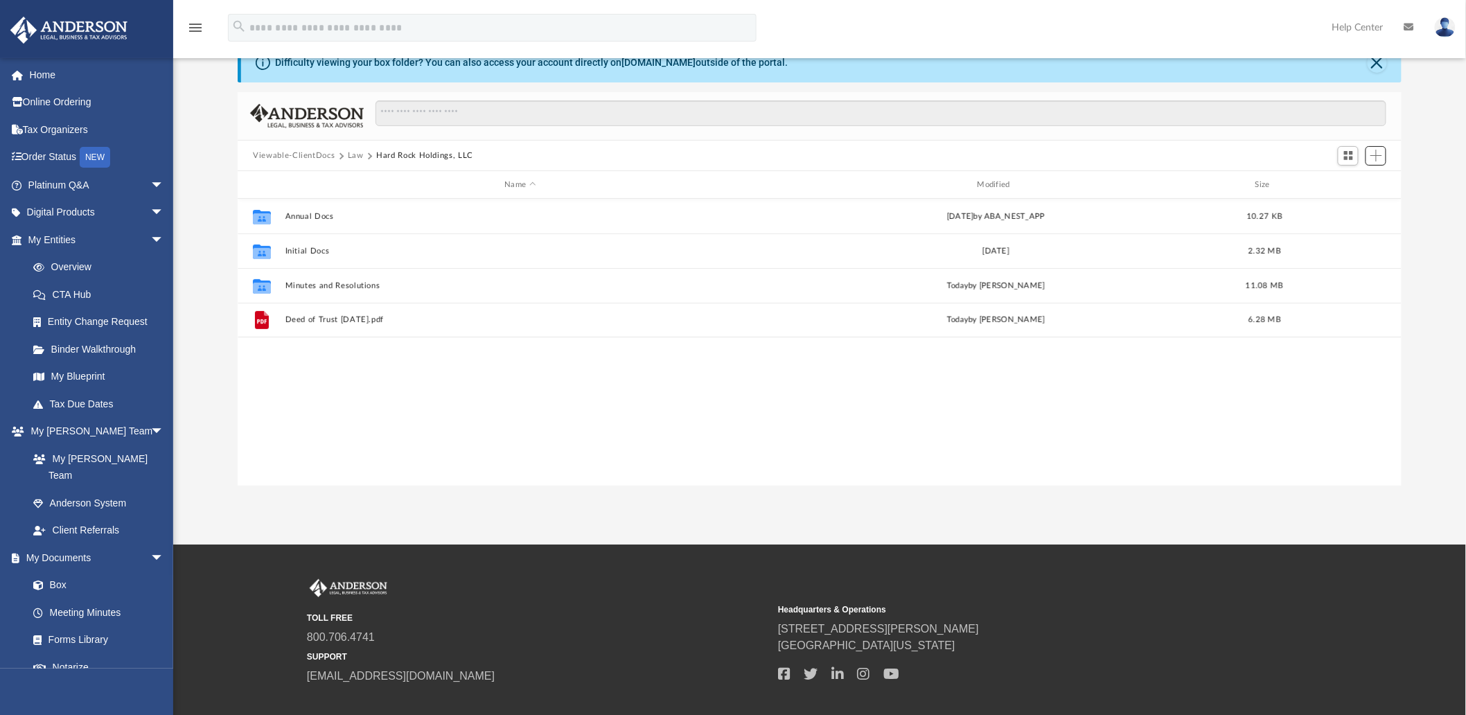
scroll to position [0, 0]
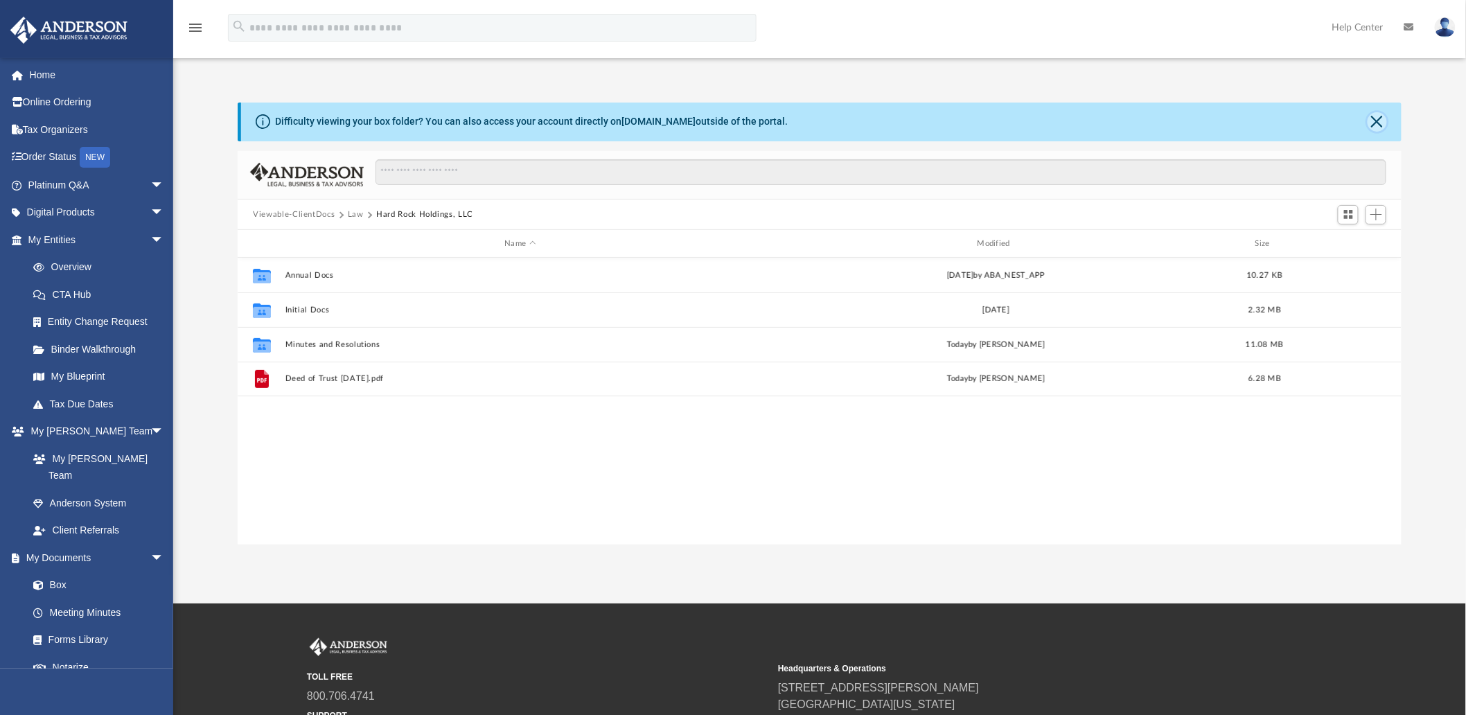
click at [1376, 125] on button "Close" at bounding box center [1377, 121] width 19 height 19
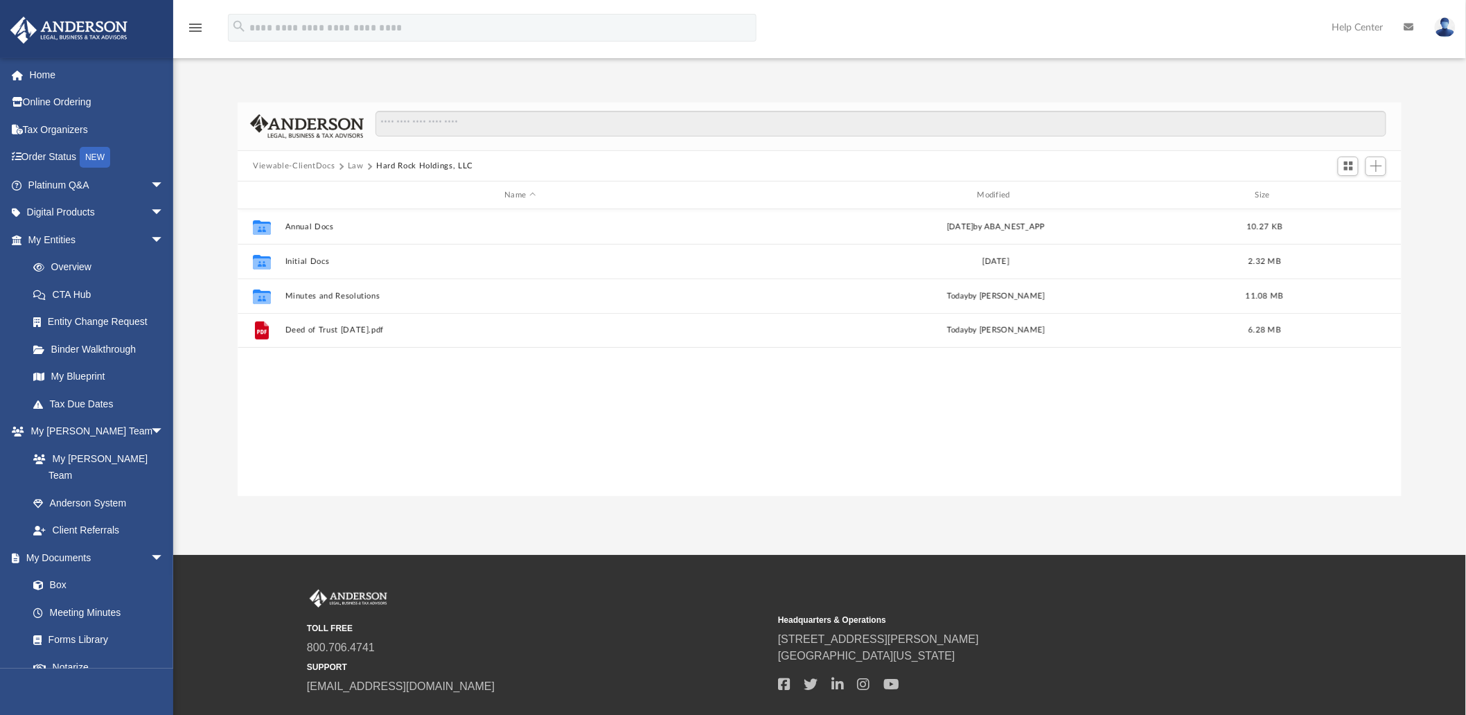
click at [348, 164] on button "Law" at bounding box center [356, 166] width 16 height 12
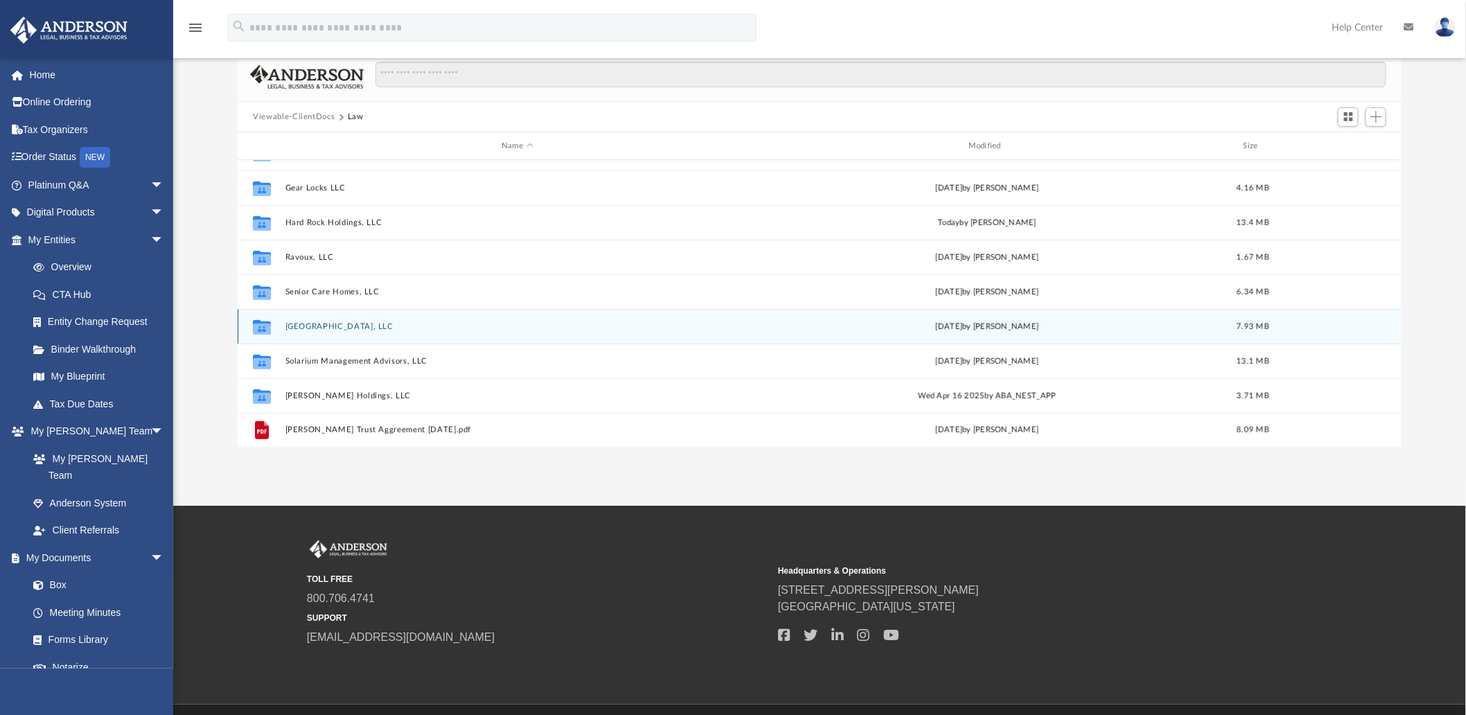
scroll to position [77, 0]
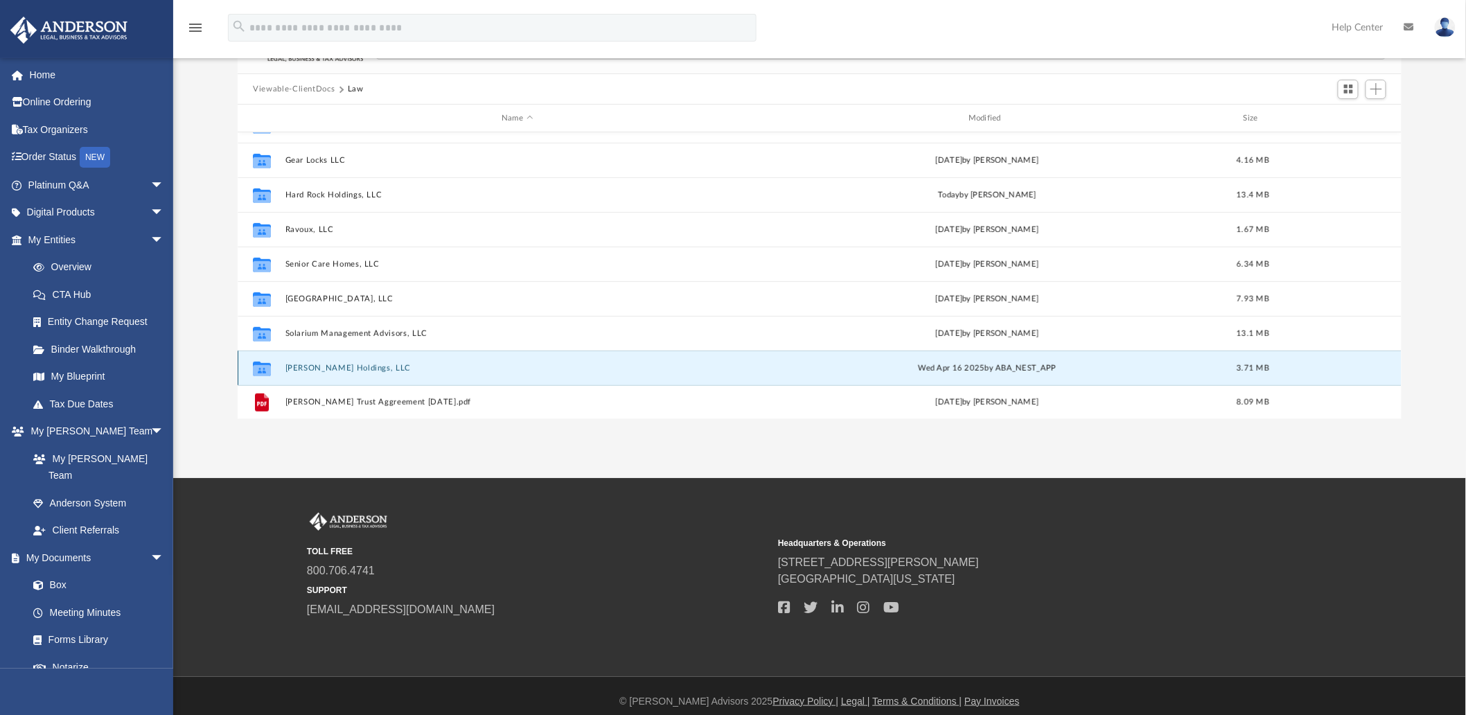
click at [334, 366] on button "Tofte Holdings, LLC" at bounding box center [517, 368] width 464 height 9
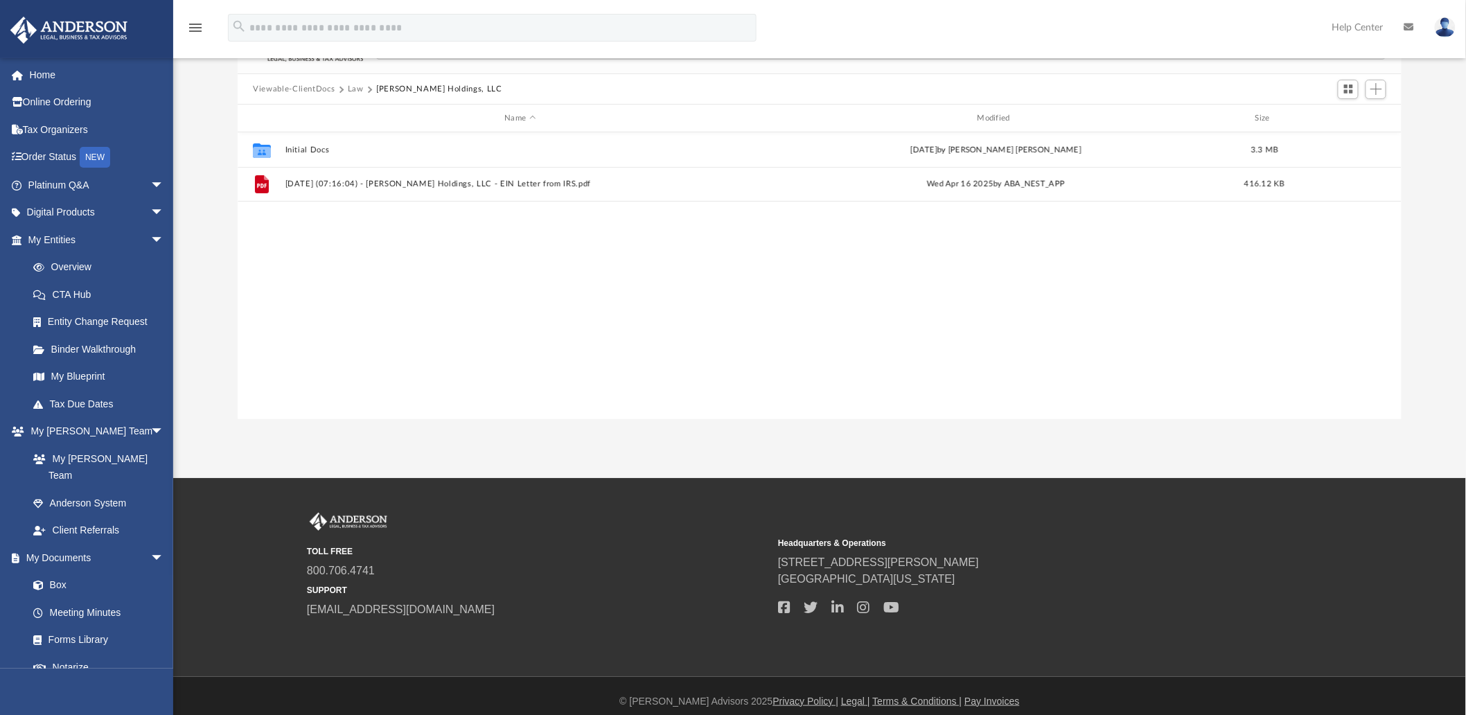
click at [388, 233] on div "Collaborated Folder Initial Docs Sun Apr 13 2025 by Jhon Petter Padit 3.3 MB Fi…" at bounding box center [820, 275] width 1164 height 287
click at [1380, 90] on span "Add" at bounding box center [1377, 89] width 12 height 12
click at [1353, 118] on li "Upload" at bounding box center [1357, 117] width 44 height 15
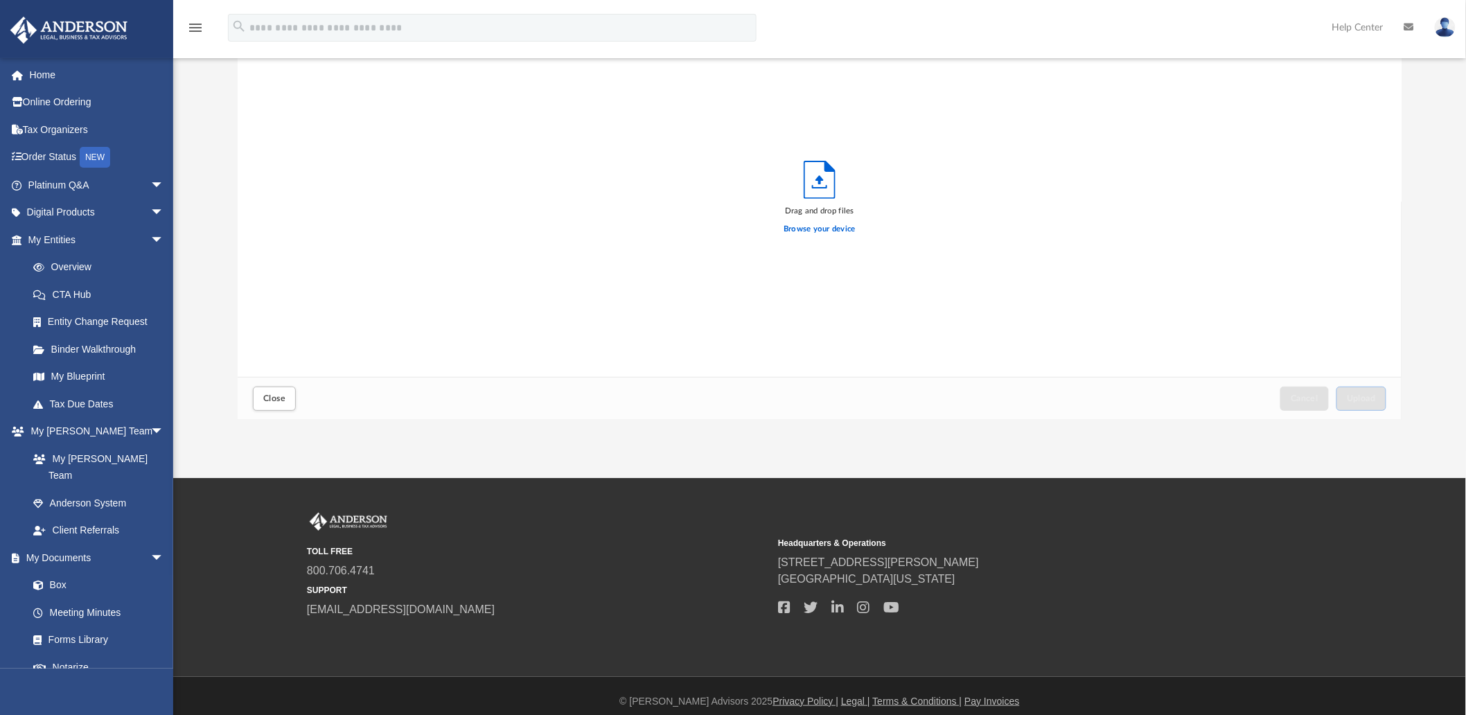
scroll to position [340, 1152]
click at [822, 227] on label "Browse your device" at bounding box center [820, 229] width 72 height 12
click at [0, 0] on input "Browse your device" at bounding box center [0, 0] width 0 height 0
click at [1360, 396] on span "Upload" at bounding box center [1361, 398] width 29 height 8
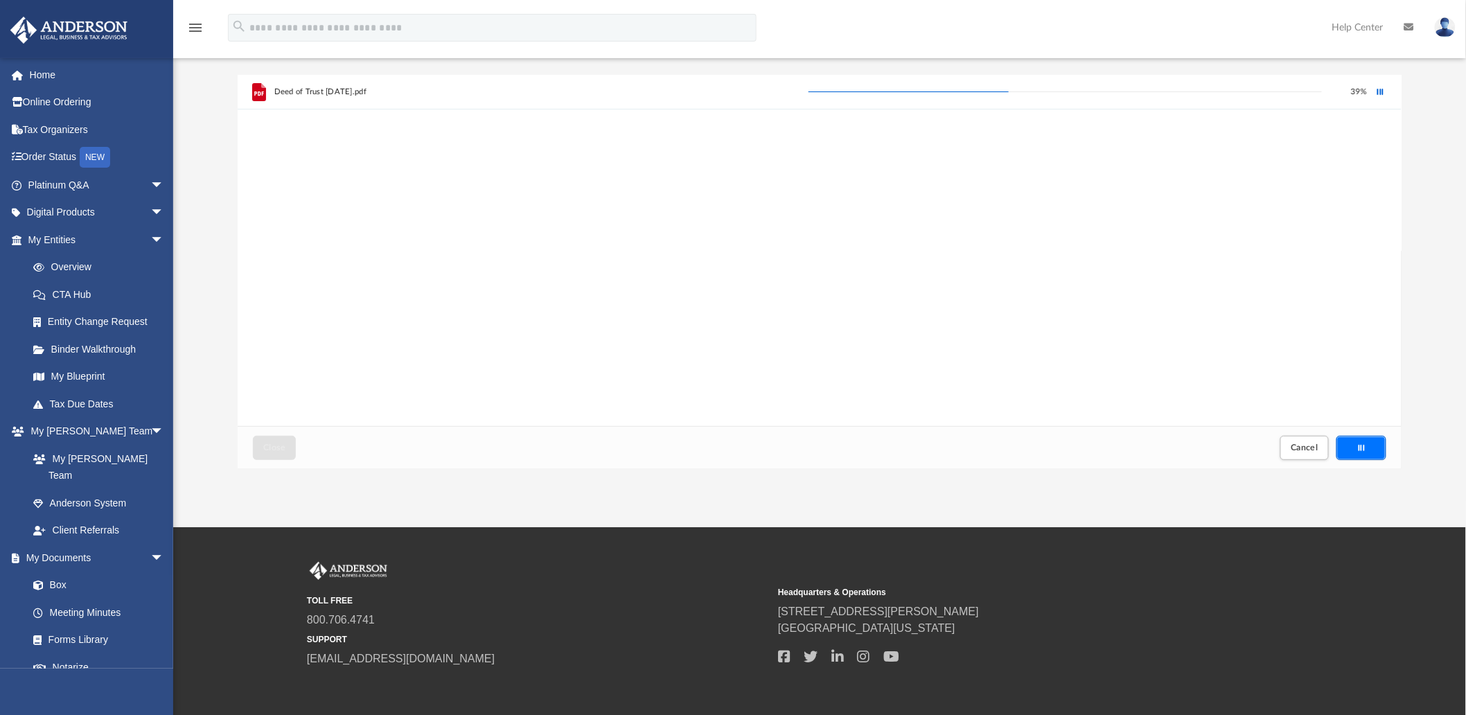
scroll to position [0, 0]
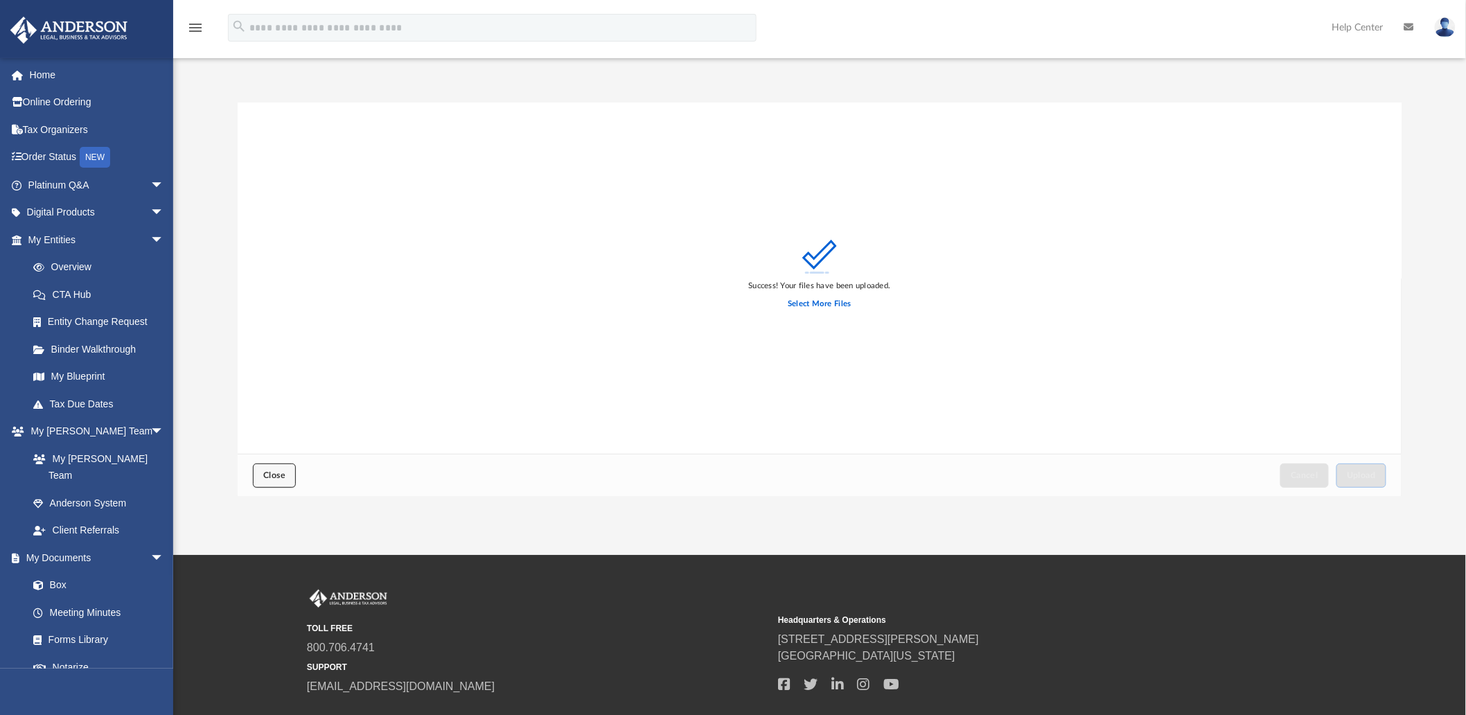
click at [261, 474] on button "Close" at bounding box center [274, 476] width 43 height 24
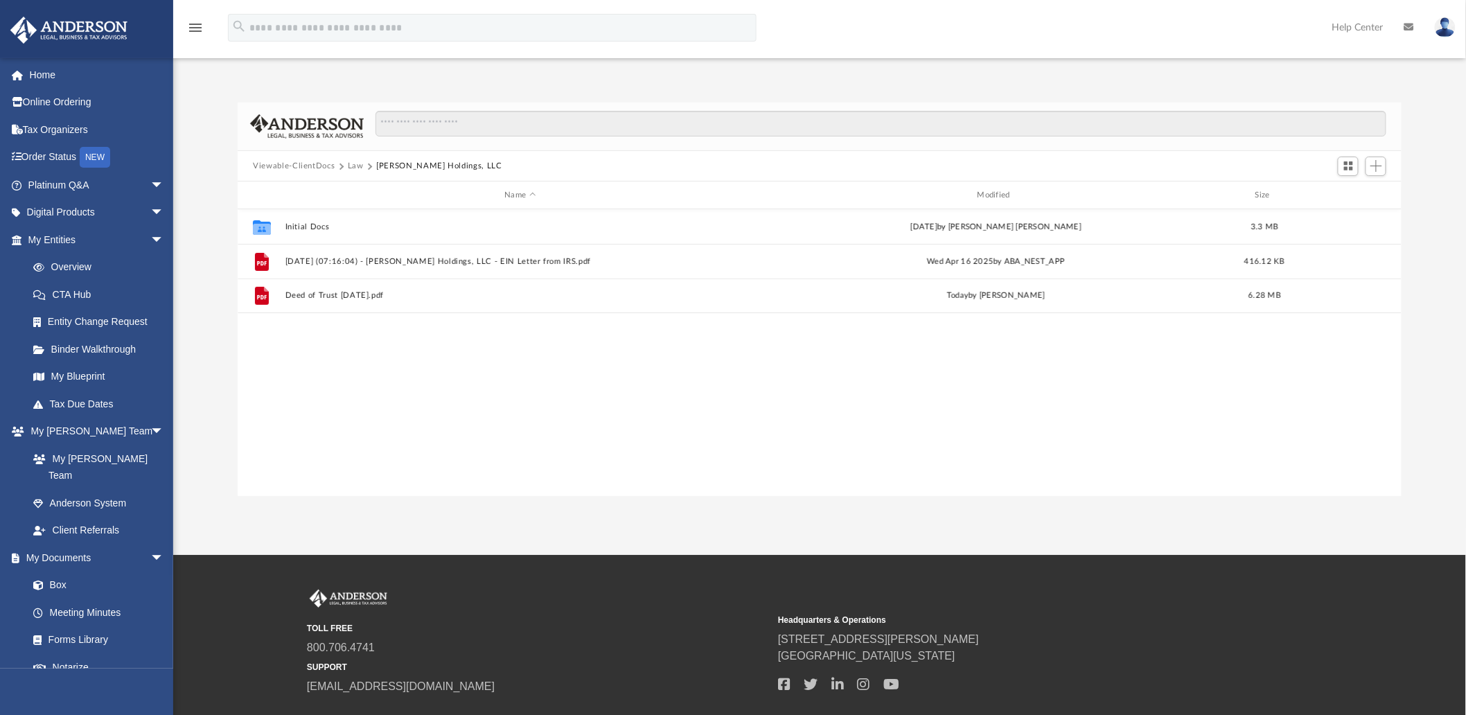
click at [918, 376] on div "Collaborated Folder Initial Docs Sun Apr 13 2025 by Jhon Petter Padit 3.3 MB Fi…" at bounding box center [820, 352] width 1164 height 287
click at [1444, 26] on img at bounding box center [1445, 27] width 21 height 20
click at [1192, 122] on link "Logout" at bounding box center [1237, 121] width 139 height 28
